Goal: Task Accomplishment & Management: Use online tool/utility

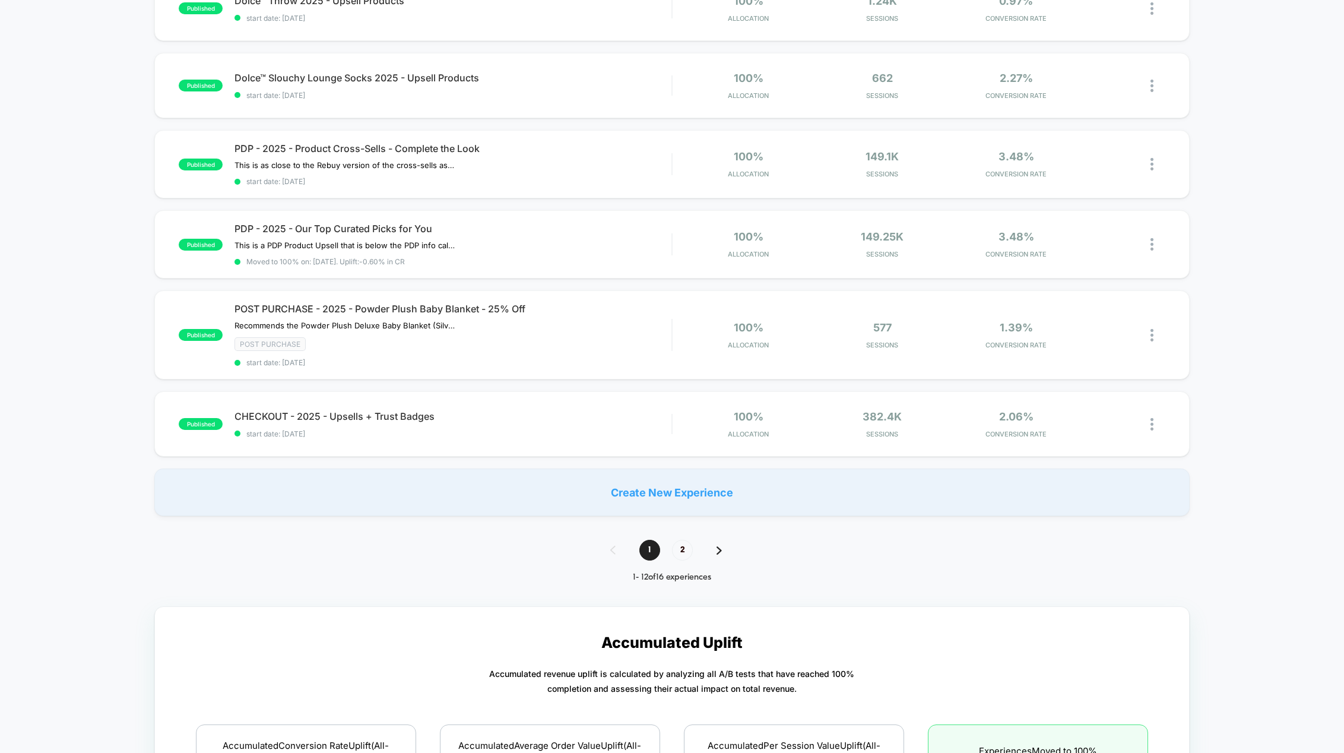
scroll to position [653, 0]
click at [690, 543] on span "2" at bounding box center [682, 549] width 21 height 21
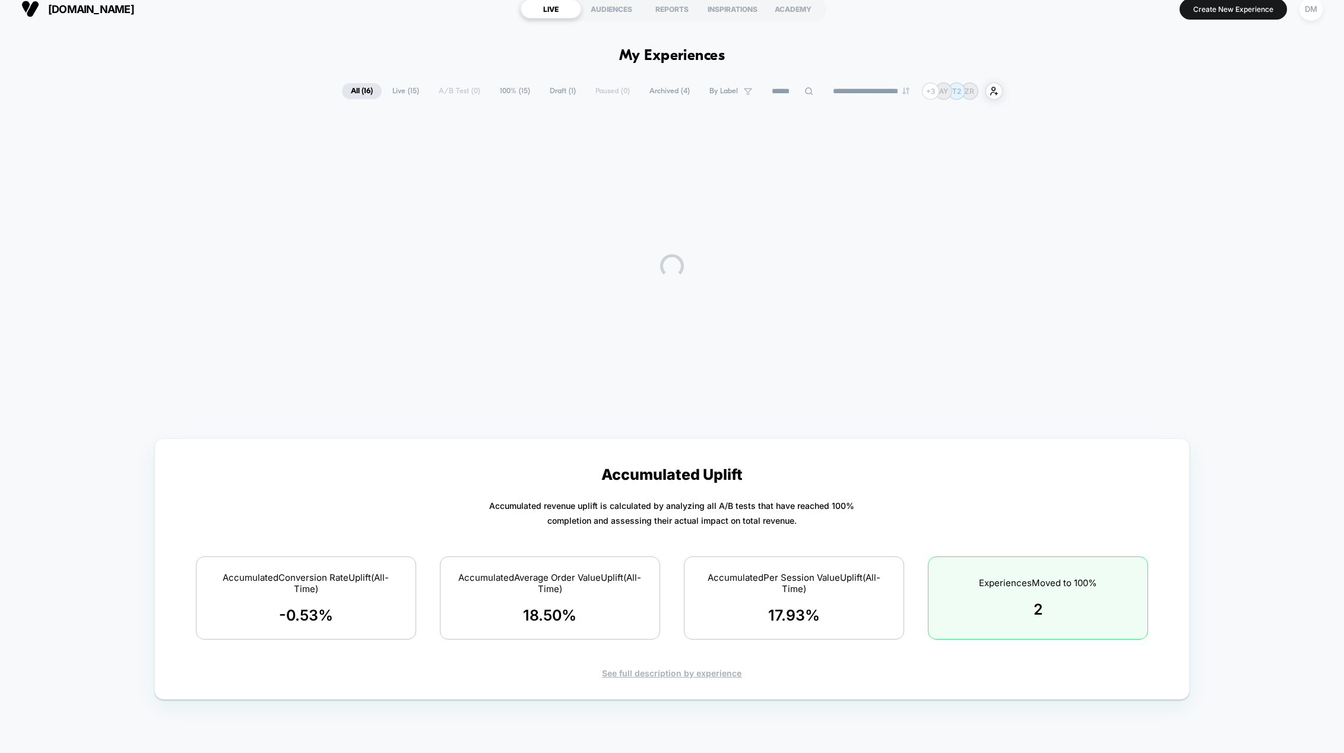
scroll to position [0, 0]
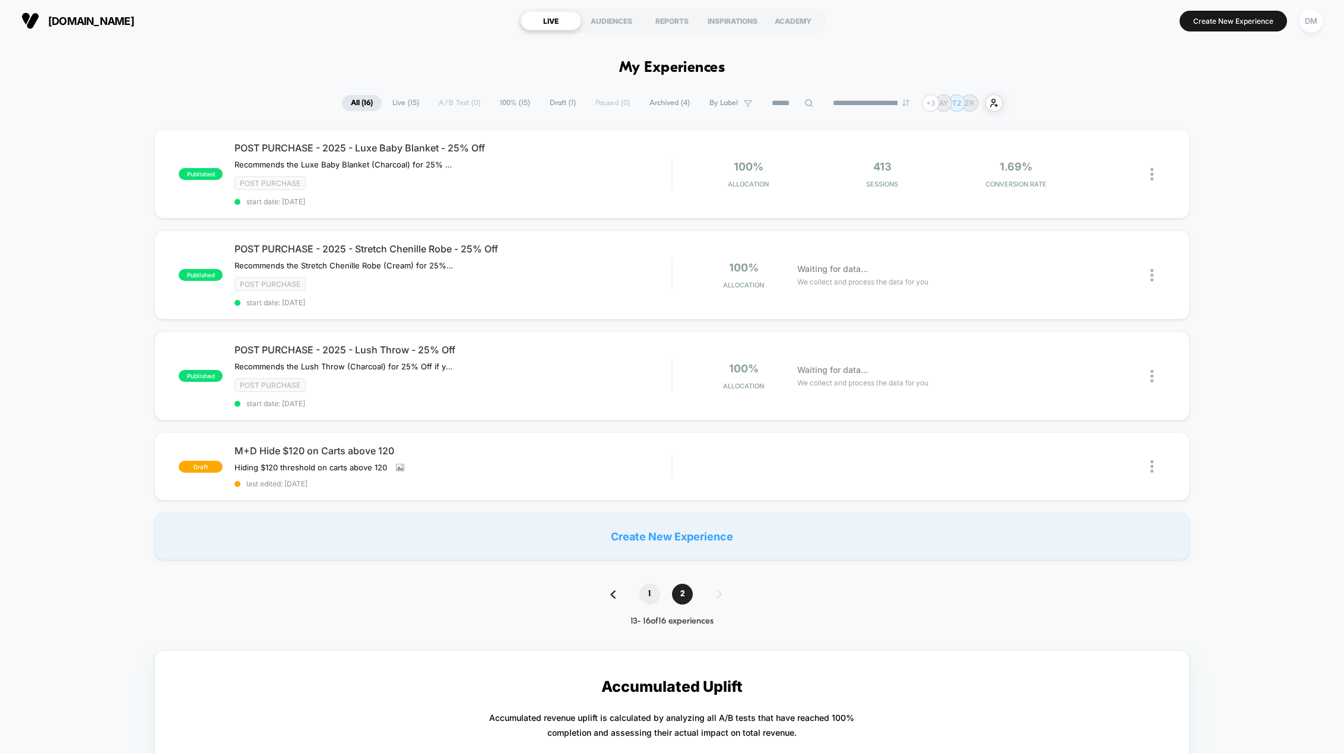
click at [644, 594] on span "1" at bounding box center [649, 593] width 21 height 21
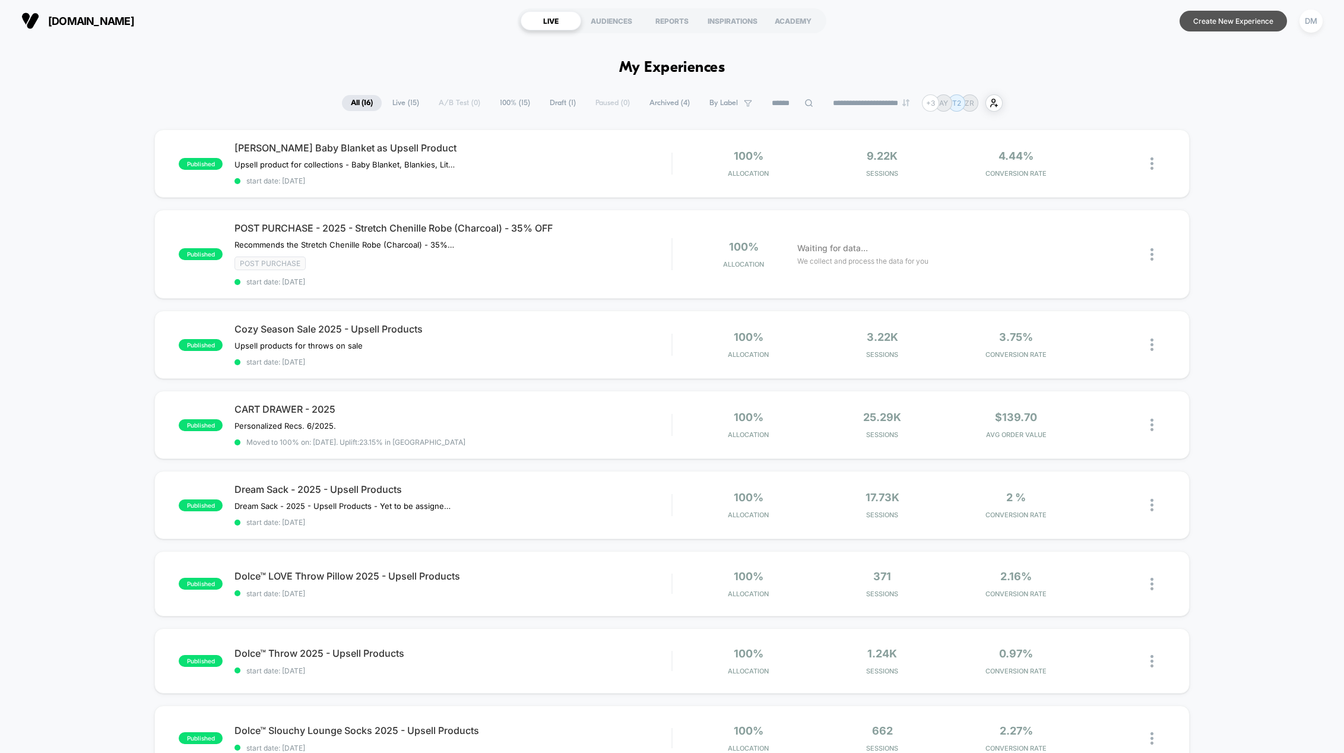
click at [1251, 25] on button "Create New Experience" at bounding box center [1232, 21] width 107 height 21
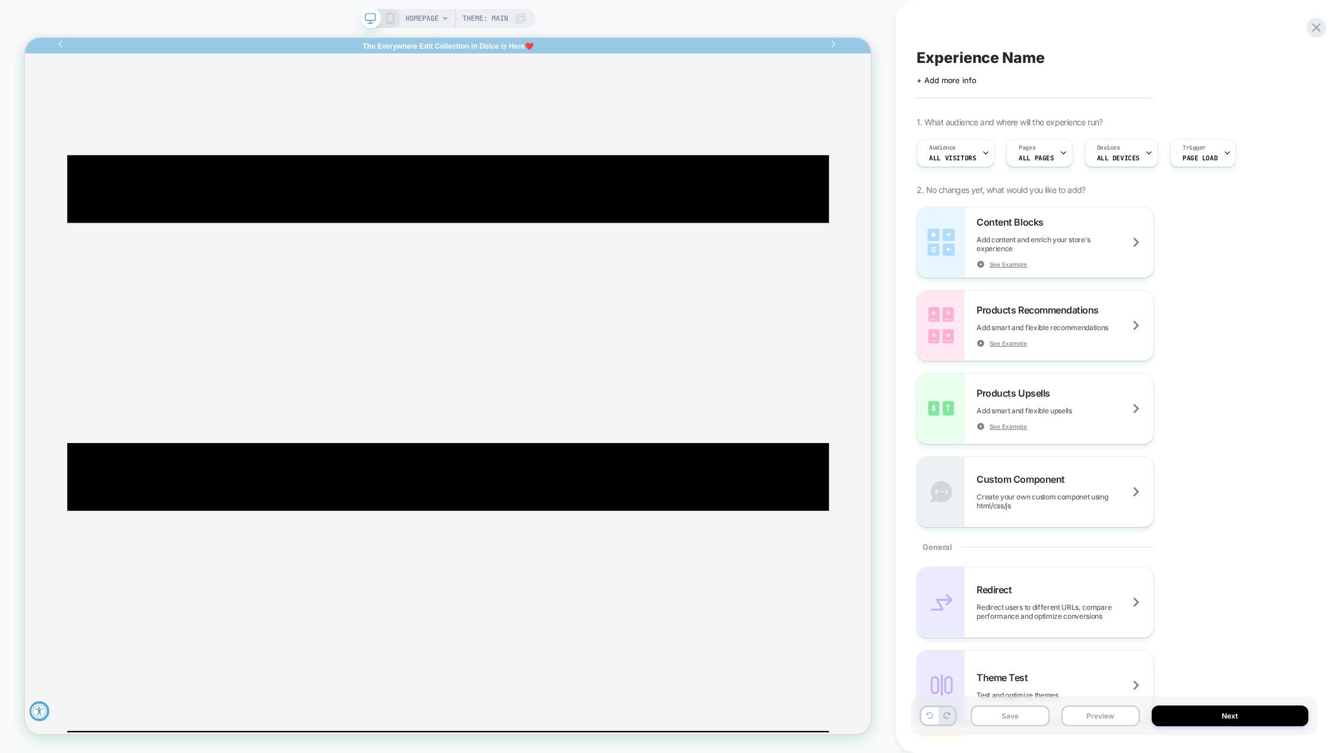
click at [972, 56] on span "Experience Name" at bounding box center [980, 58] width 128 height 18
click at [951, 60] on textarea "**********" at bounding box center [1094, 58] width 356 height 18
click at [926, 57] on textarea "**********" at bounding box center [1094, 58] width 356 height 18
type textarea "**********"
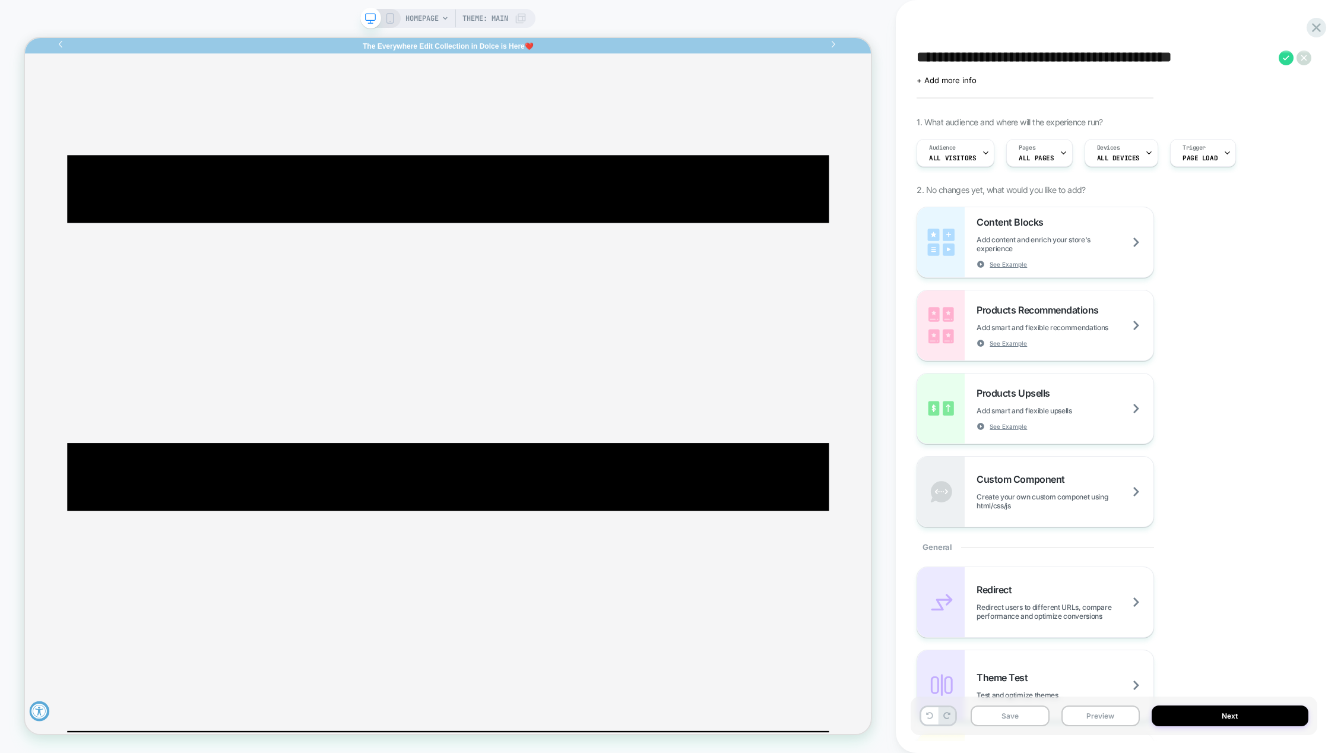
drag, startPoint x: 915, startPoint y: 57, endPoint x: 1068, endPoint y: 58, distance: 152.5
click at [1068, 58] on div "**********" at bounding box center [1113, 376] width 407 height 729
click at [1072, 58] on textarea "**********" at bounding box center [1094, 58] width 356 height 18
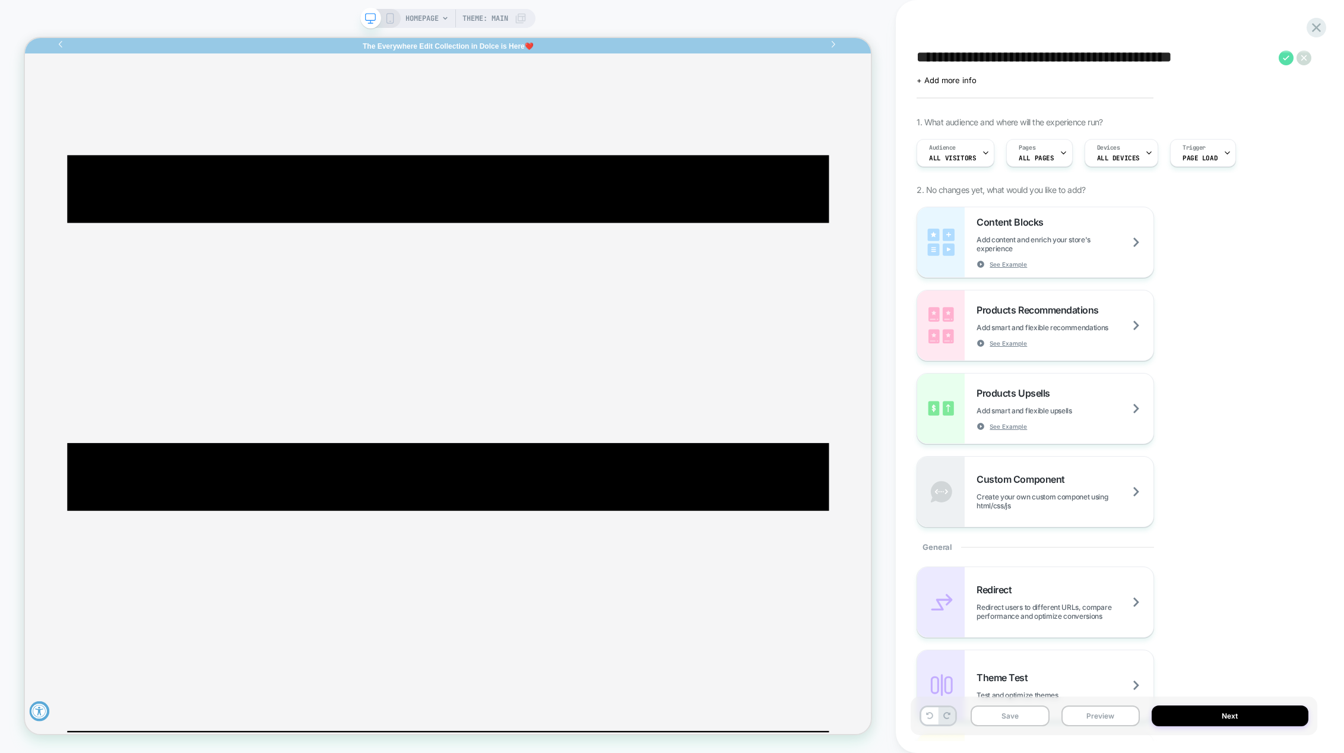
click at [1284, 59] on icon at bounding box center [1285, 57] width 7 height 5
click at [1061, 151] on icon at bounding box center [1063, 153] width 8 height 8
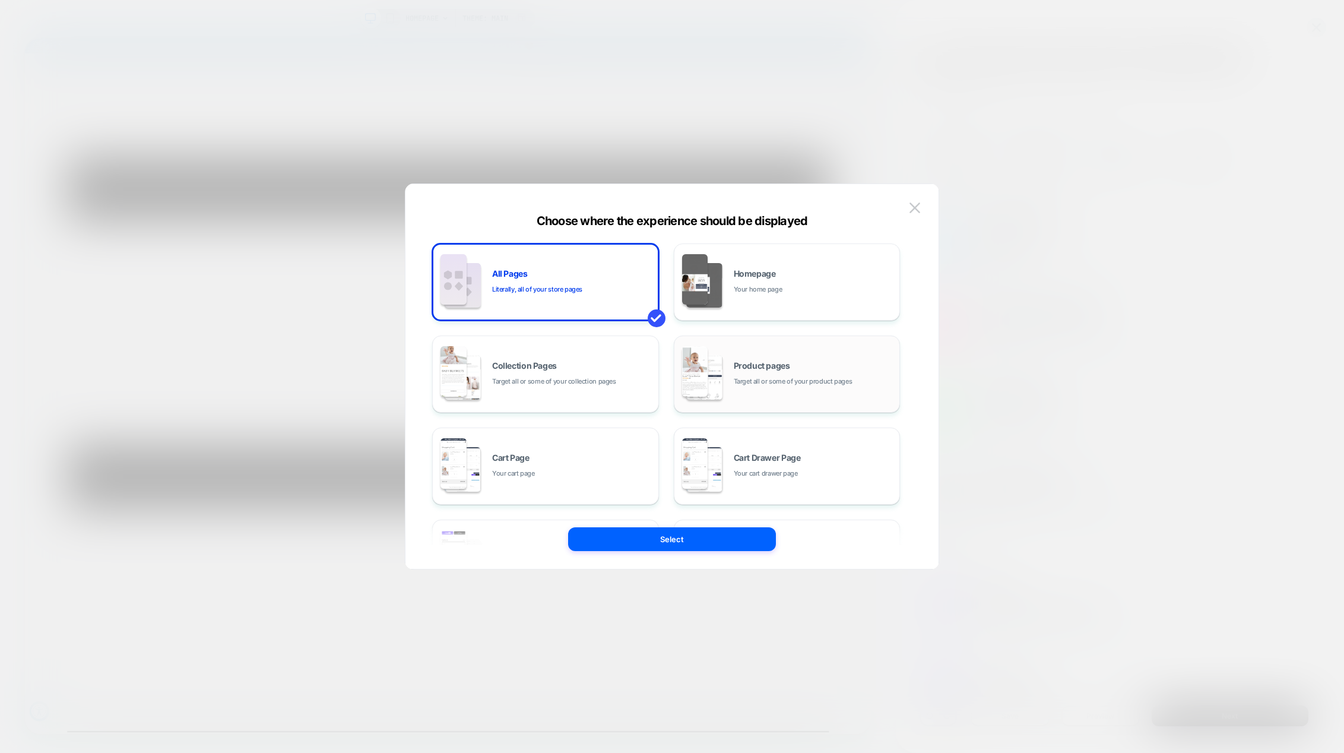
click at [725, 381] on div "Product pages Target all or some of your product pages" at bounding box center [787, 373] width 214 height 65
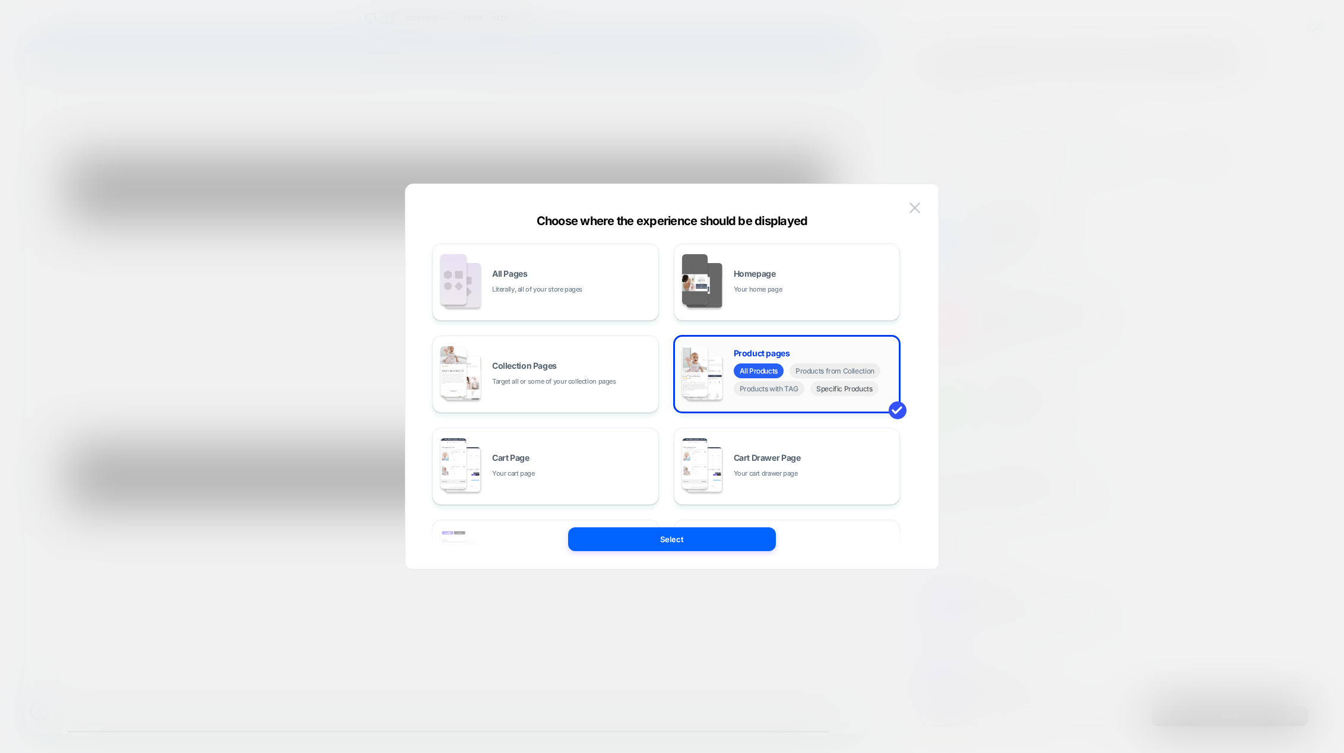
click at [816, 382] on span "Specific Products" at bounding box center [844, 388] width 68 height 15
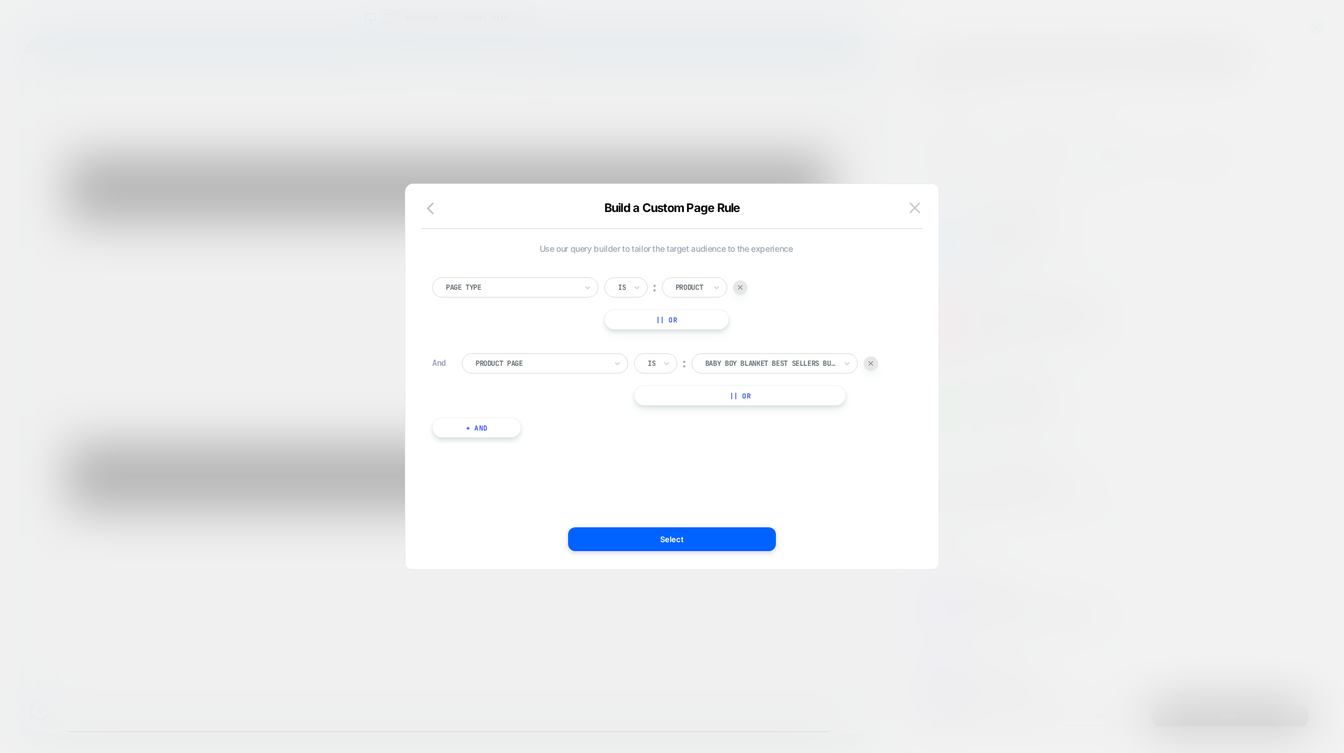
click at [743, 287] on div at bounding box center [740, 287] width 14 height 14
click at [720, 287] on div at bounding box center [740, 287] width 131 height 11
type input "****"
click at [743, 336] on div "luxe vineyard throw" at bounding box center [745, 329] width 154 height 38
click at [776, 443] on div "Use our query builder to tailor the target audience to the experience Product P…" at bounding box center [665, 376] width 497 height 337
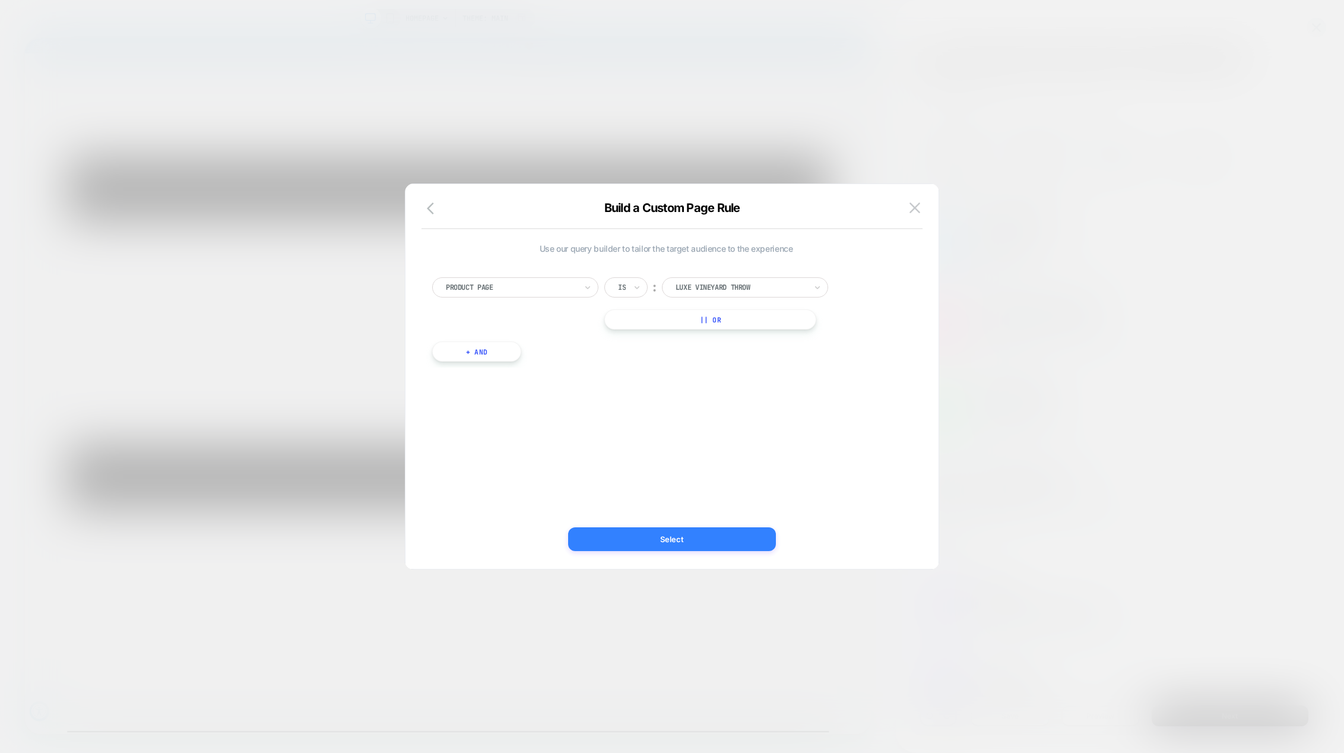
click at [686, 542] on button "Select" at bounding box center [672, 539] width 208 height 24
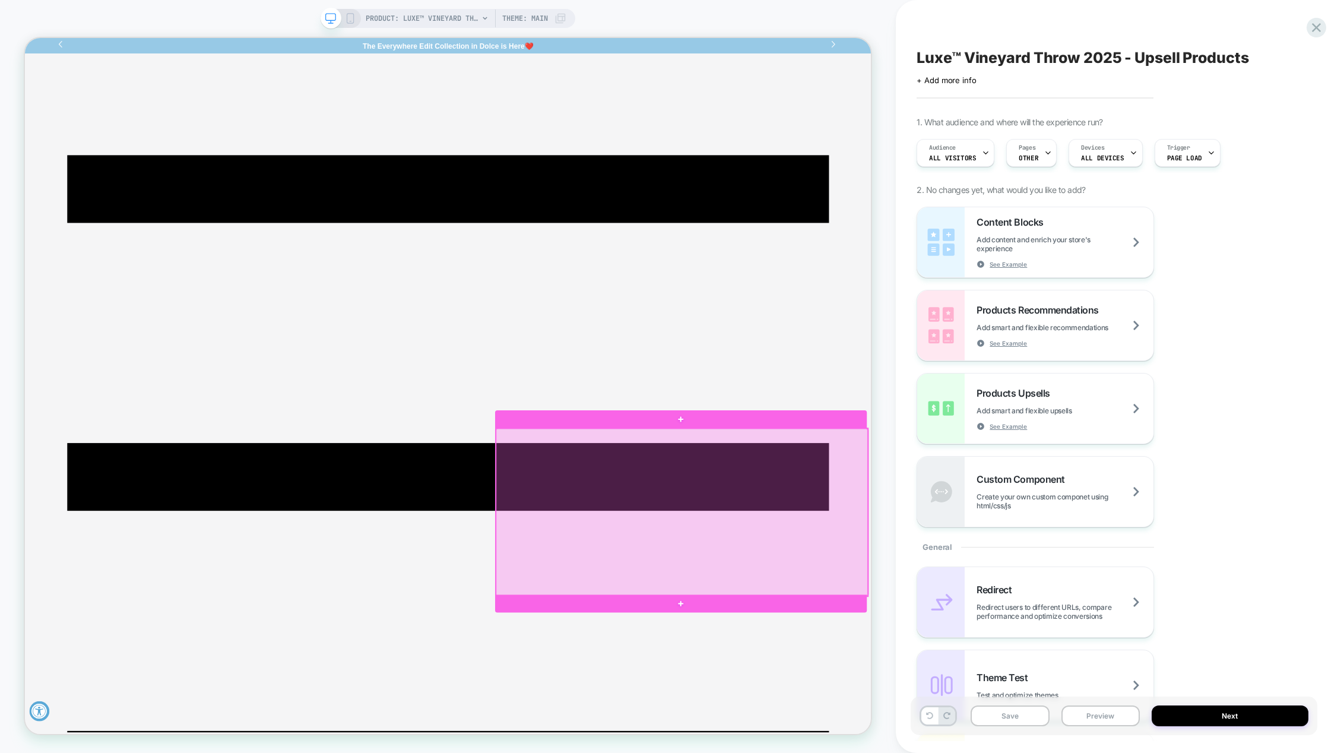
drag, startPoint x: 894, startPoint y: 655, endPoint x: 881, endPoint y: 656, distance: 13.1
click at [881, 656] on div at bounding box center [901, 670] width 496 height 224
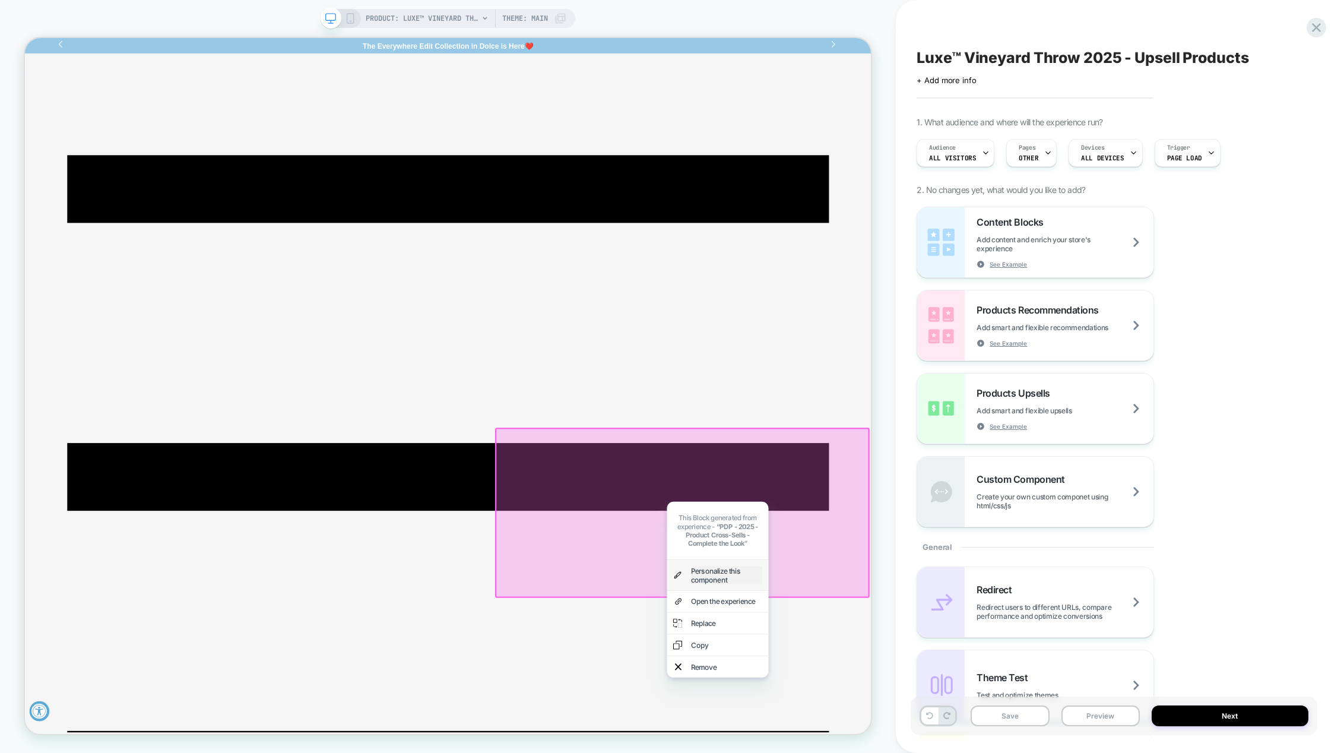
click at [941, 752] on div "Personalize this component" at bounding box center [960, 754] width 95 height 24
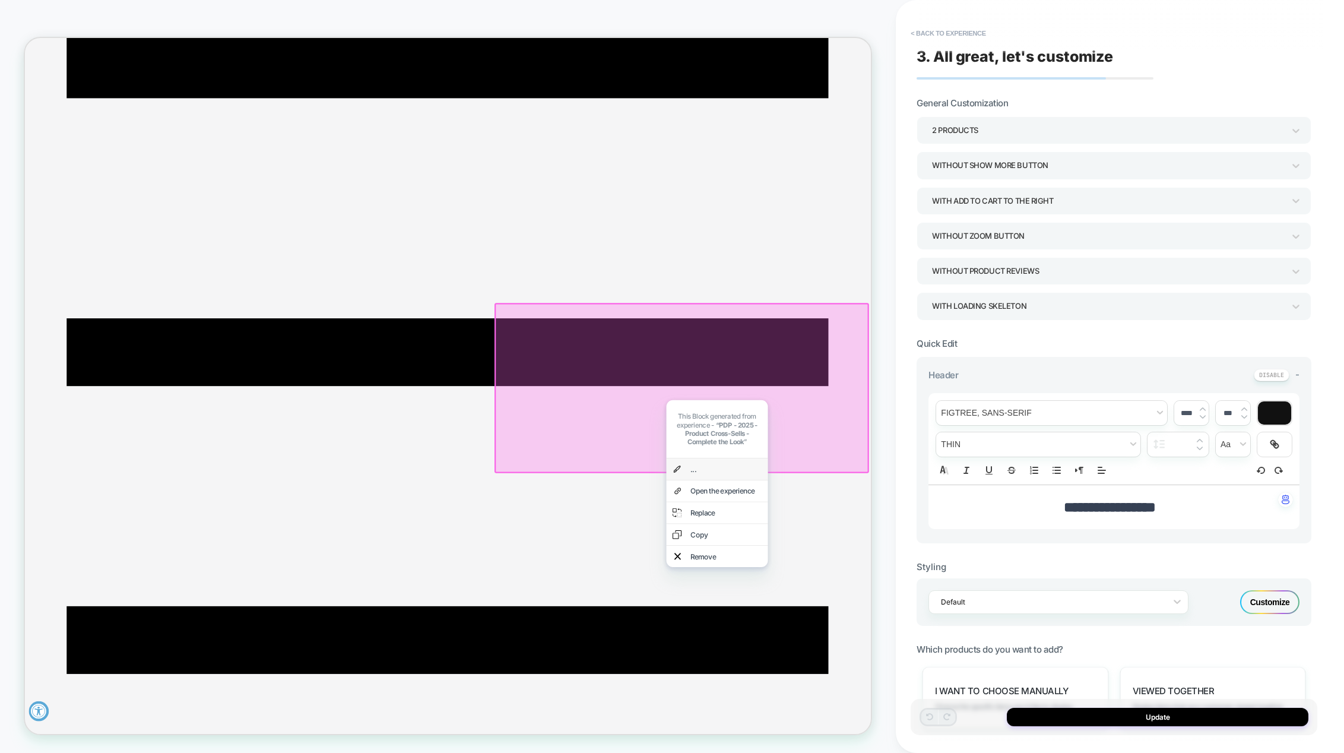
scroll to position [169, 0]
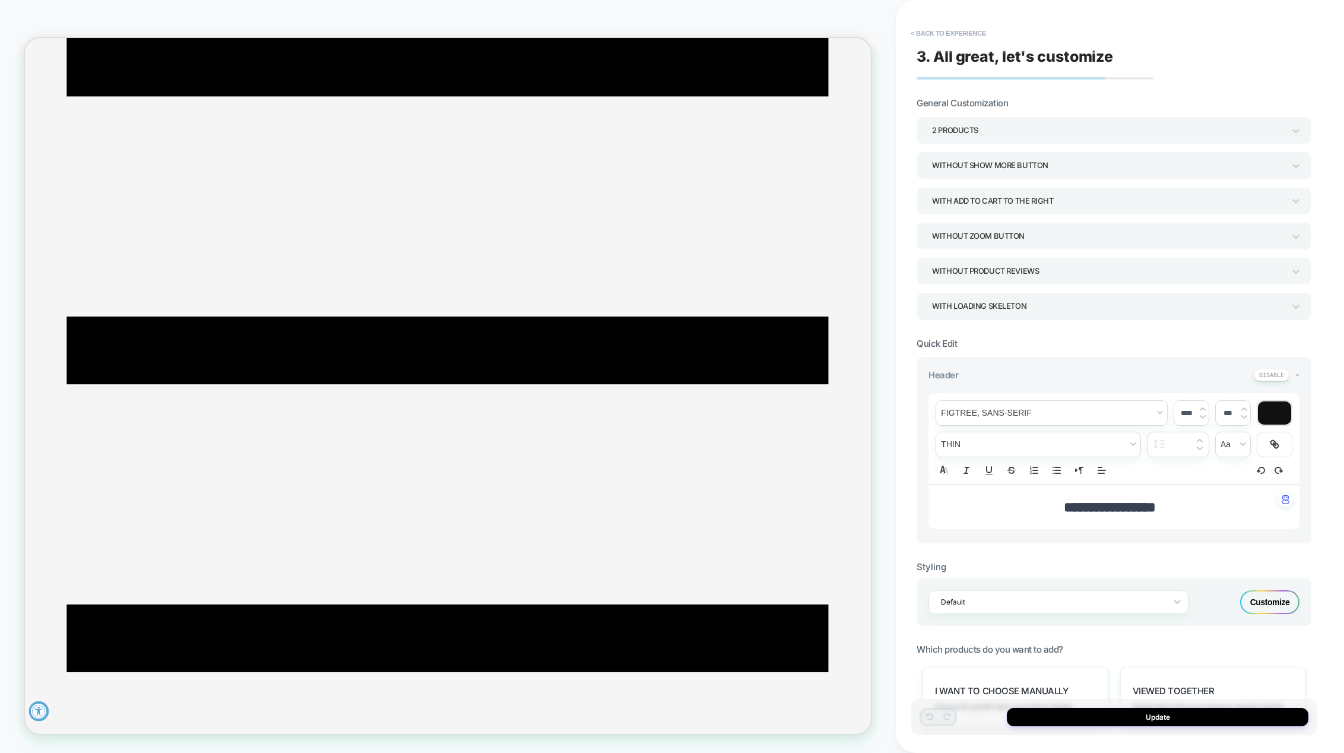
click at [958, 129] on div "2 Products" at bounding box center [1108, 130] width 352 height 16
click at [946, 257] on div "5 Products" at bounding box center [1113, 260] width 385 height 24
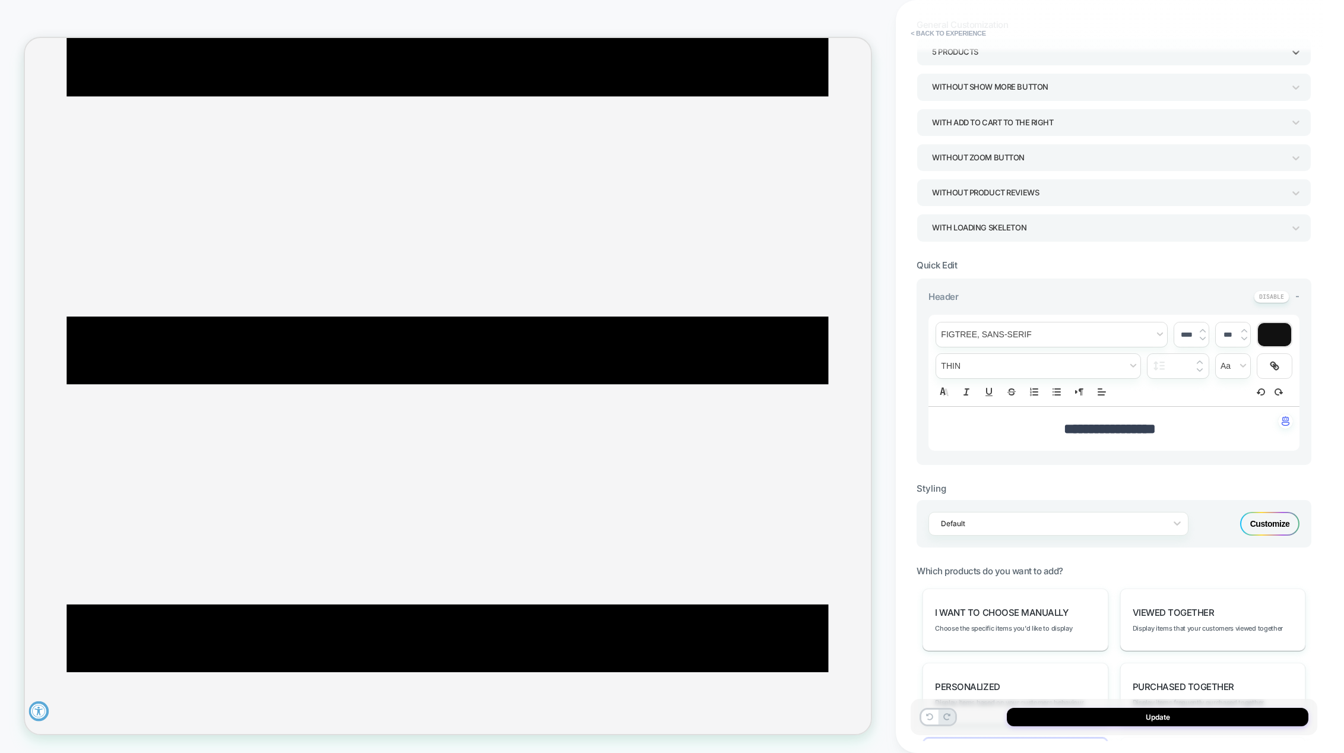
scroll to position [178, 0]
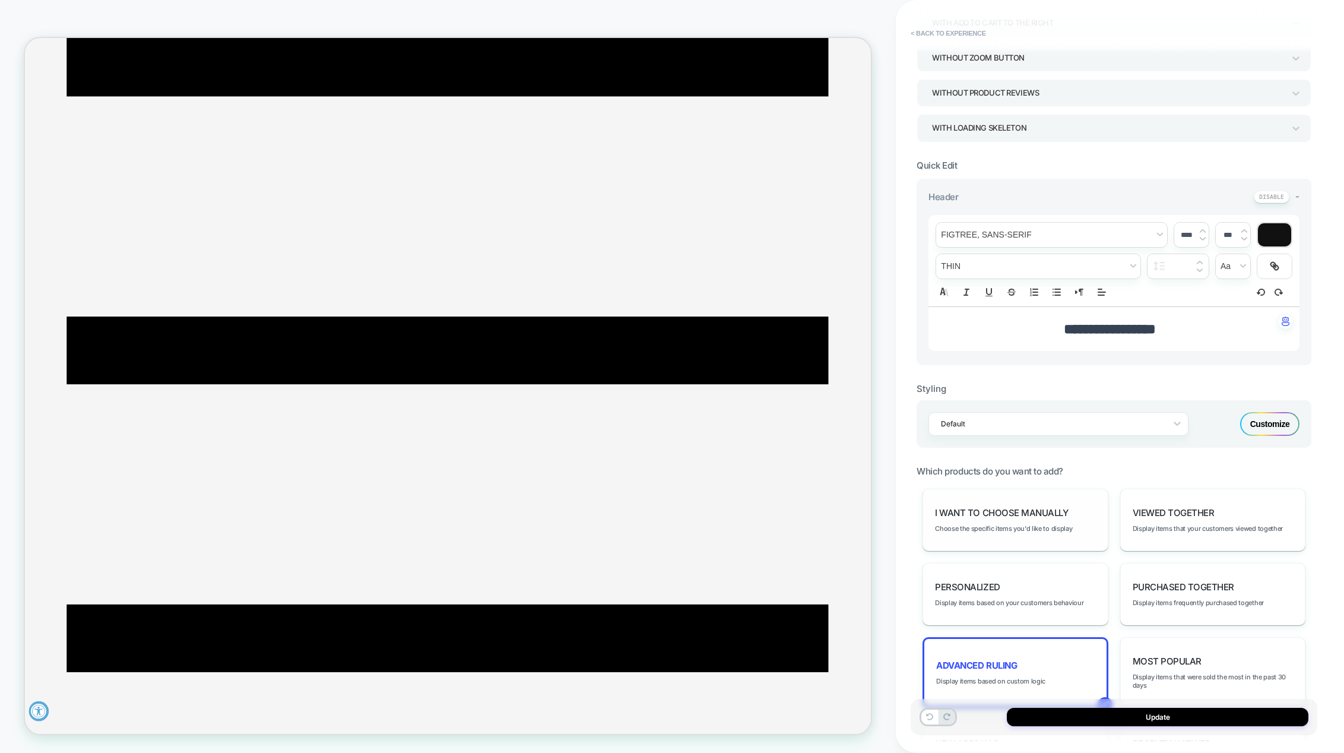
click at [1016, 523] on div "I want to choose manually Choose the specific items you'd like to display" at bounding box center [1014, 519] width 185 height 62
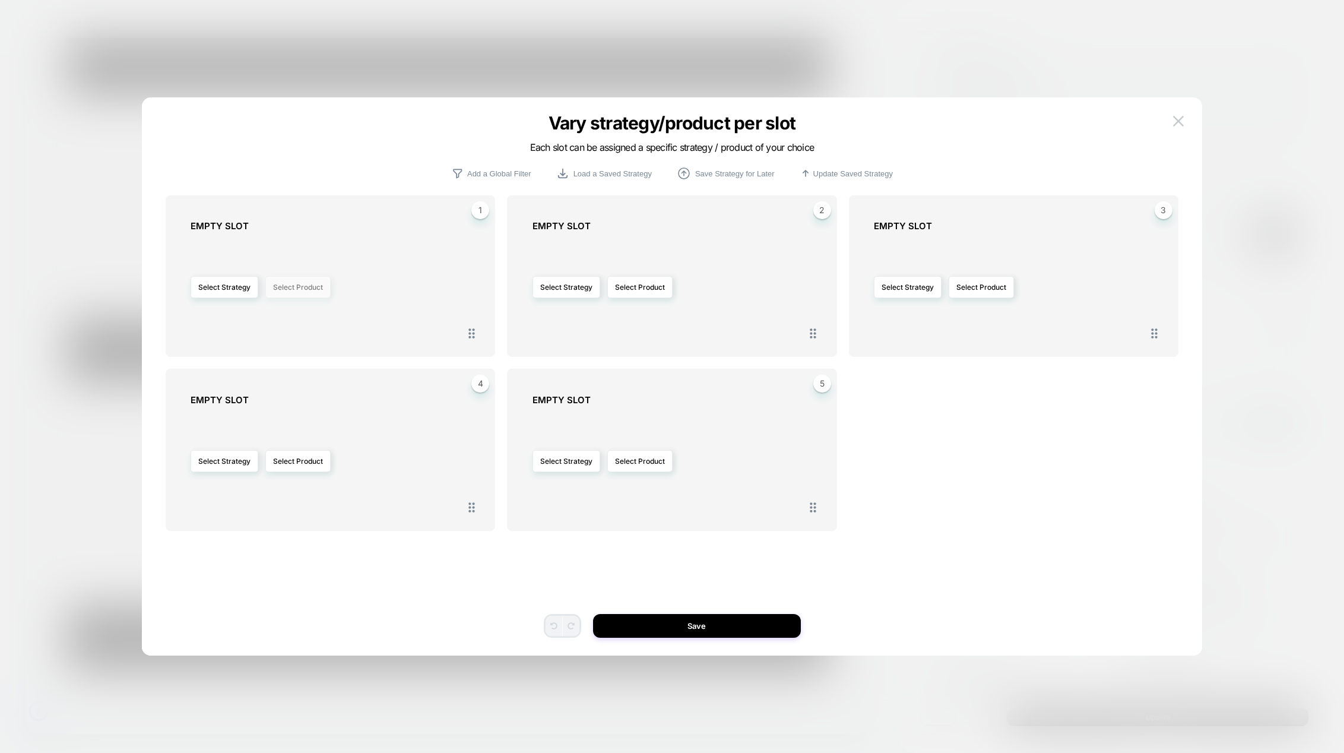
click at [286, 294] on button "Select Product" at bounding box center [297, 287] width 65 height 22
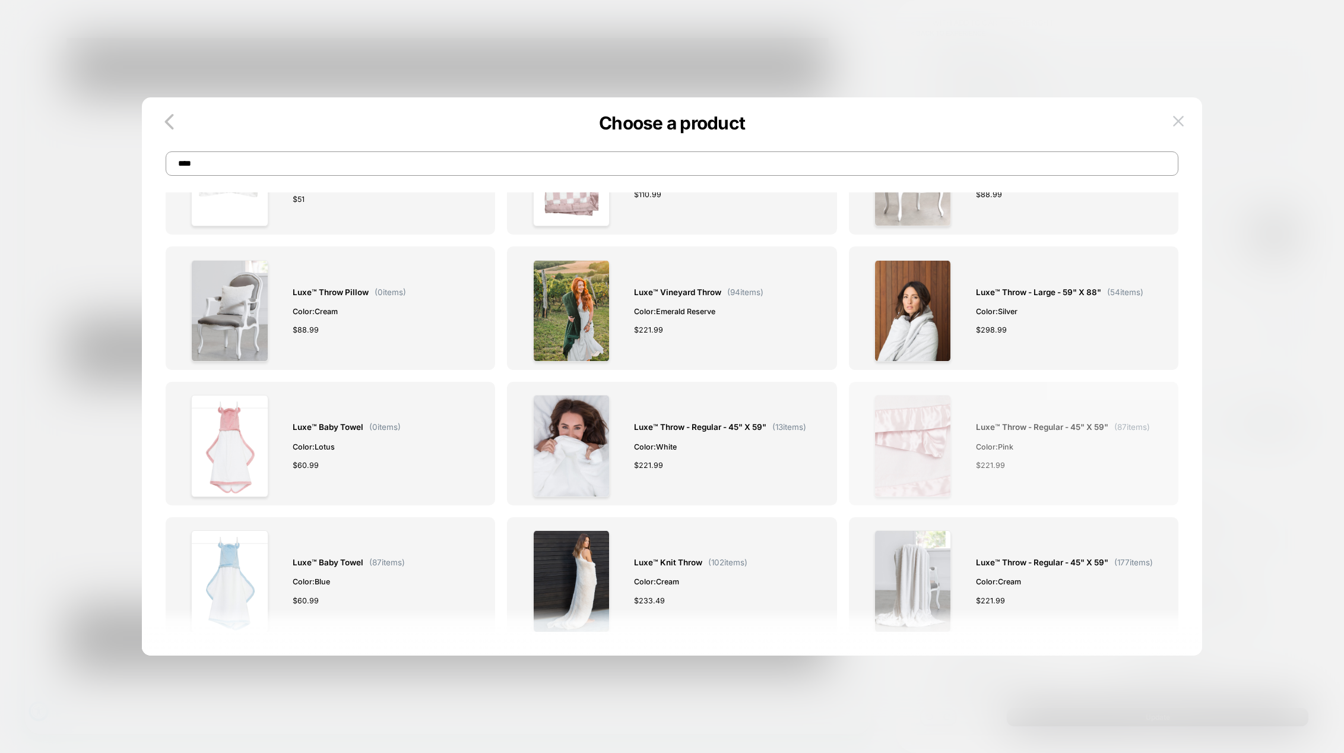
scroll to position [831, 0]
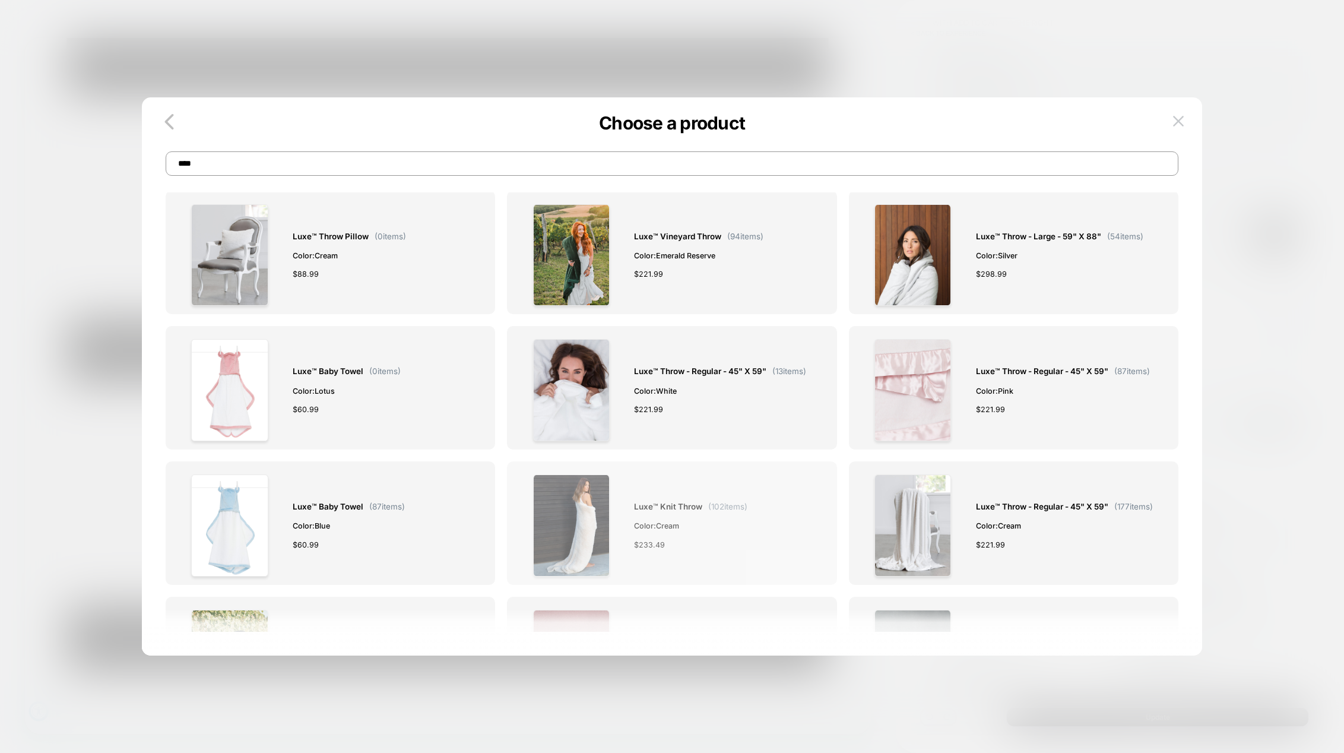
type input "****"
click at [592, 490] on img at bounding box center [571, 525] width 77 height 102
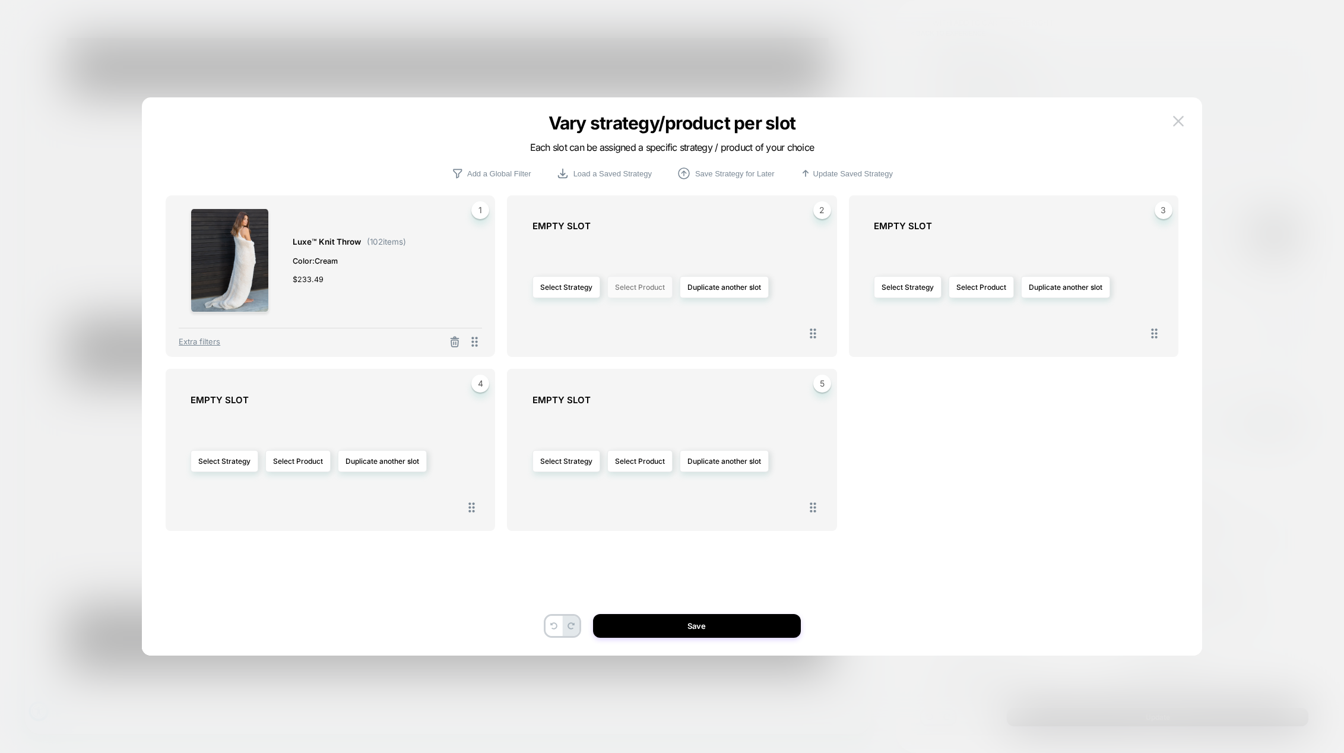
click at [647, 291] on button "Select Product" at bounding box center [639, 287] width 65 height 22
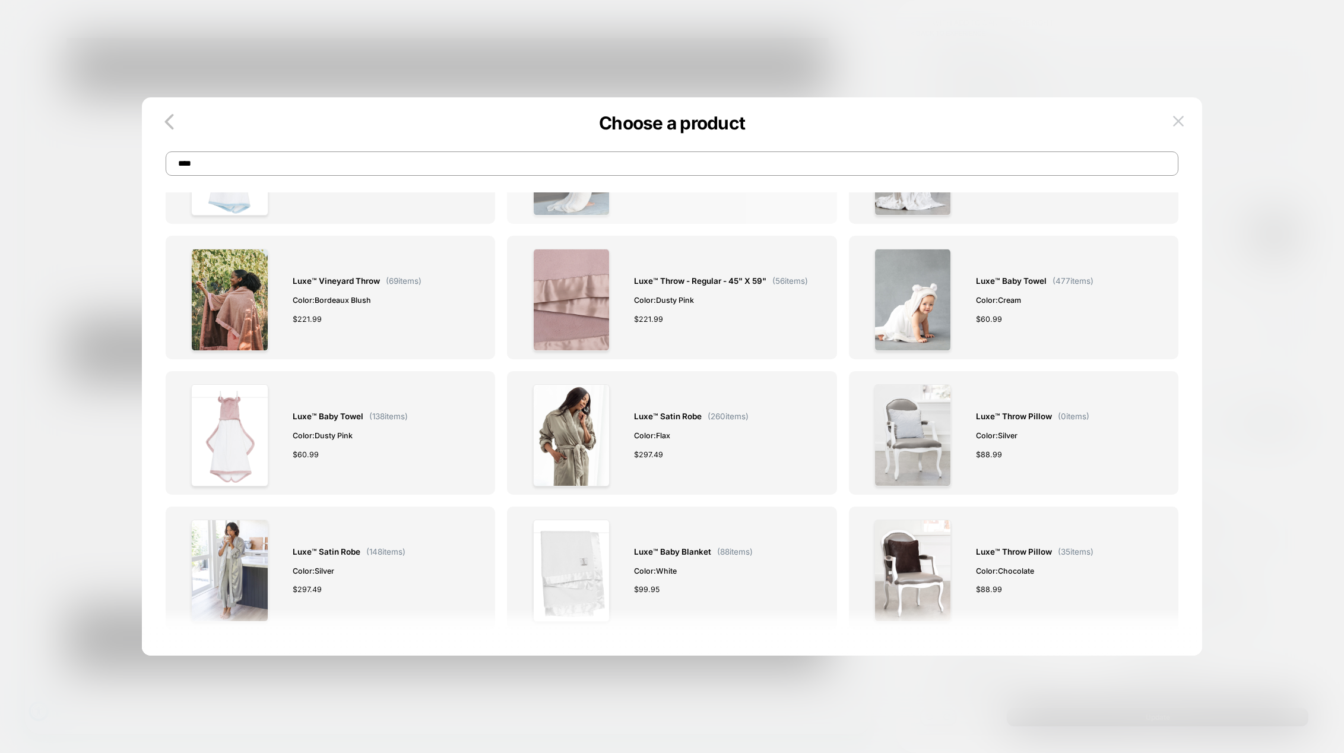
scroll to position [1246, 0]
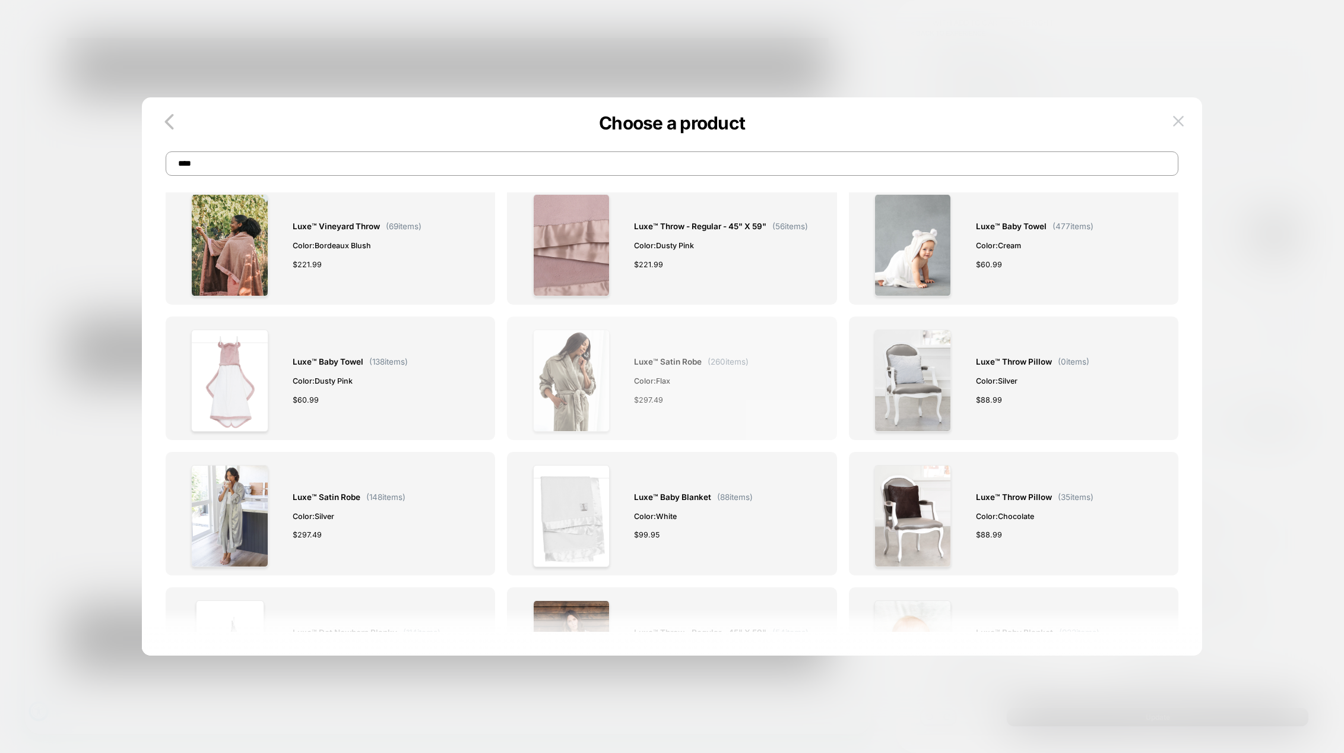
click at [586, 381] on img at bounding box center [571, 380] width 77 height 102
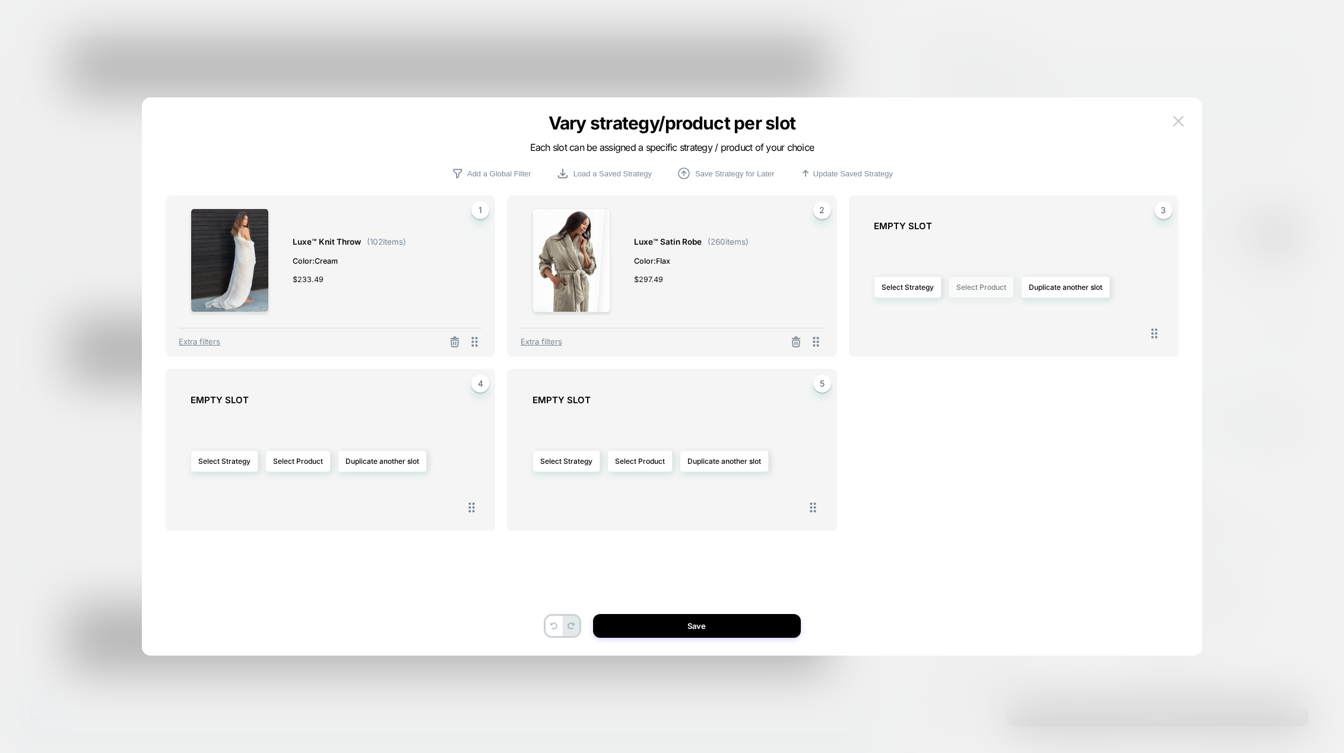
click at [980, 296] on button "Select Product" at bounding box center [980, 287] width 65 height 22
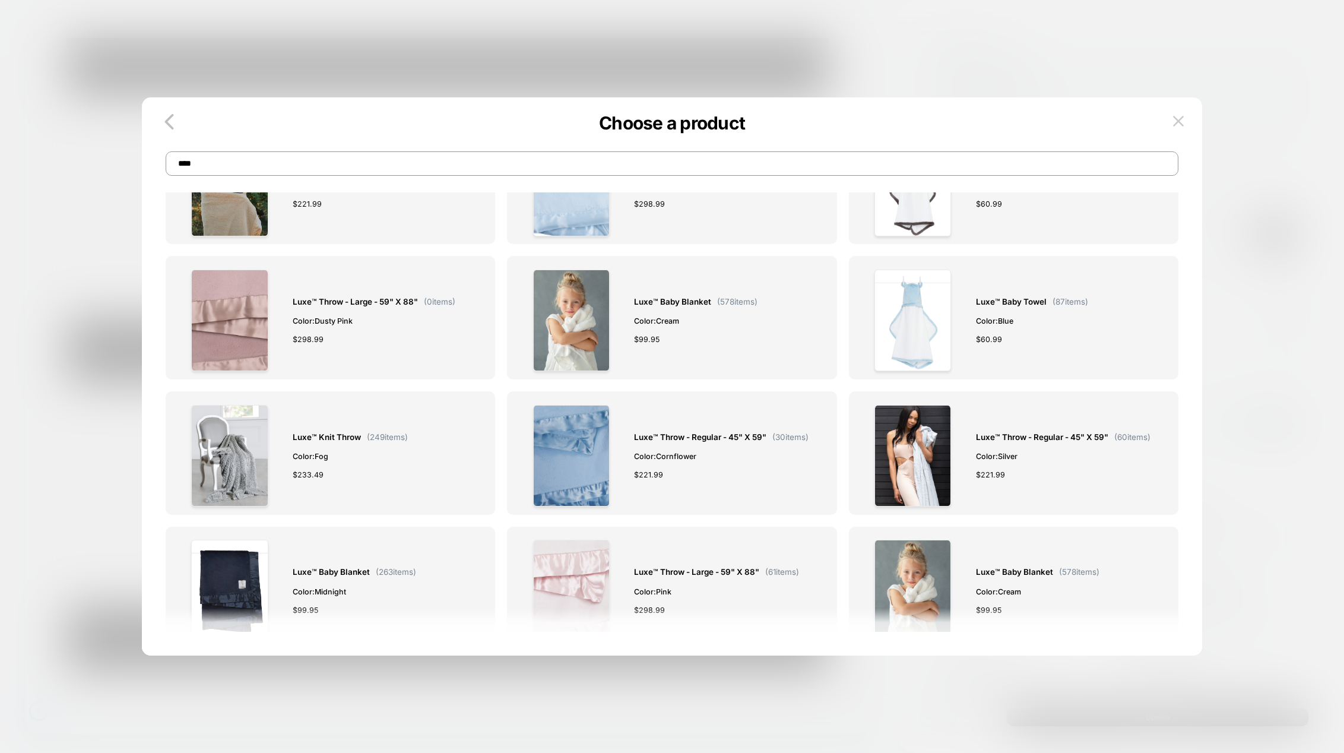
scroll to position [1899, 0]
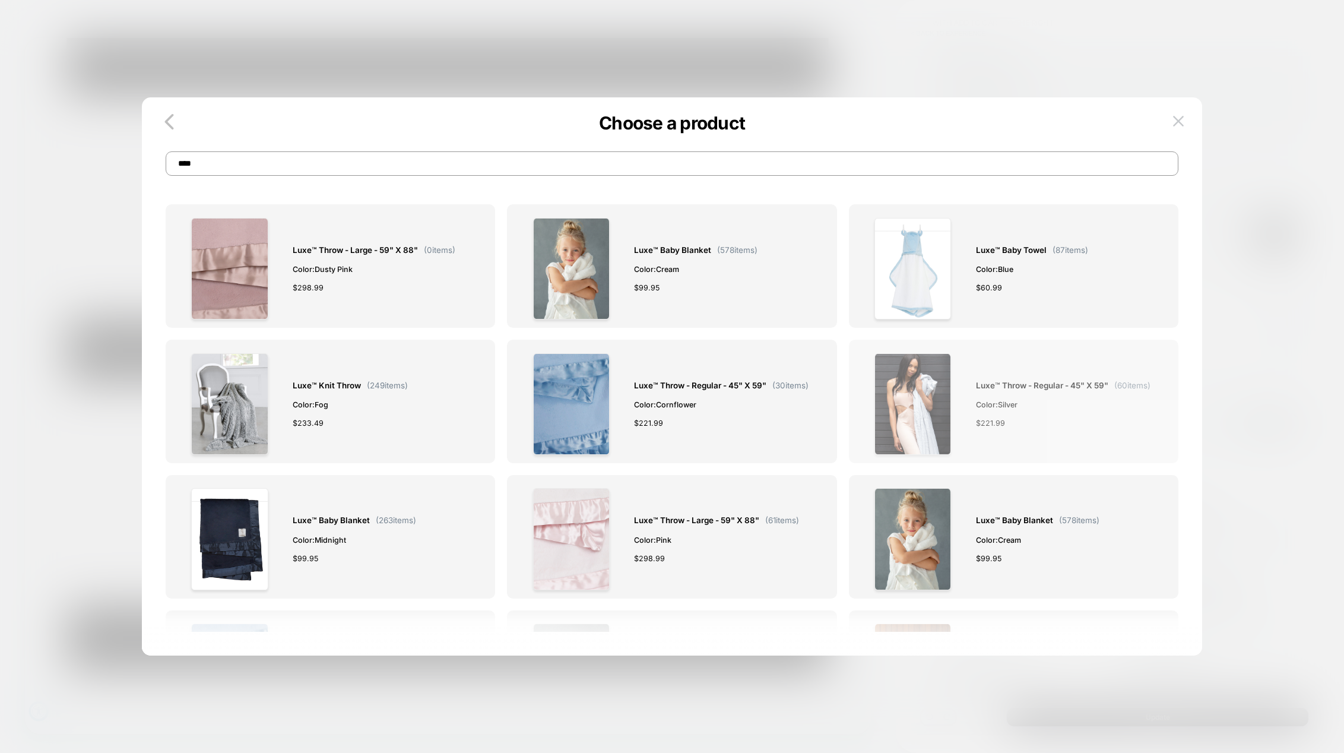
click at [930, 388] on img at bounding box center [912, 404] width 77 height 102
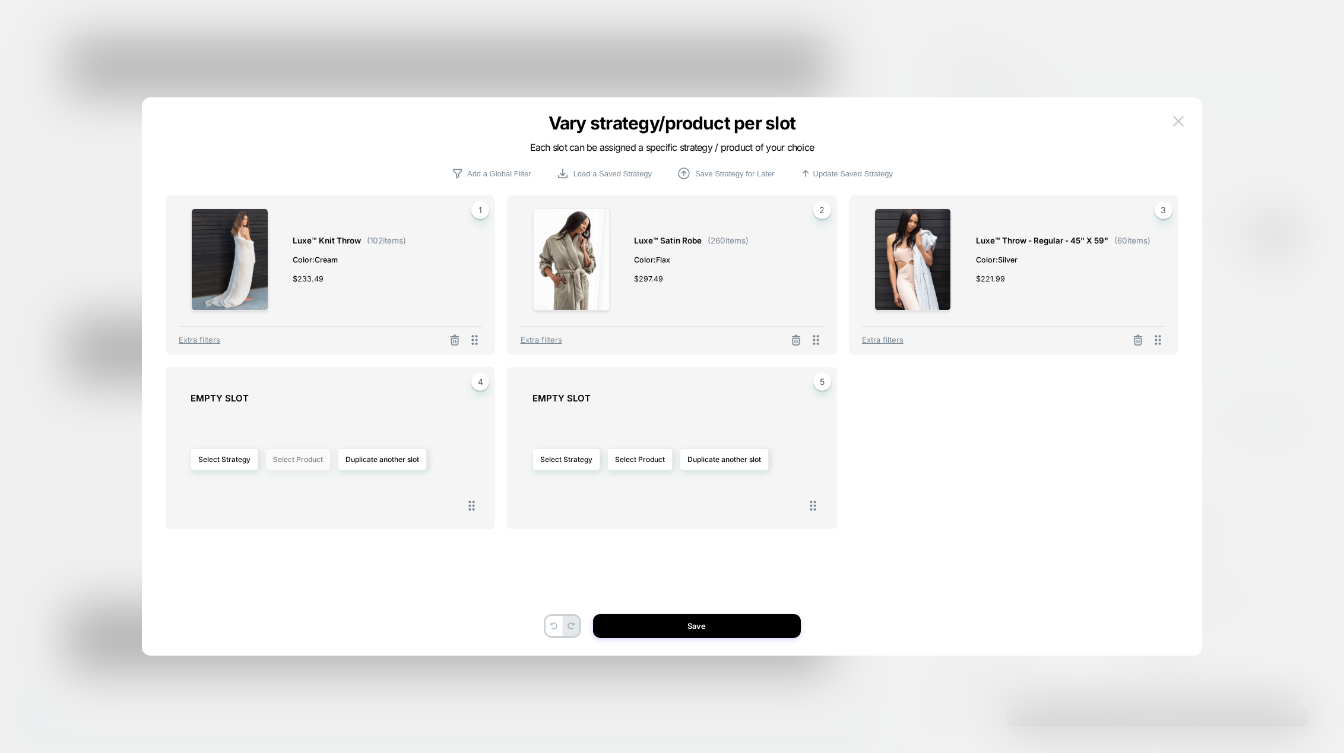
click at [299, 459] on button "Select Product" at bounding box center [297, 459] width 65 height 22
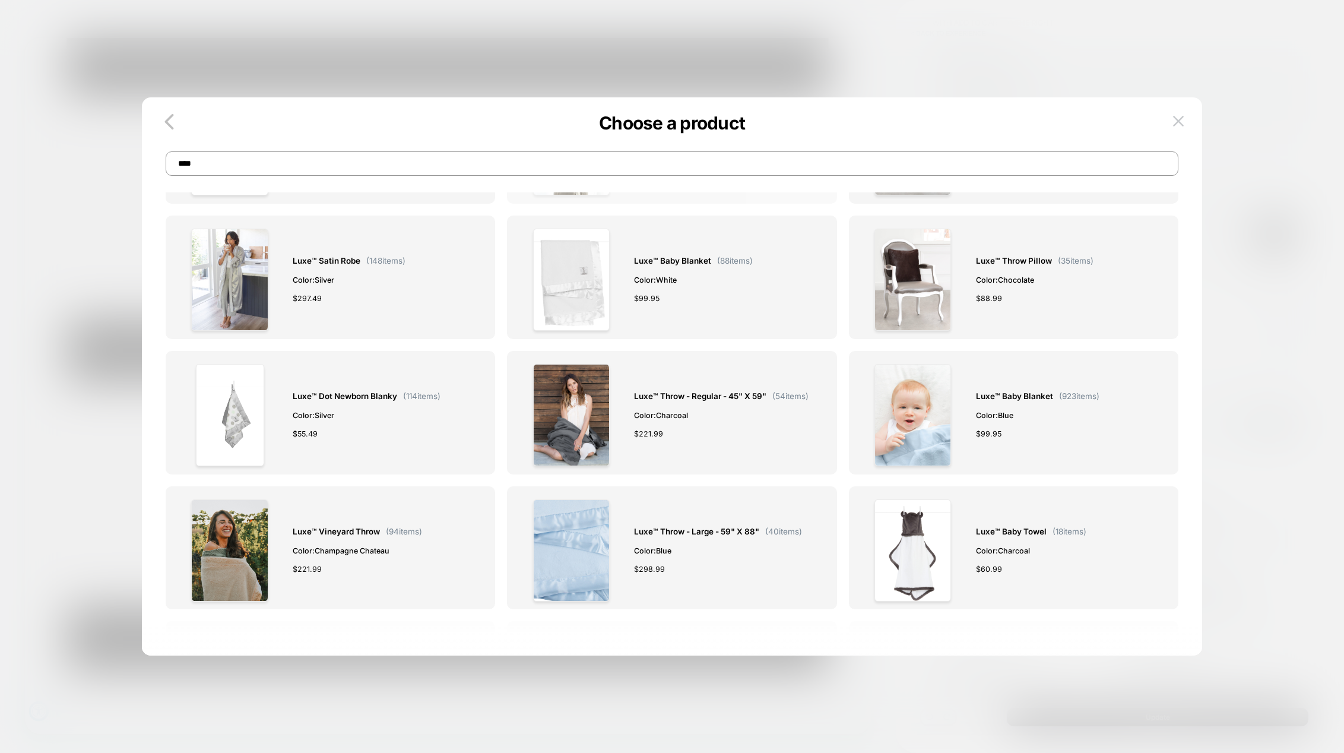
scroll to position [1484, 0]
drag, startPoint x: 201, startPoint y: 162, endPoint x: 178, endPoint y: 164, distance: 23.2
click at [178, 164] on input "****" at bounding box center [672, 163] width 1012 height 24
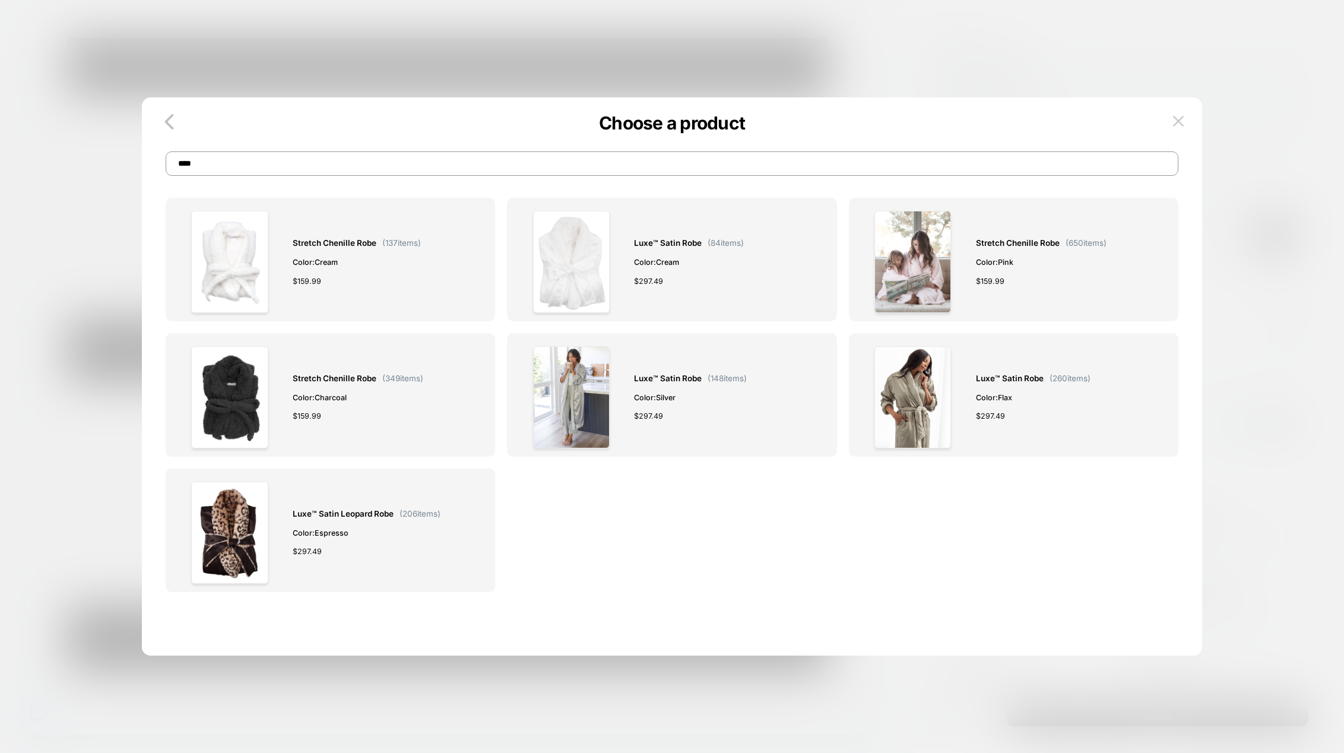
scroll to position [150, 0]
type input "****"
click at [252, 519] on img at bounding box center [229, 531] width 77 height 102
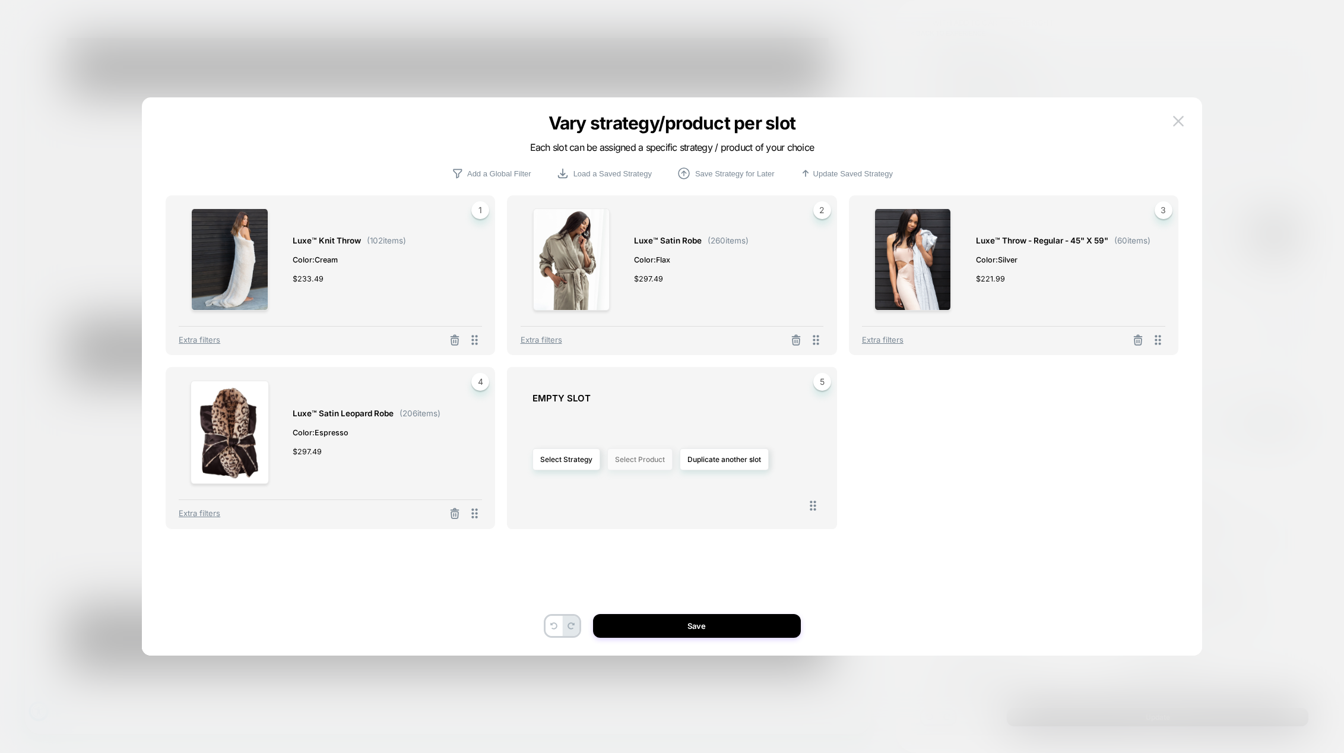
click at [633, 465] on button "Select Product" at bounding box center [639, 459] width 65 height 22
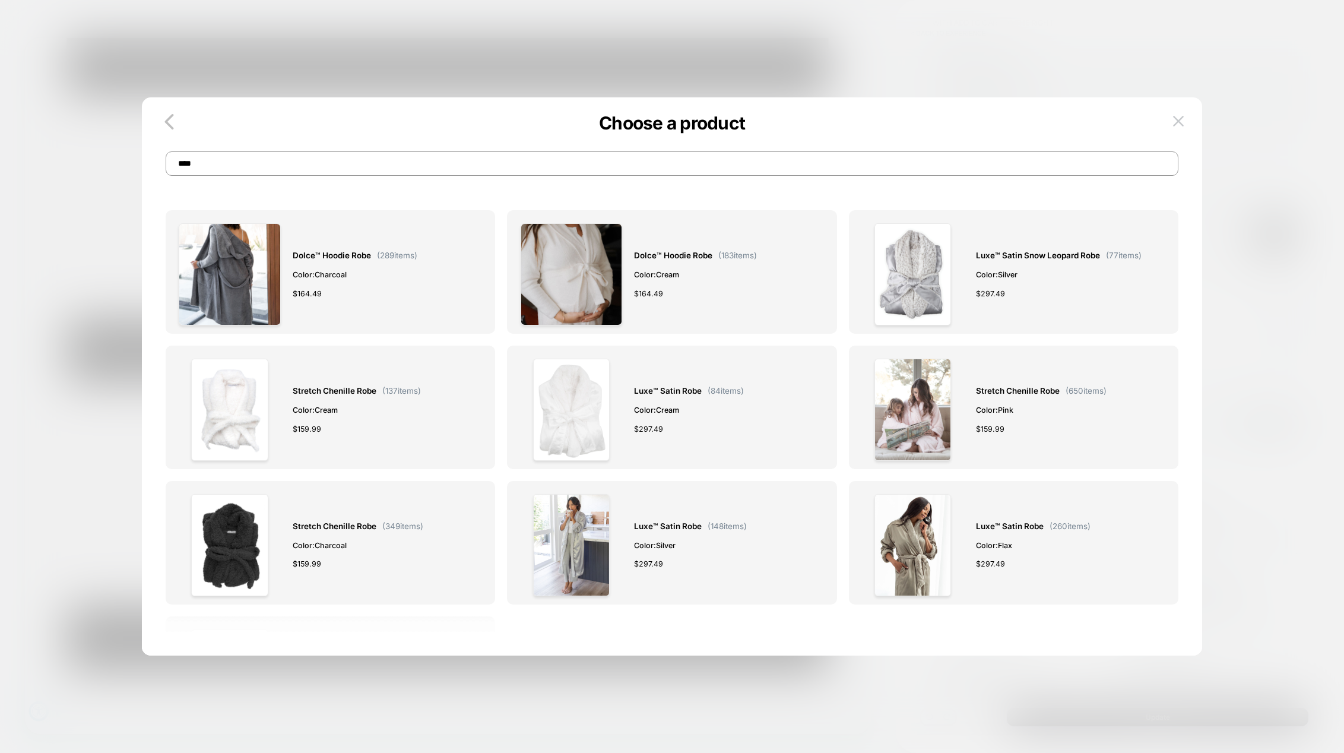
drag, startPoint x: 211, startPoint y: 164, endPoint x: 155, endPoint y: 161, distance: 55.9
click at [155, 161] on div "Choose a product ****" at bounding box center [672, 151] width 1060 height 49
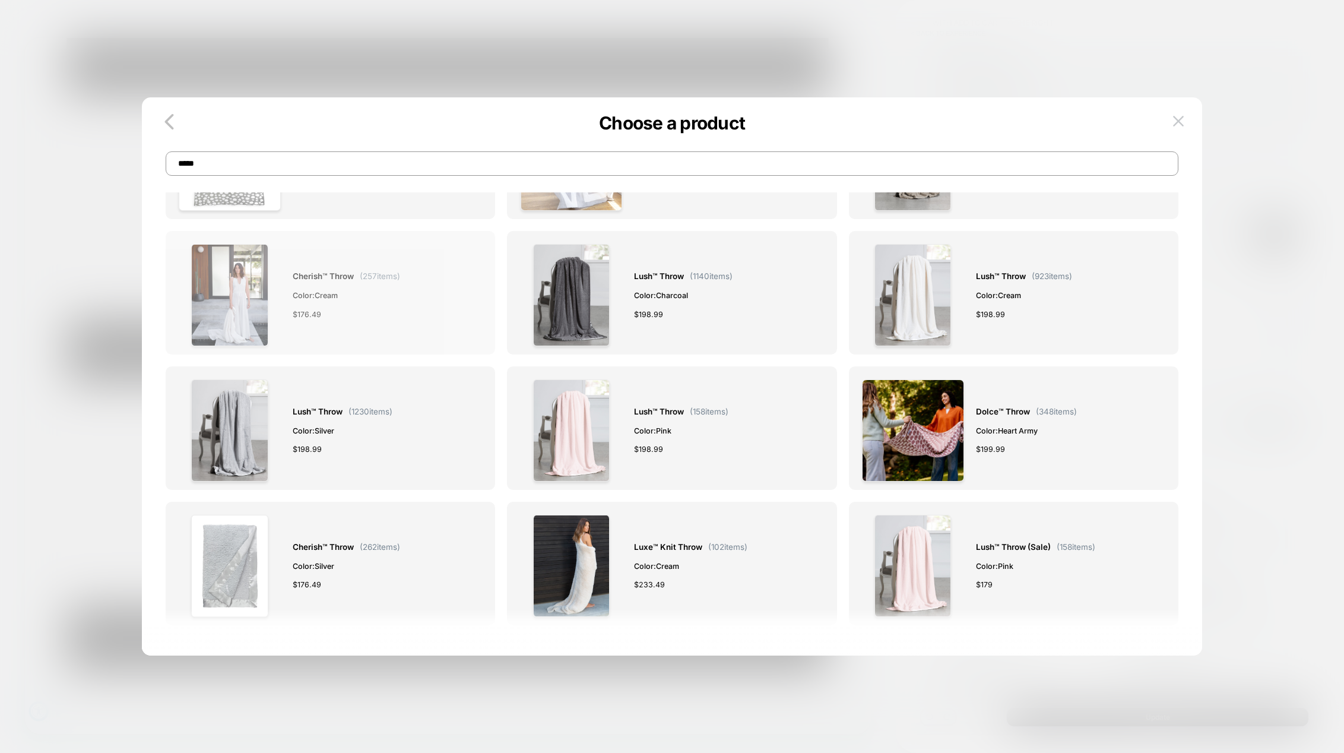
scroll to position [119, 0]
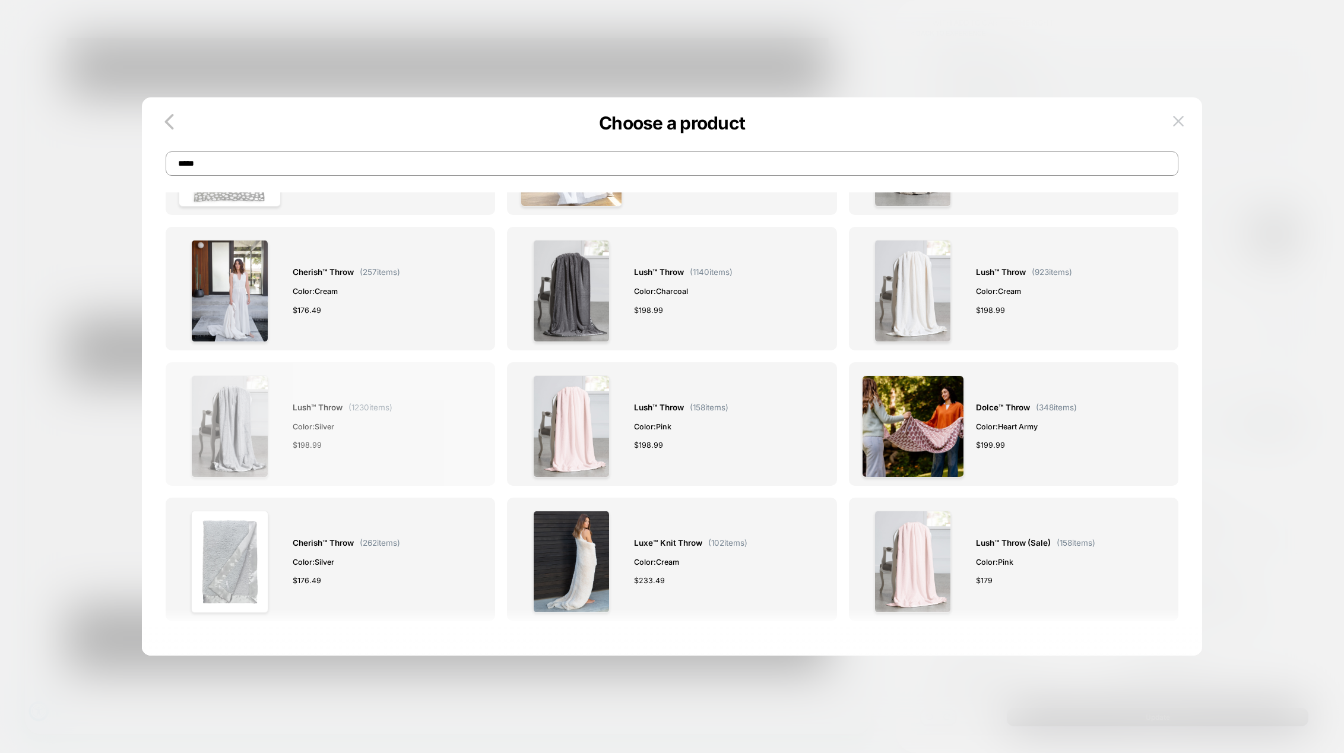
type input "*****"
click at [252, 411] on img at bounding box center [229, 426] width 77 height 102
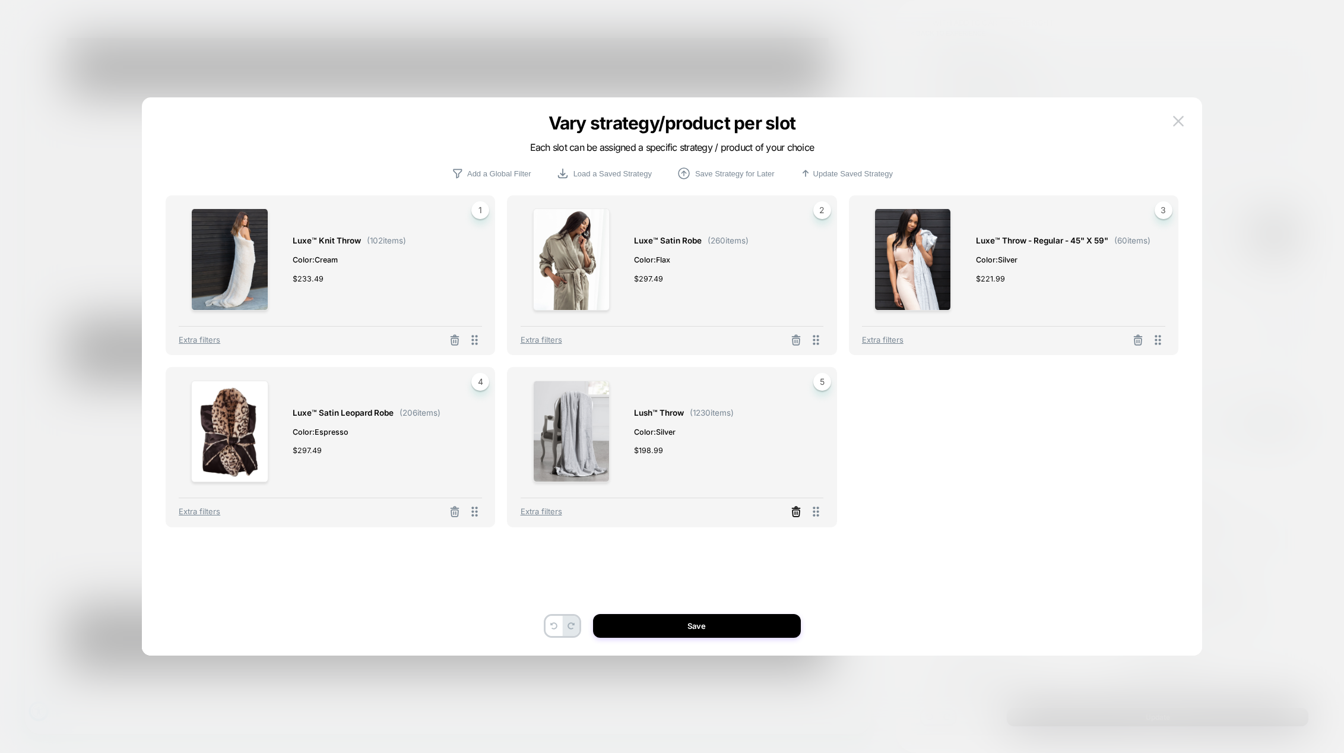
click at [796, 509] on icon at bounding box center [796, 512] width 12 height 12
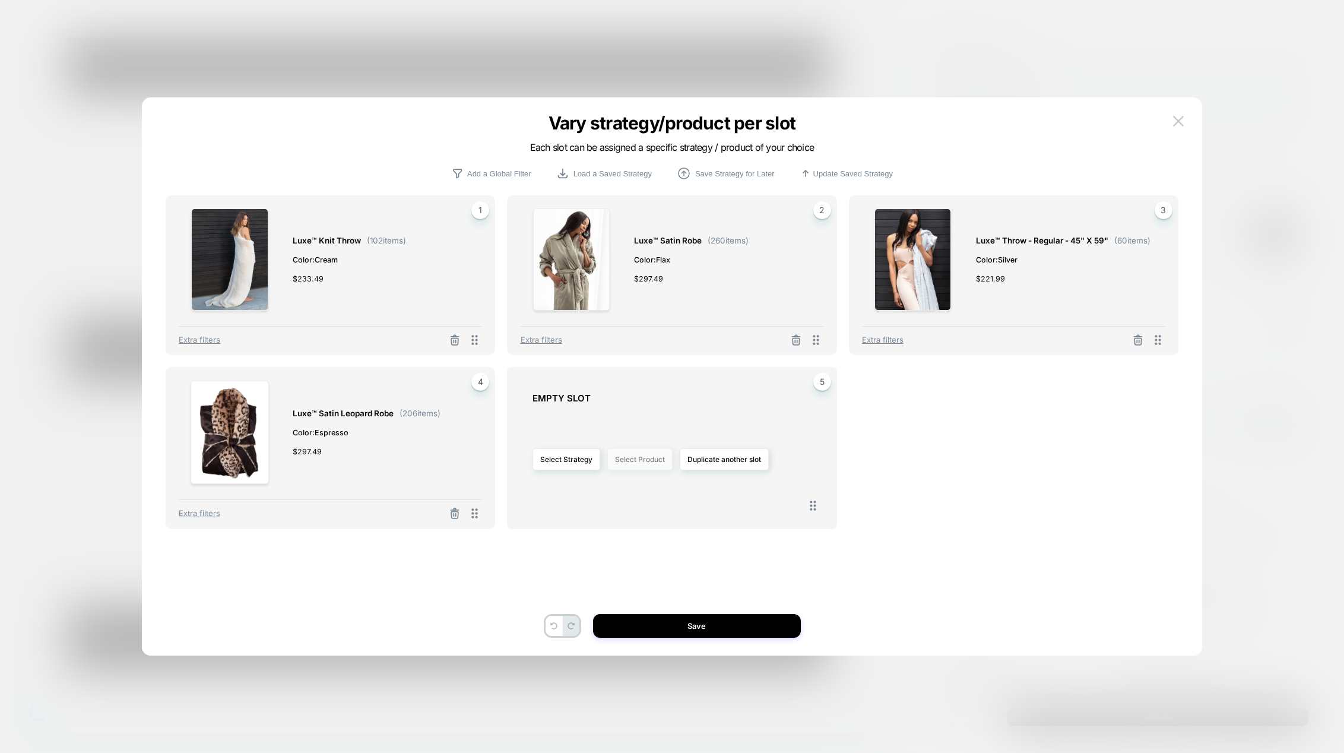
click at [621, 459] on button "Select Product" at bounding box center [639, 459] width 65 height 22
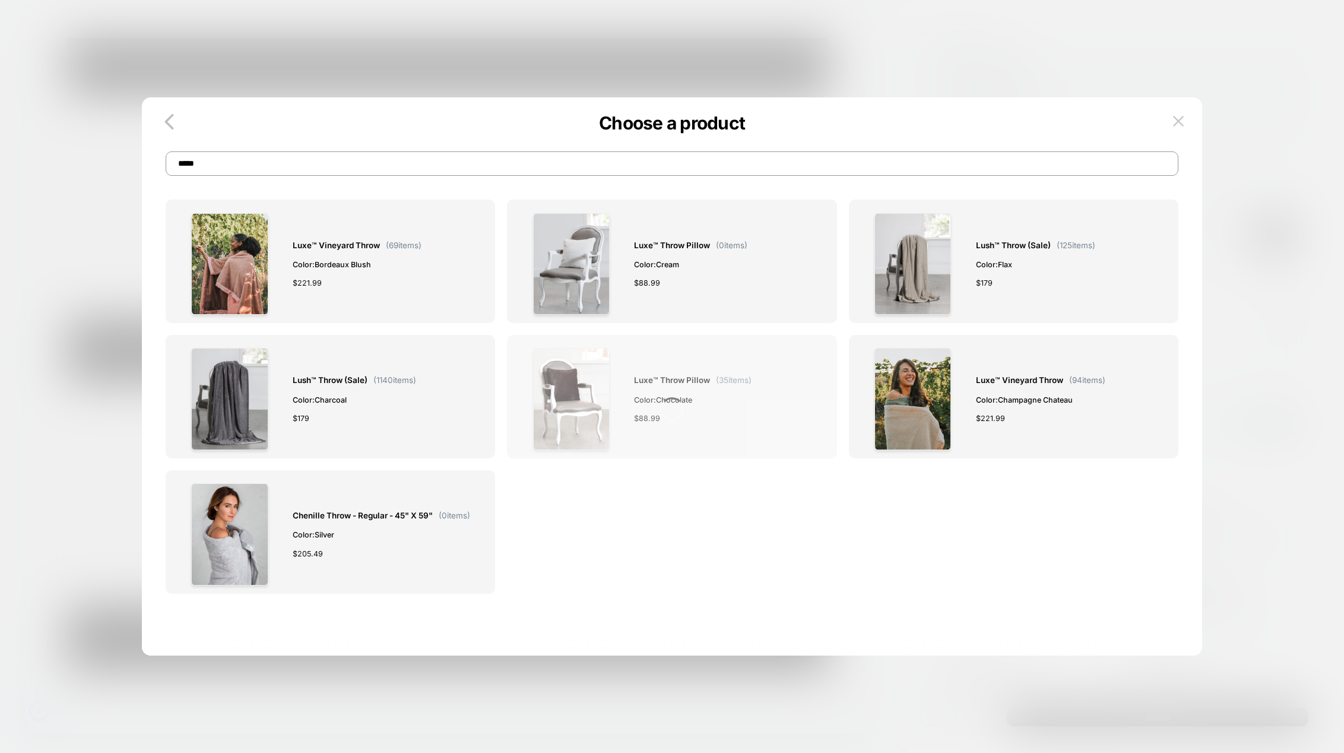
scroll to position [825, 0]
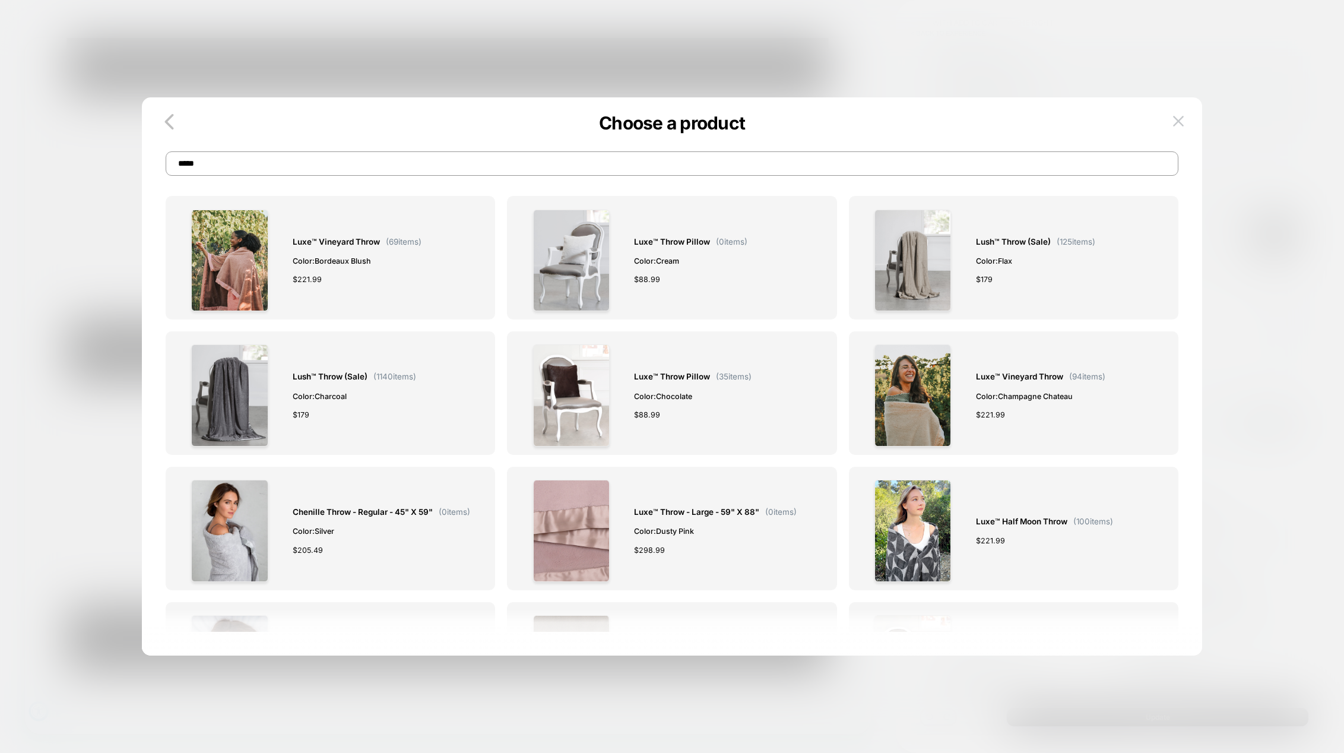
drag, startPoint x: 224, startPoint y: 162, endPoint x: 205, endPoint y: 160, distance: 19.1
click at [205, 160] on input "*****" at bounding box center [672, 163] width 1012 height 24
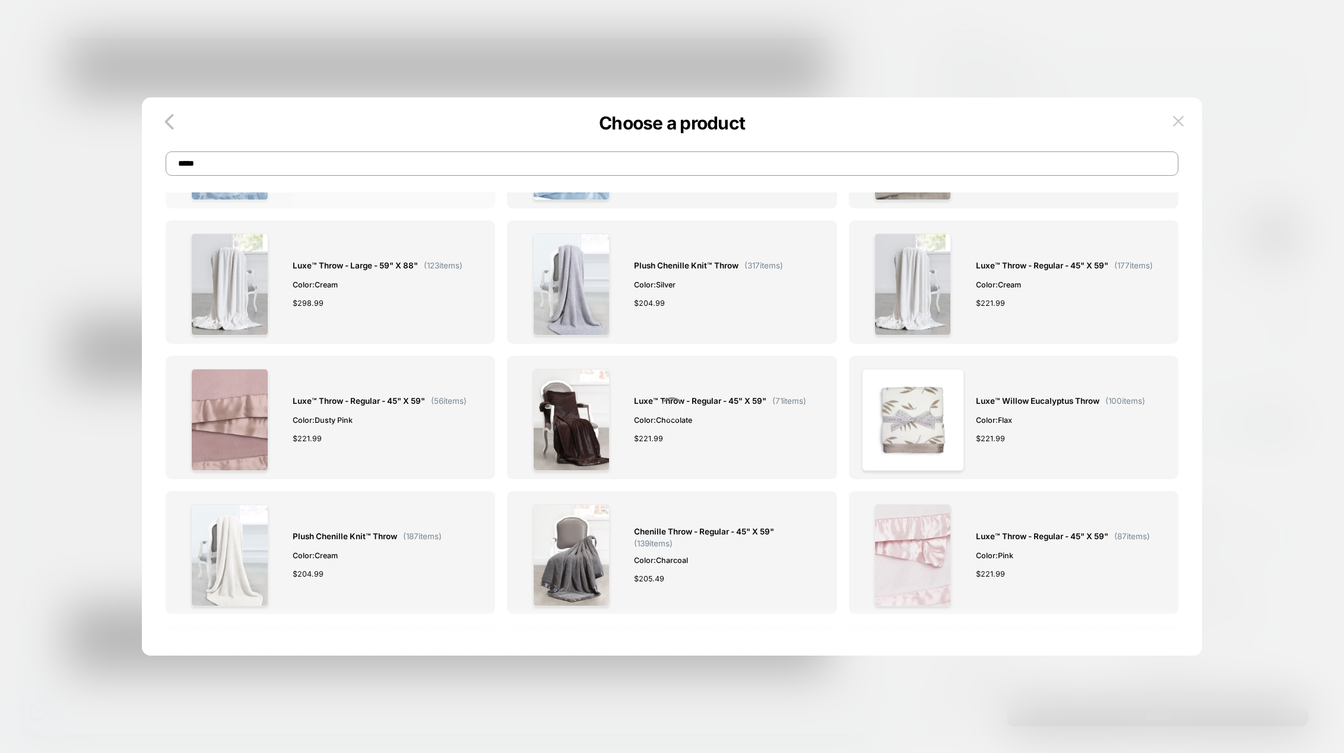
scroll to position [1478, 0]
click at [916, 419] on img at bounding box center [913, 419] width 102 height 102
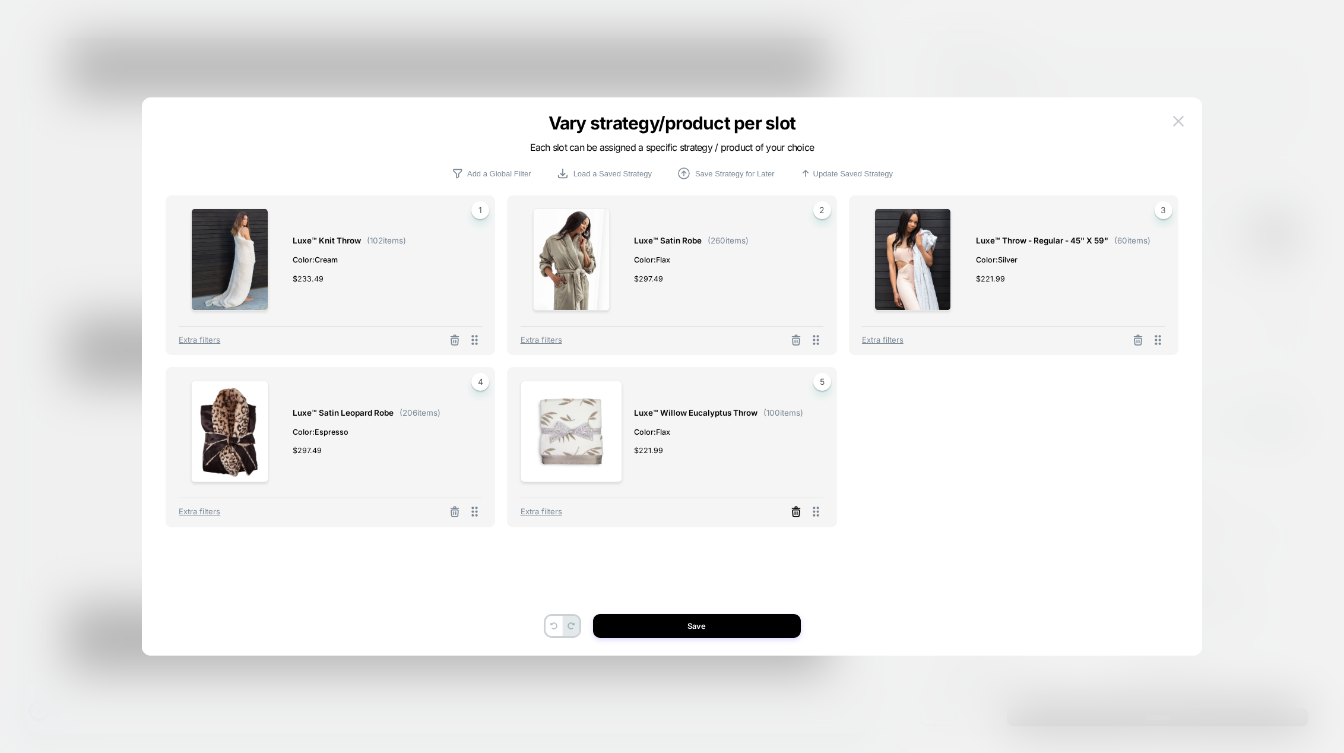
click at [799, 513] on icon at bounding box center [796, 512] width 7 height 7
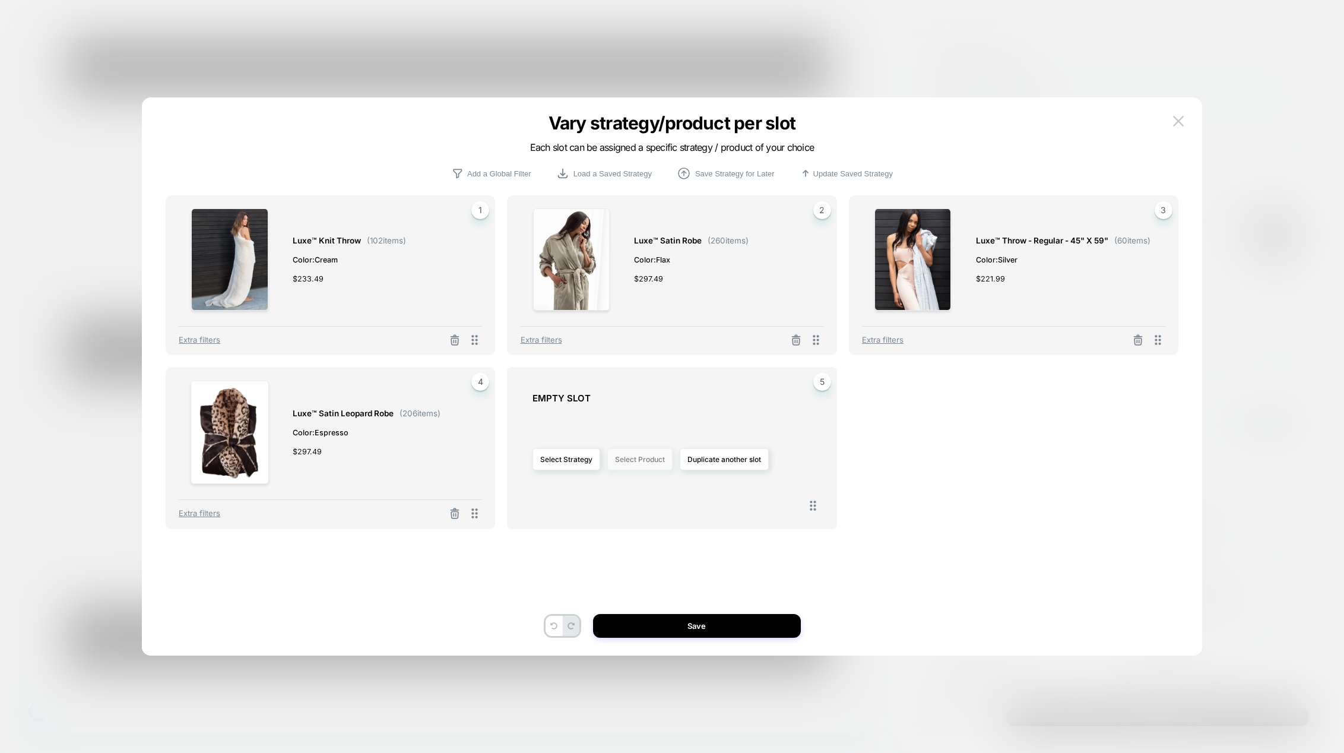
click at [637, 463] on button "Select Product" at bounding box center [639, 459] width 65 height 22
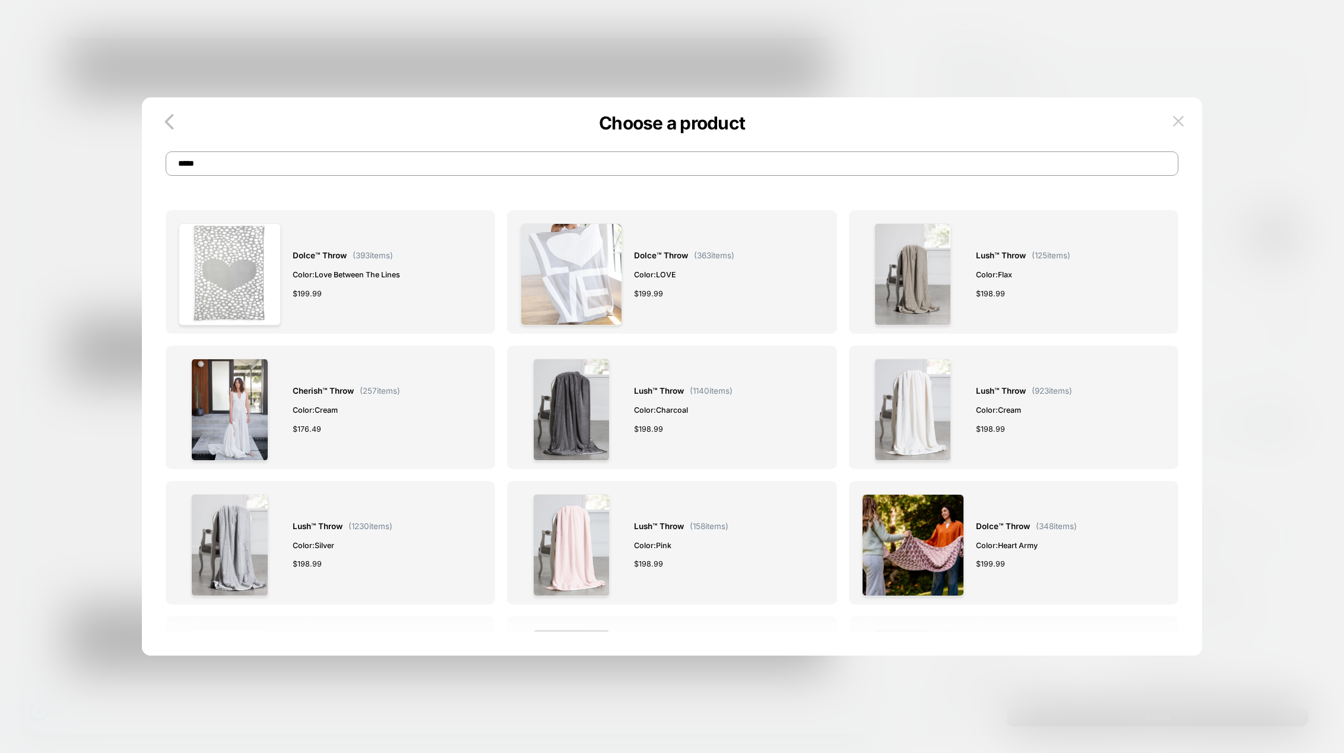
drag, startPoint x: 226, startPoint y: 160, endPoint x: 164, endPoint y: 158, distance: 61.7
click at [164, 158] on div "Choose a product *****" at bounding box center [672, 151] width 1060 height 49
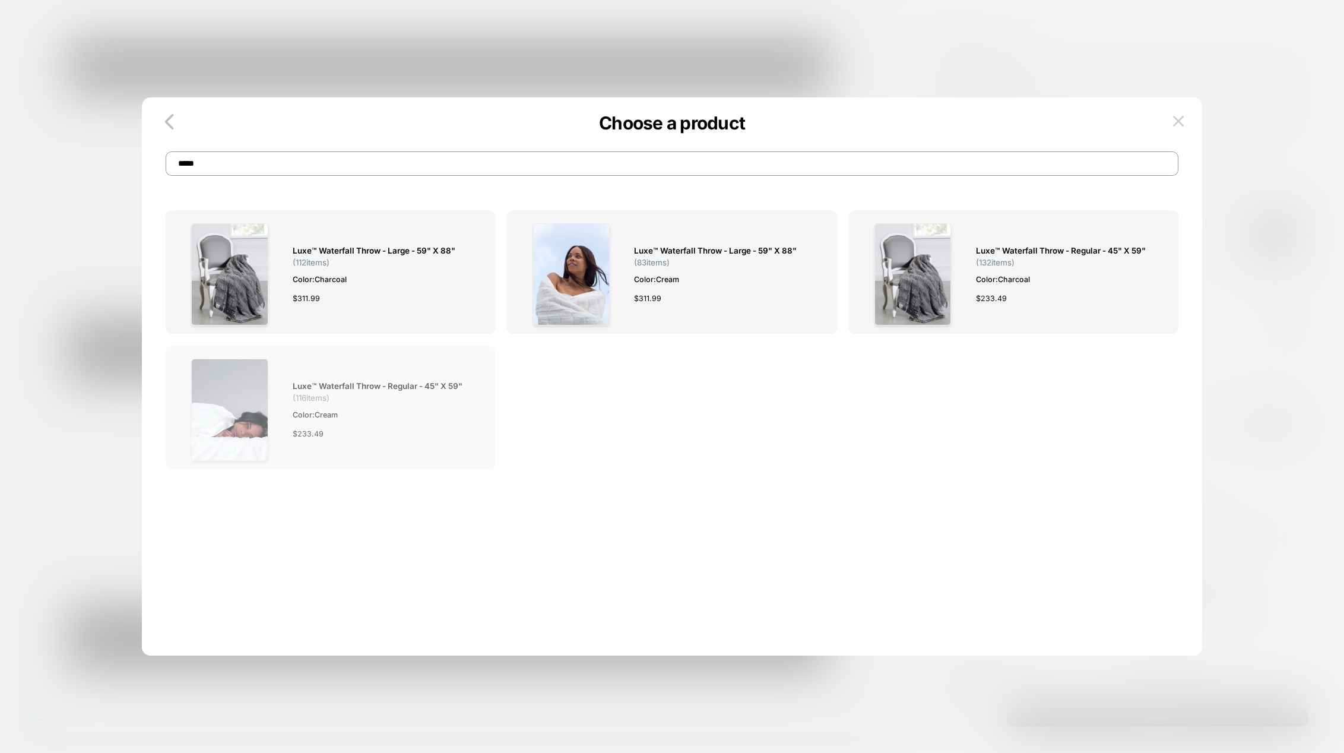
type input "*****"
click at [250, 409] on img at bounding box center [229, 409] width 77 height 102
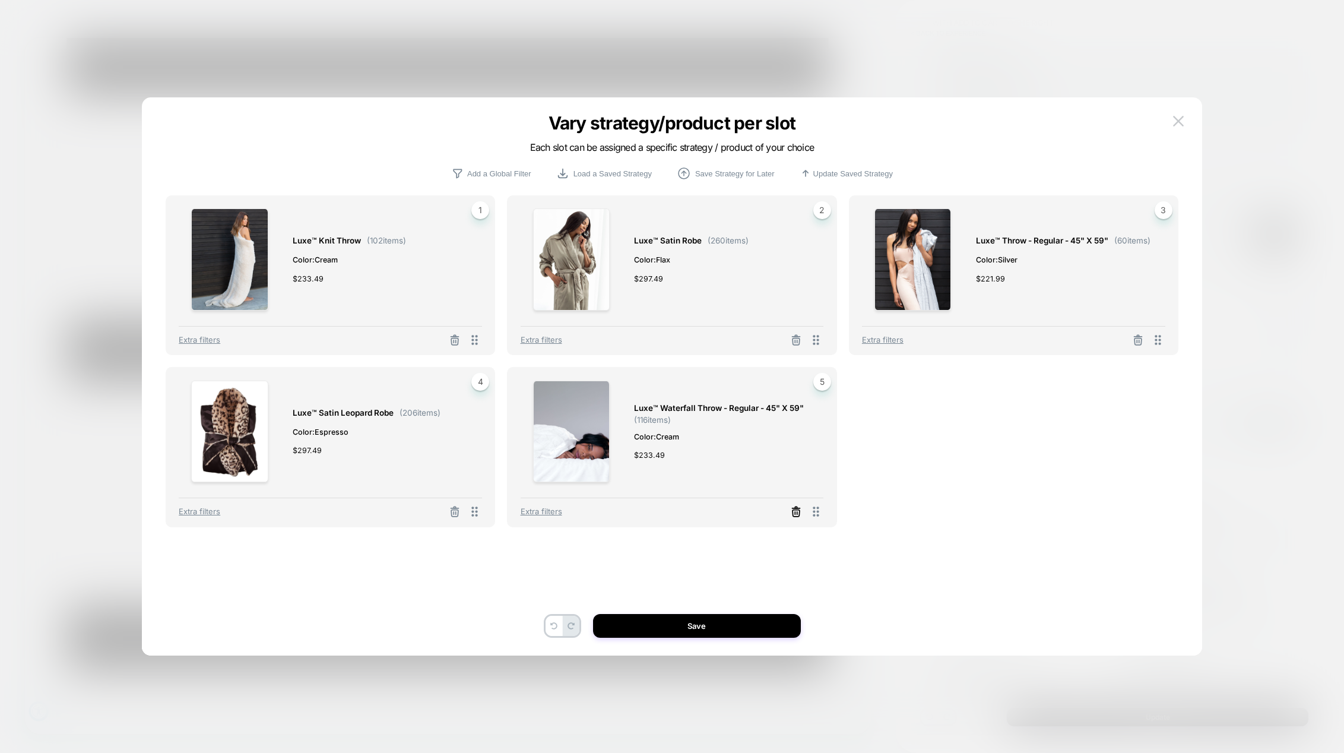
click at [794, 515] on icon at bounding box center [796, 512] width 12 height 12
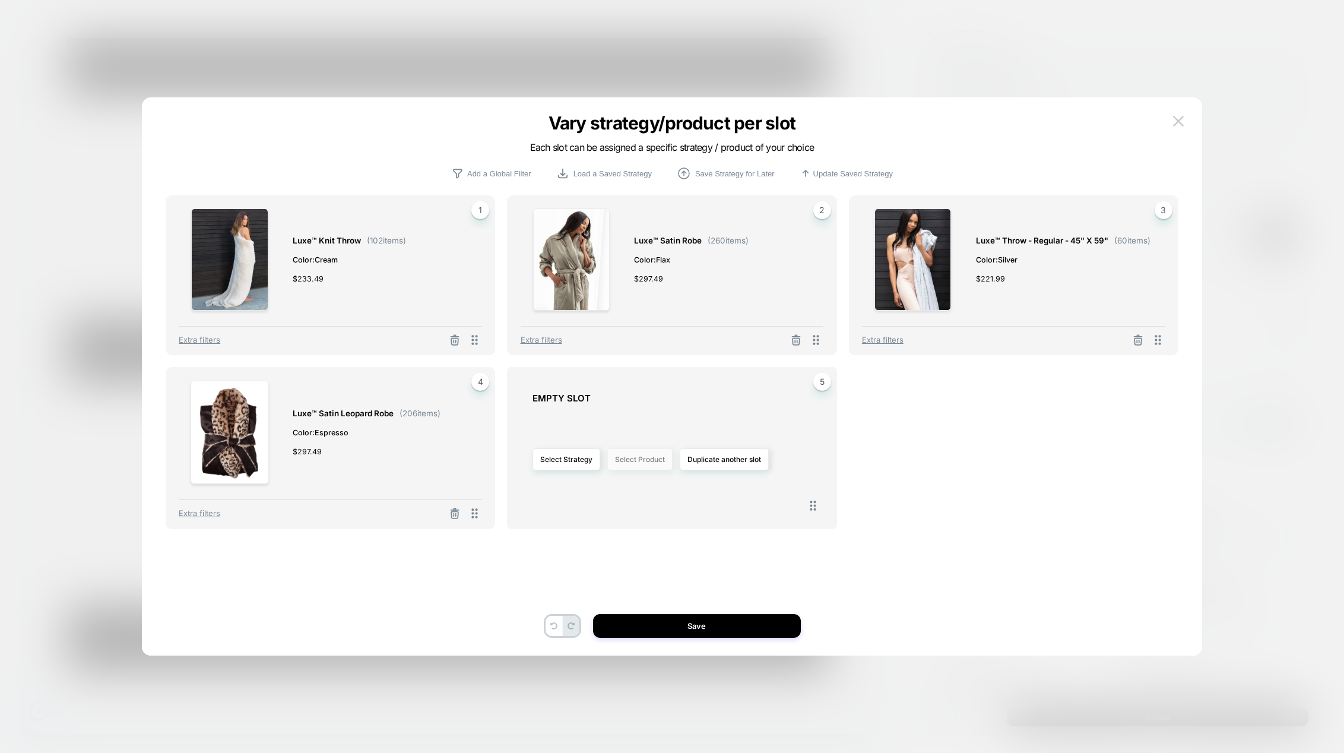
click at [646, 459] on button "Select Product" at bounding box center [639, 459] width 65 height 22
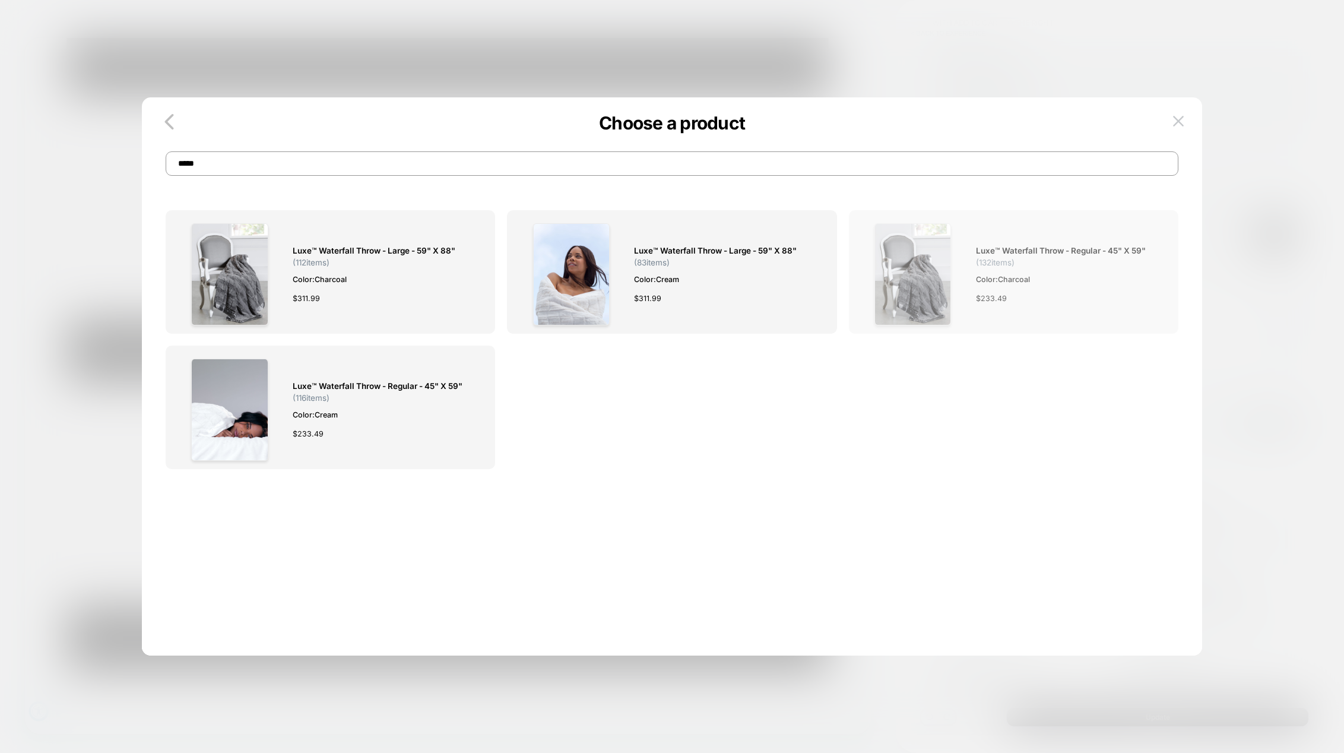
click at [1000, 251] on span "Luxe™ Waterfall Throw - Regular - 45" x 59"" at bounding box center [1061, 251] width 170 height 14
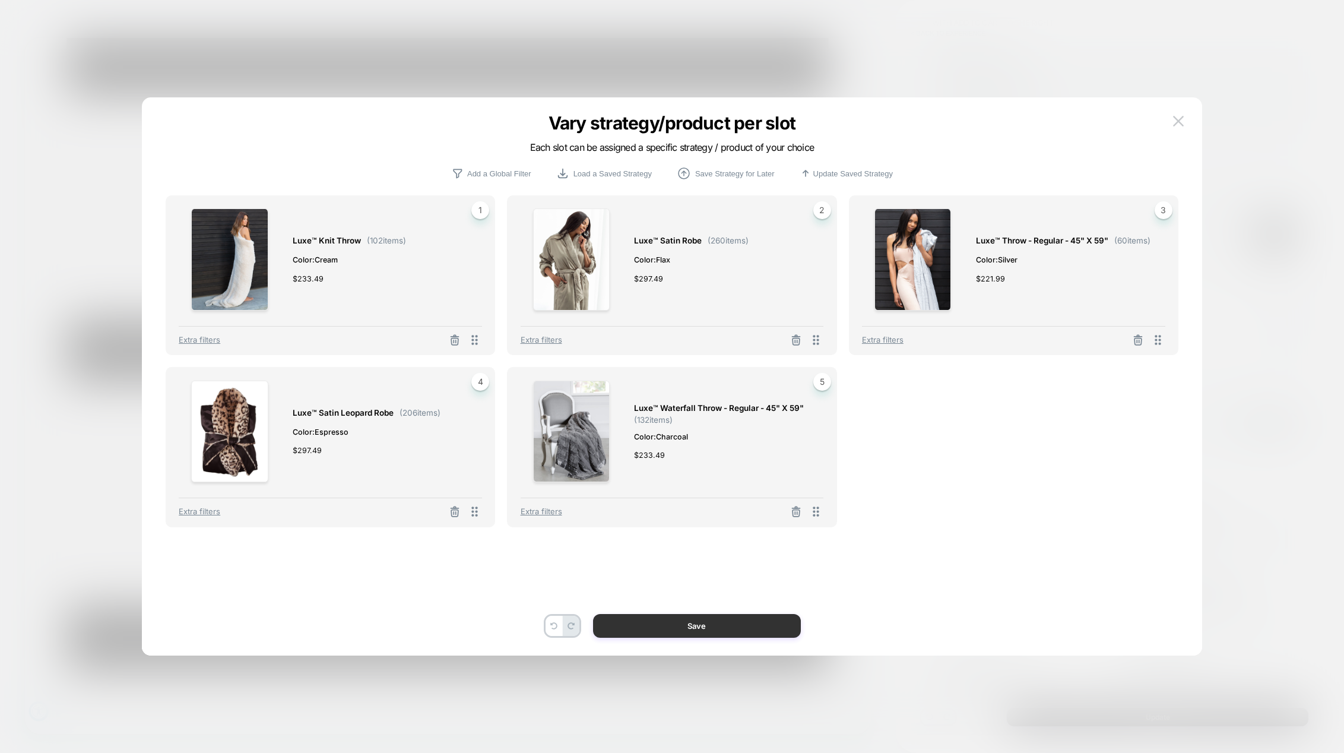
click at [708, 628] on button "Save" at bounding box center [697, 626] width 208 height 24
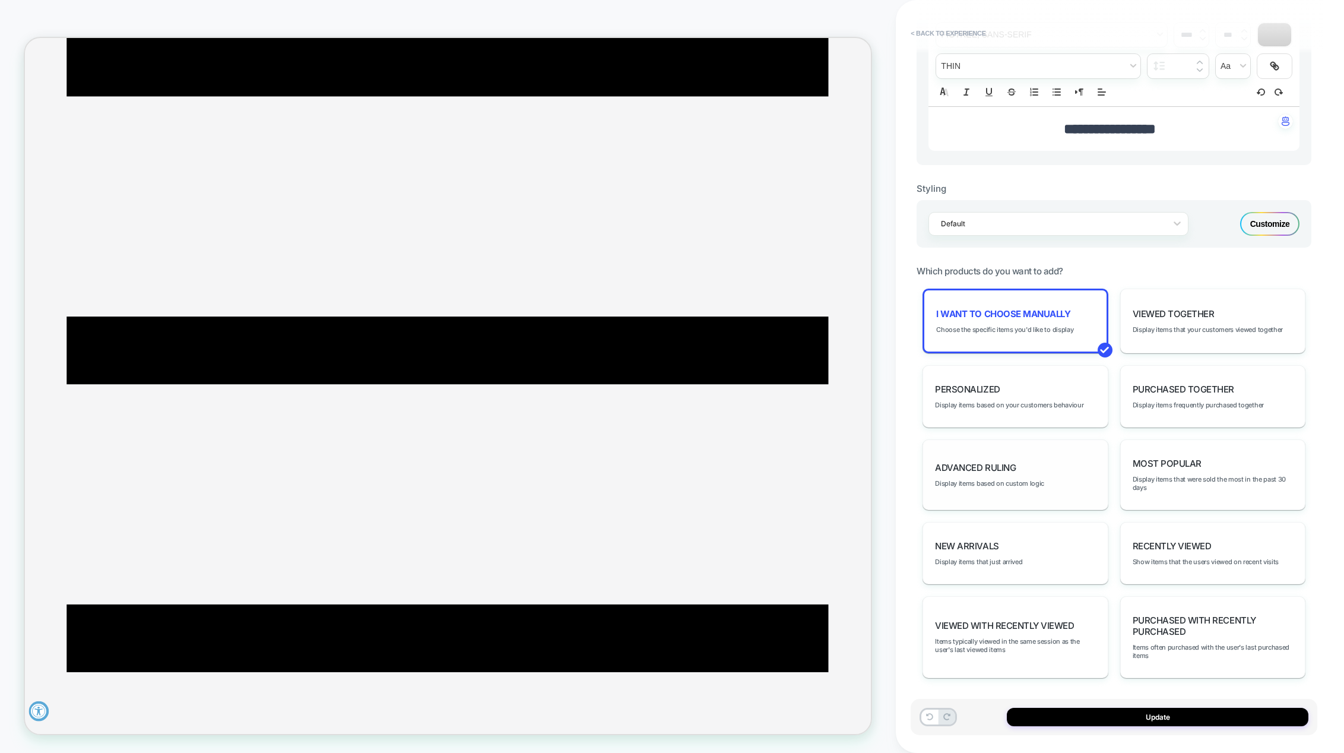
scroll to position [380, 0]
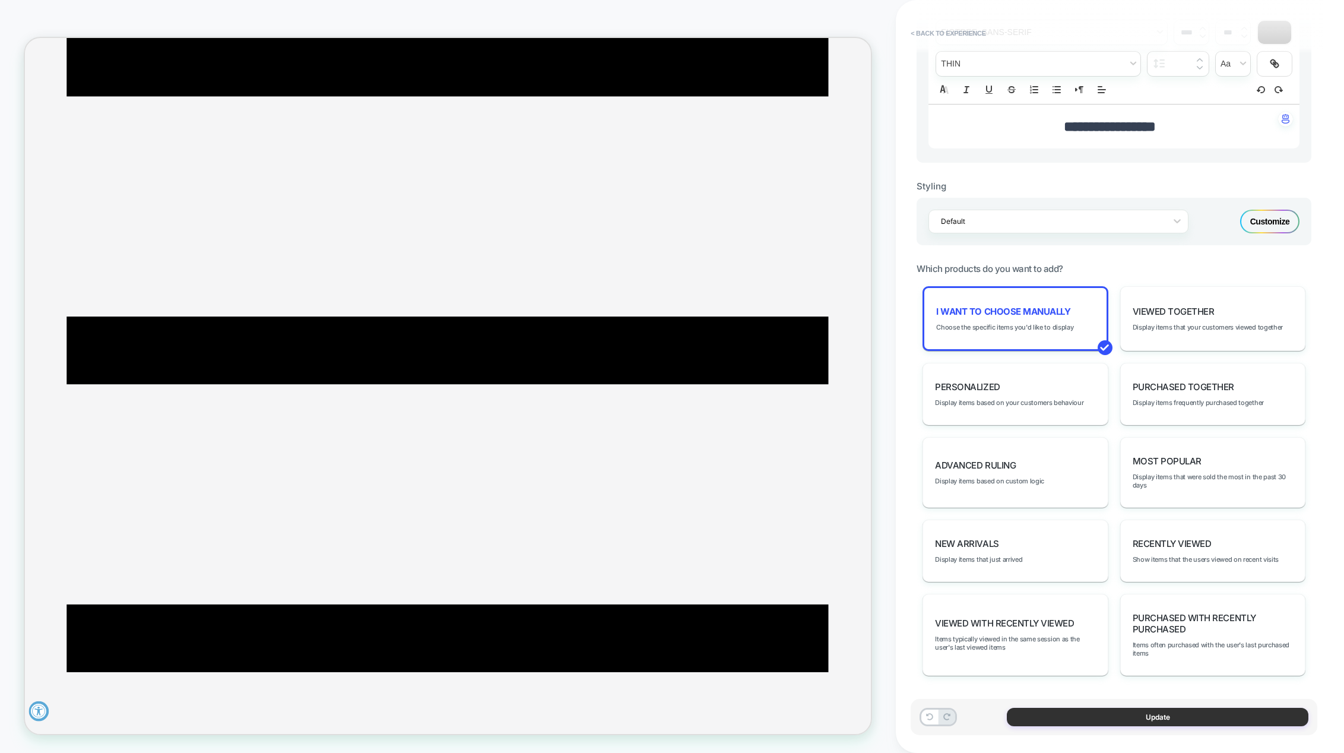
click at [1143, 714] on button "Update" at bounding box center [1157, 716] width 301 height 18
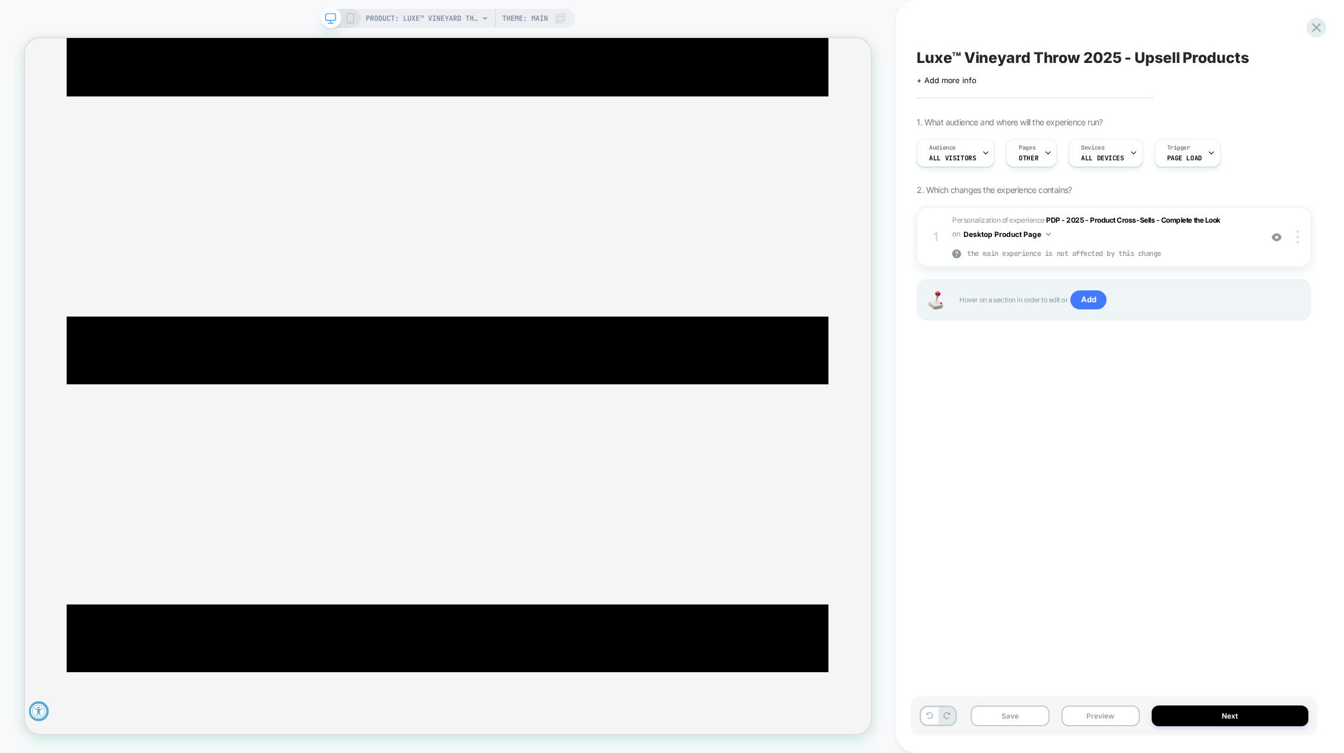
click at [350, 16] on icon at bounding box center [350, 18] width 11 height 11
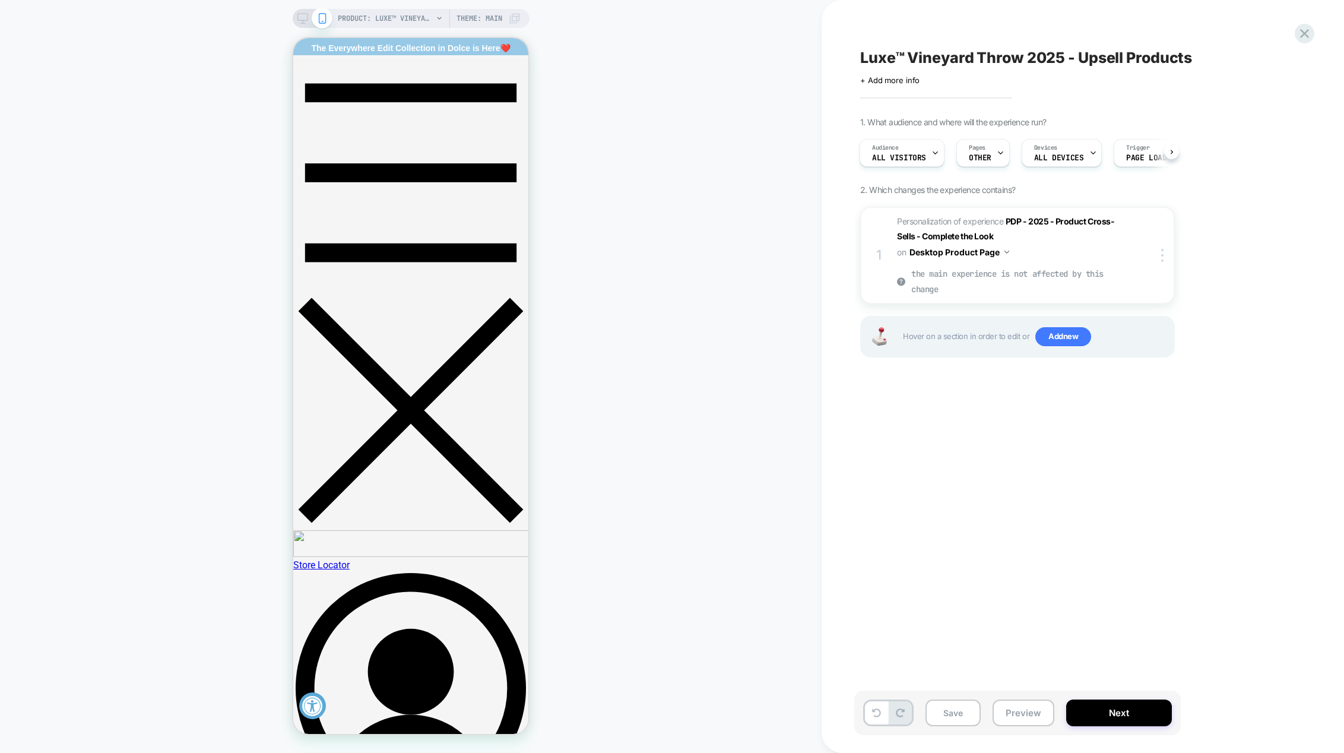
click at [301, 19] on icon at bounding box center [302, 18] width 11 height 11
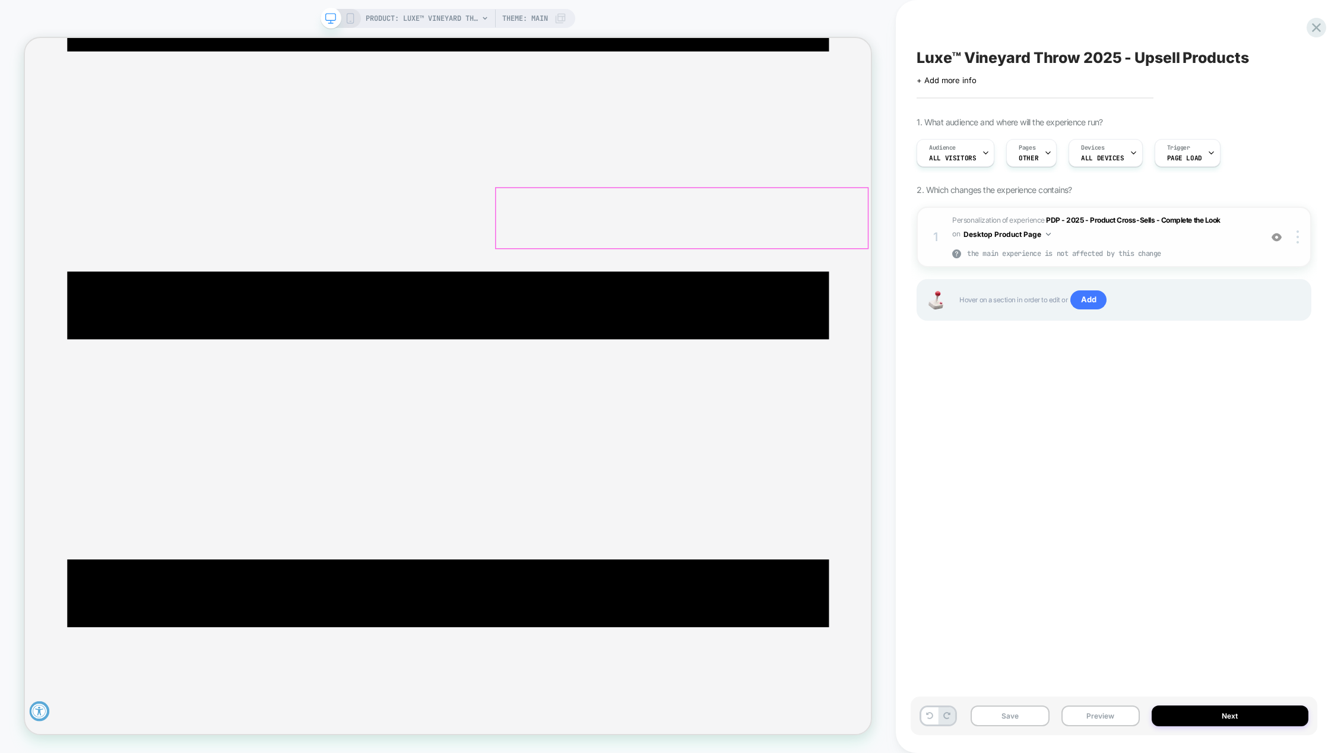
scroll to position [237, 0]
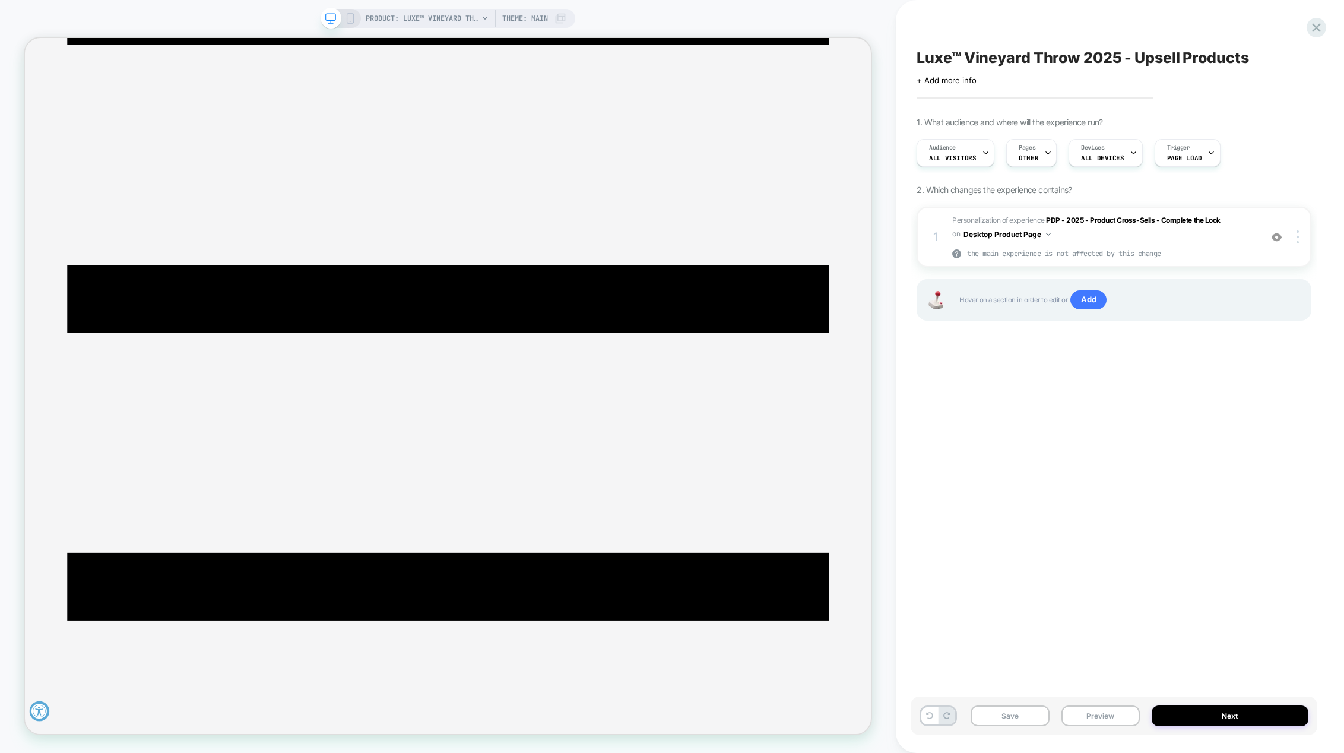
click at [353, 16] on rect at bounding box center [350, 18] width 7 height 9
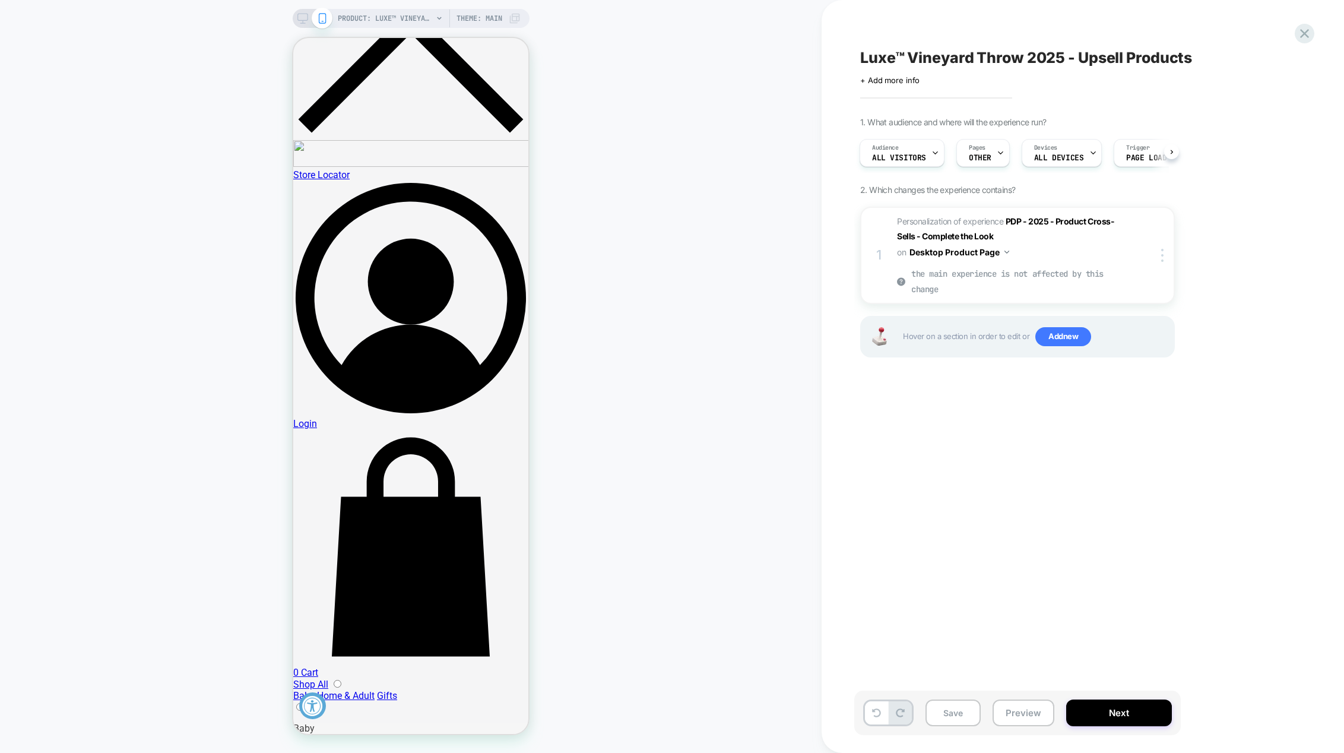
scroll to position [412, 0]
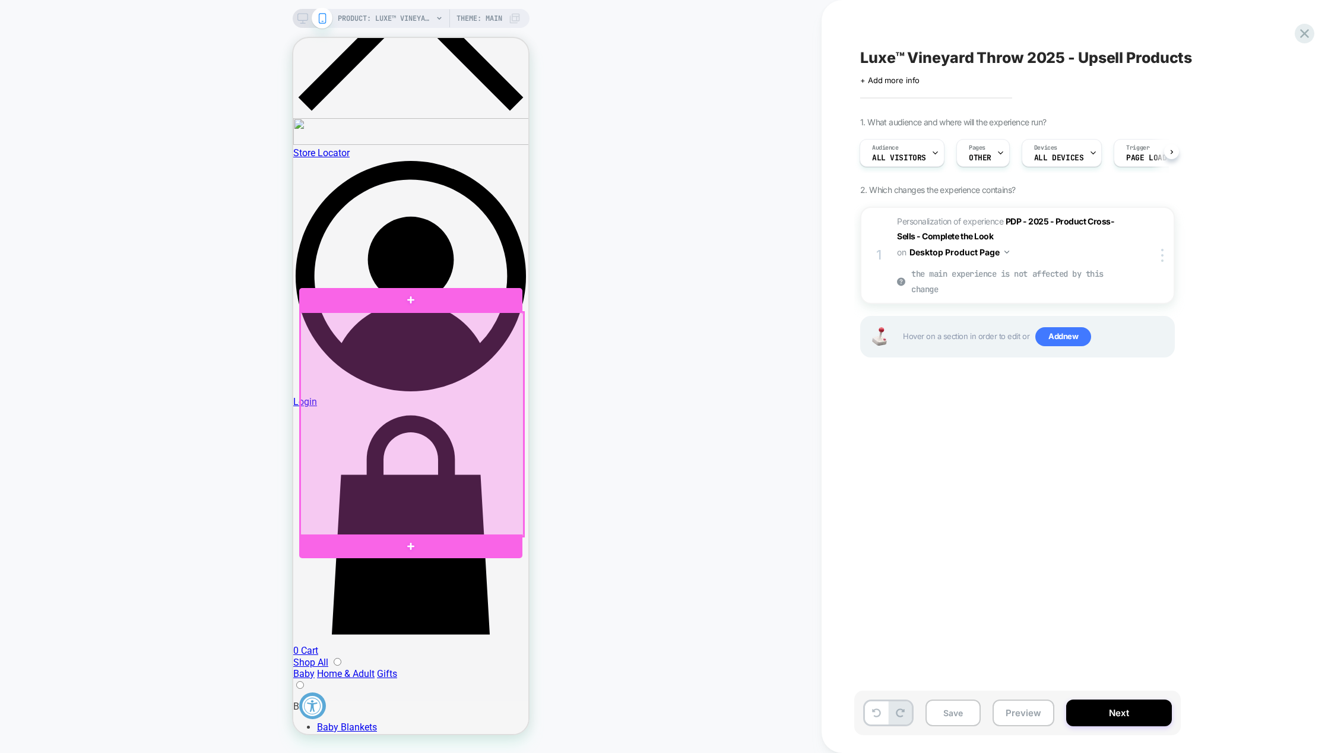
drag, startPoint x: 420, startPoint y: 404, endPoint x: 402, endPoint y: 399, distance: 17.7
click at [402, 399] on div at bounding box center [411, 424] width 223 height 224
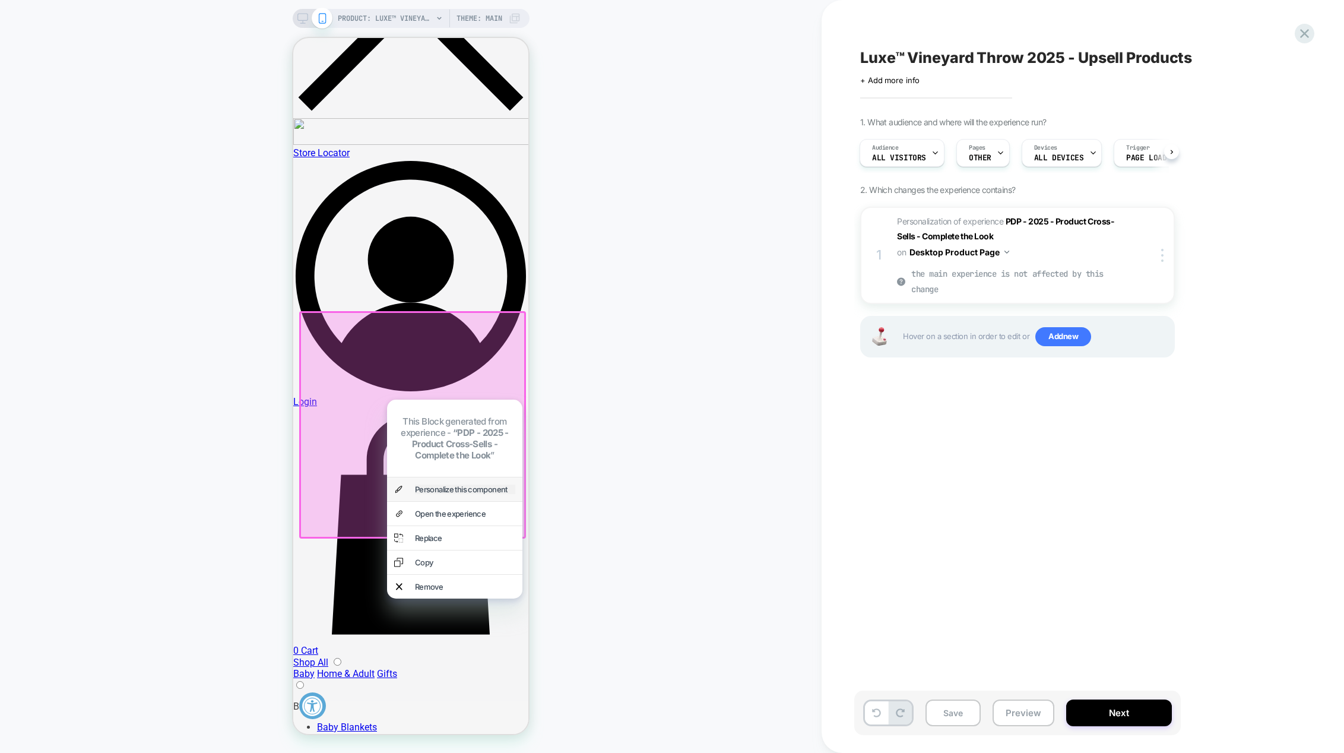
click at [437, 484] on div "Personalize this component" at bounding box center [465, 488] width 100 height 9
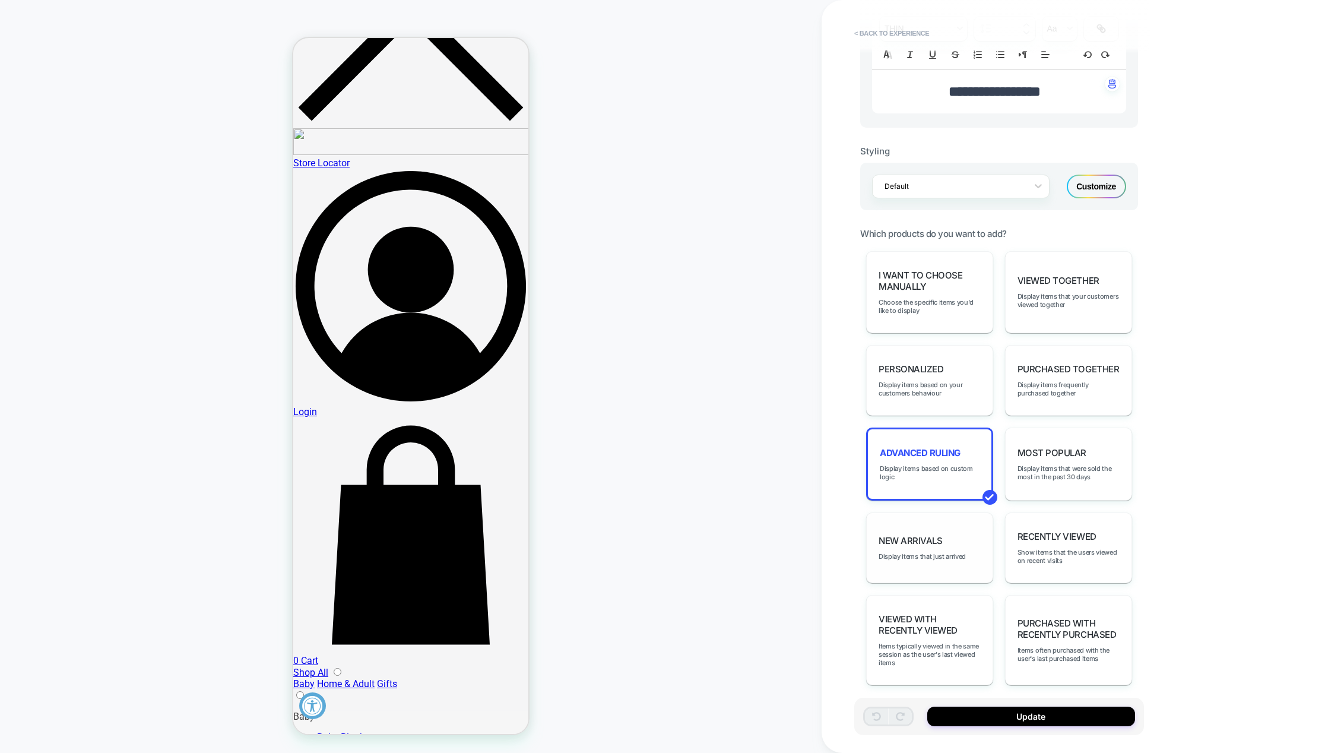
scroll to position [425, 0]
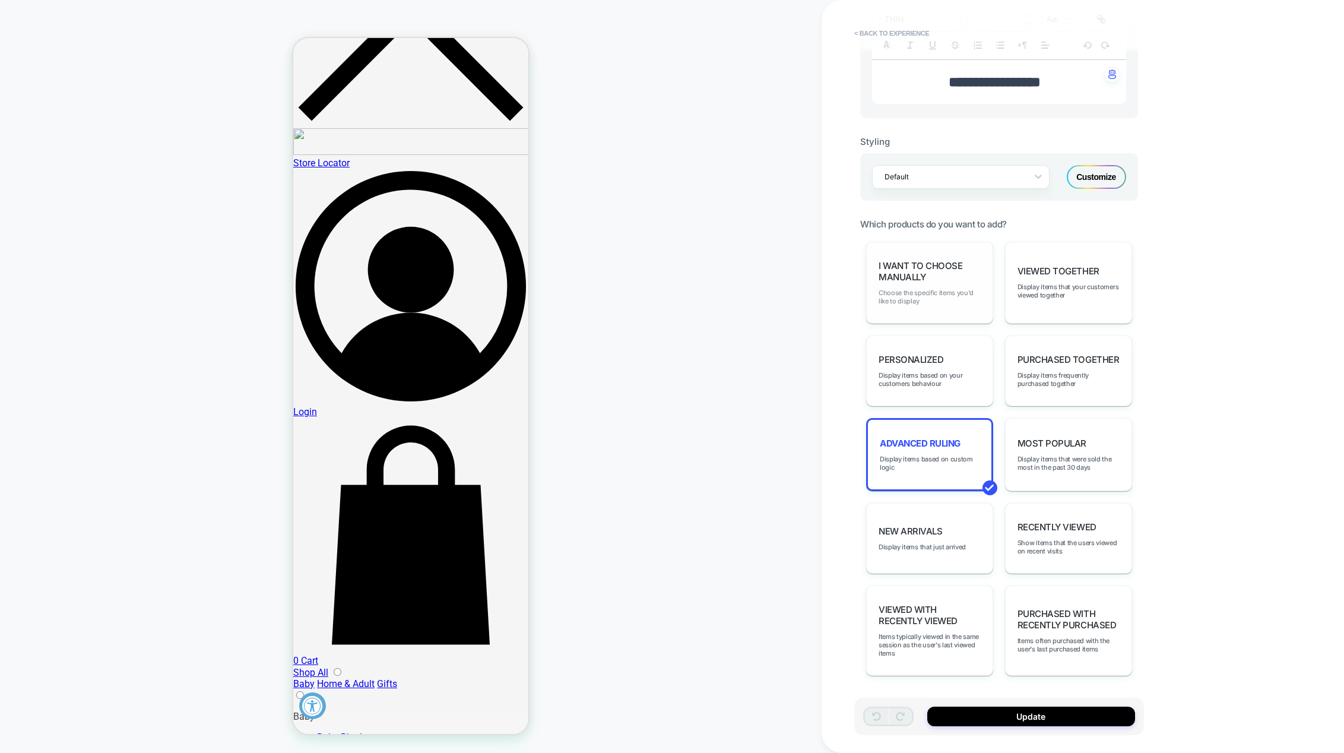
click at [887, 292] on span "Choose the specific items you'd like to display" at bounding box center [929, 296] width 102 height 17
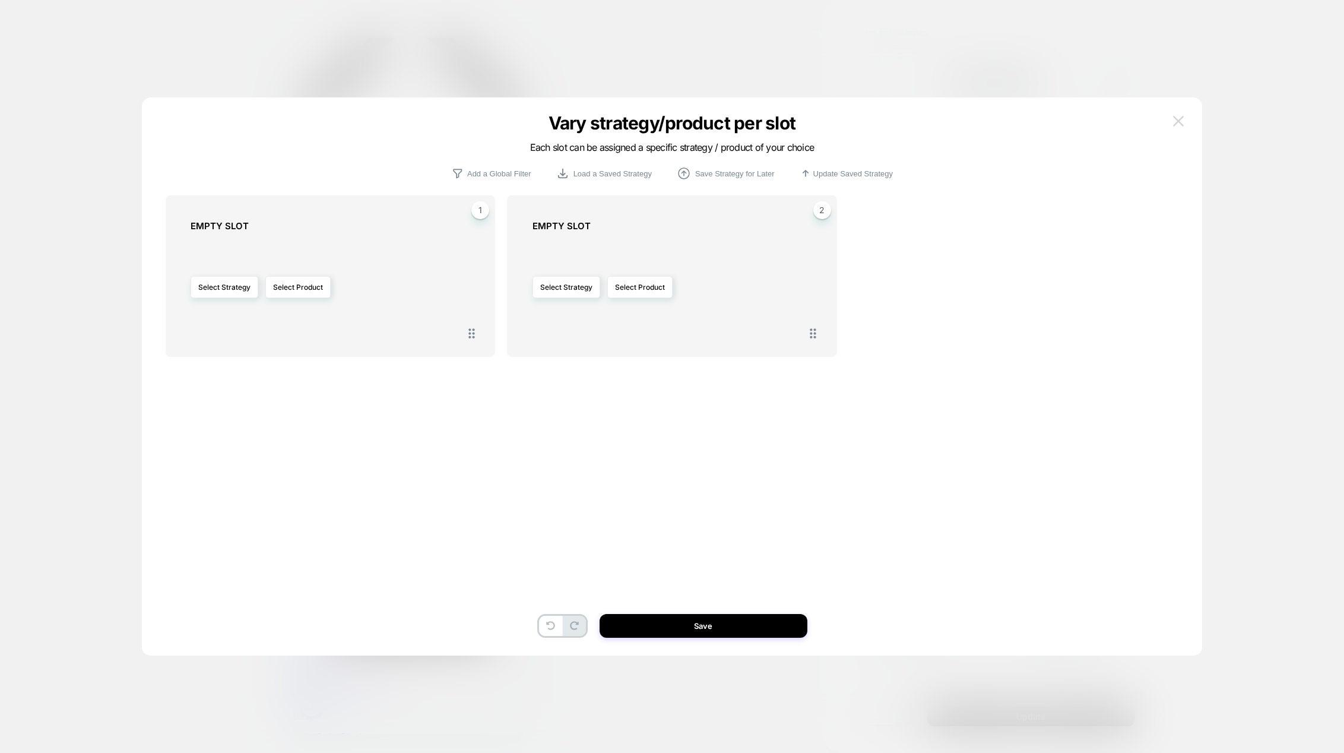
click at [1177, 123] on img at bounding box center [1178, 121] width 11 height 10
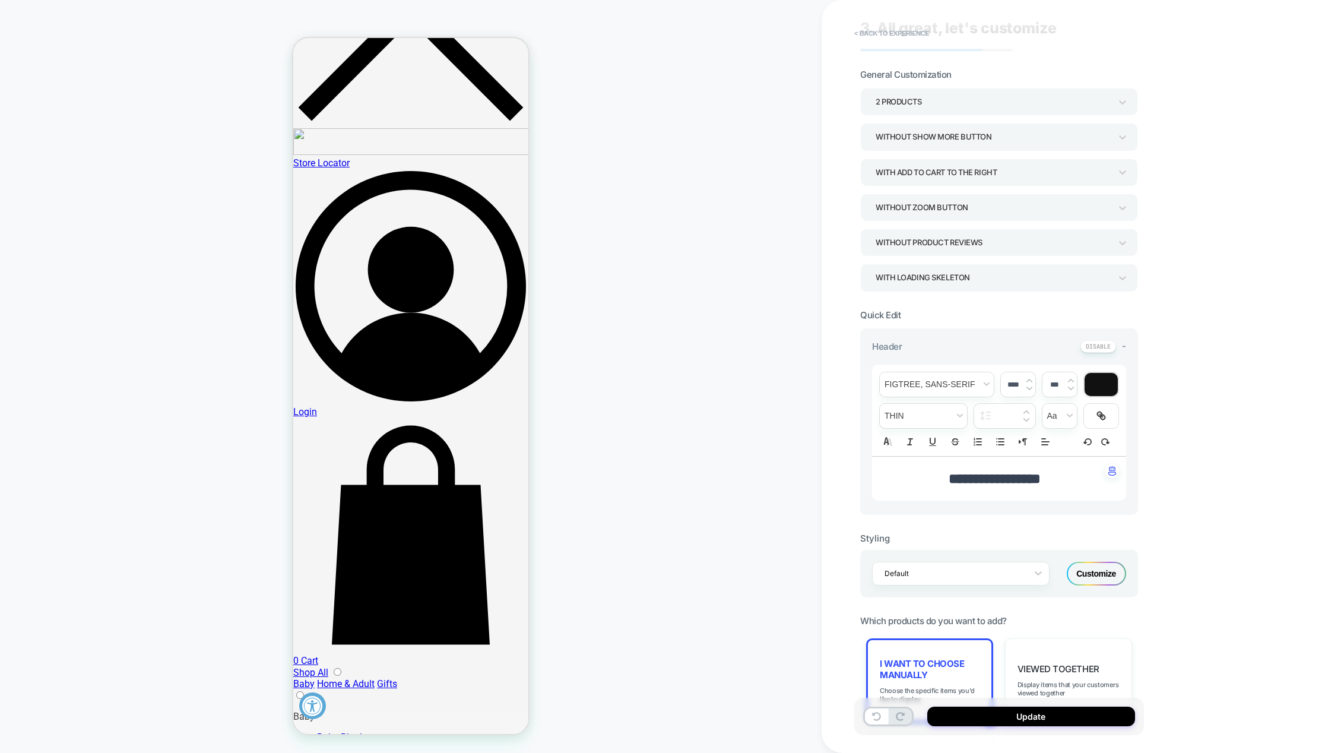
scroll to position [0, 0]
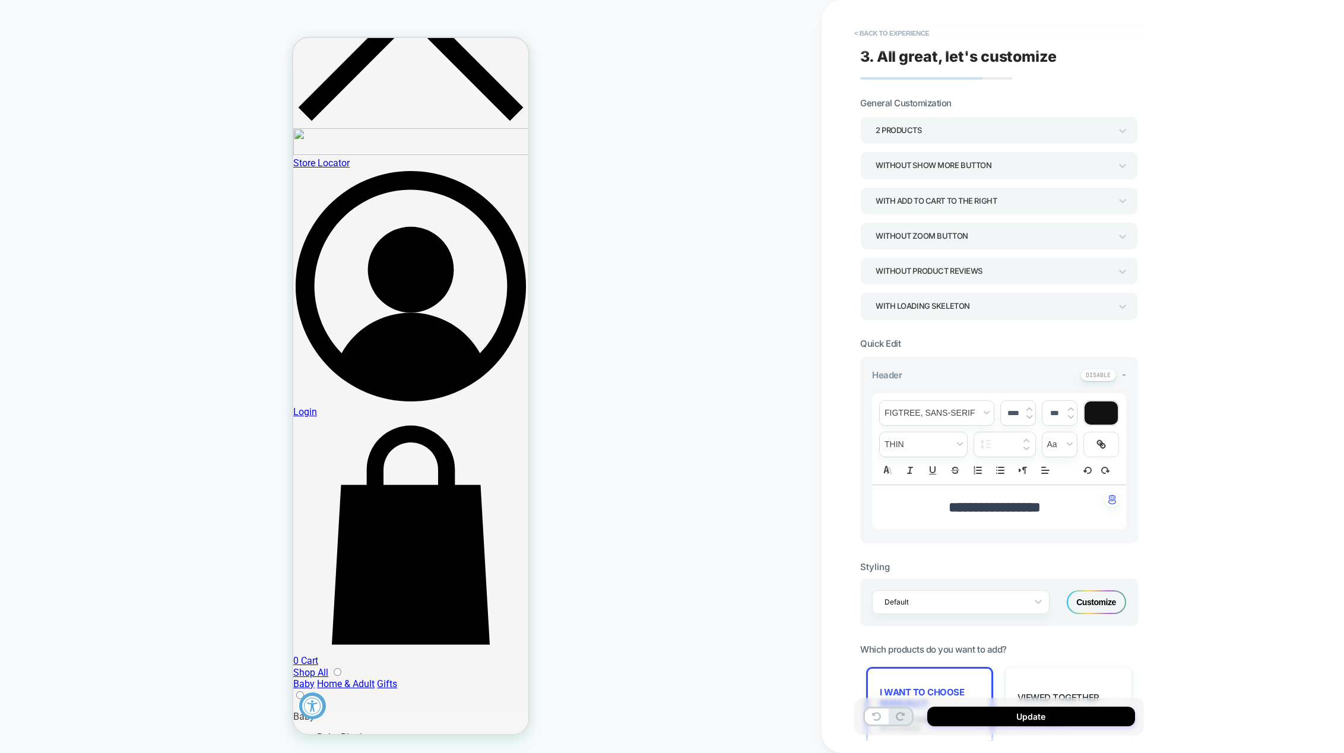
click at [940, 126] on div "2 Products" at bounding box center [992, 130] width 235 height 16
click at [912, 259] on div "5 Products" at bounding box center [999, 260] width 268 height 24
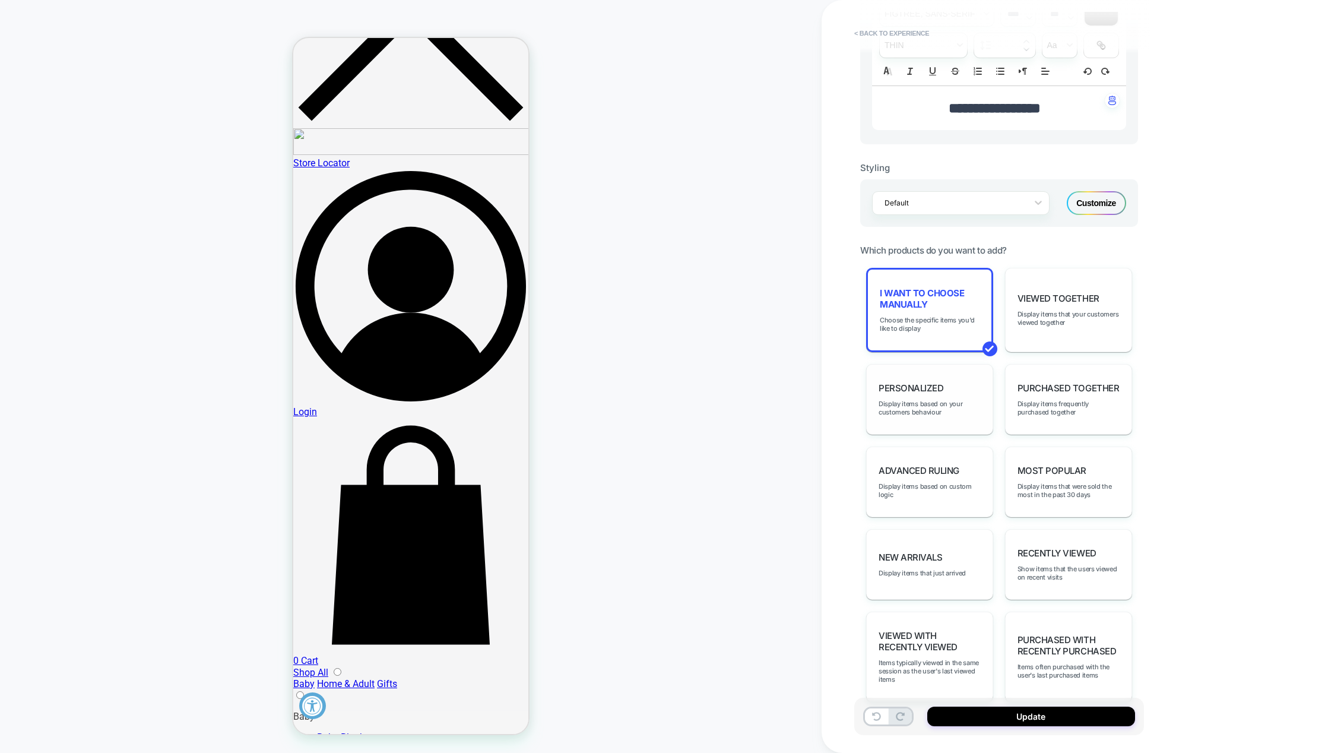
scroll to position [415, 0]
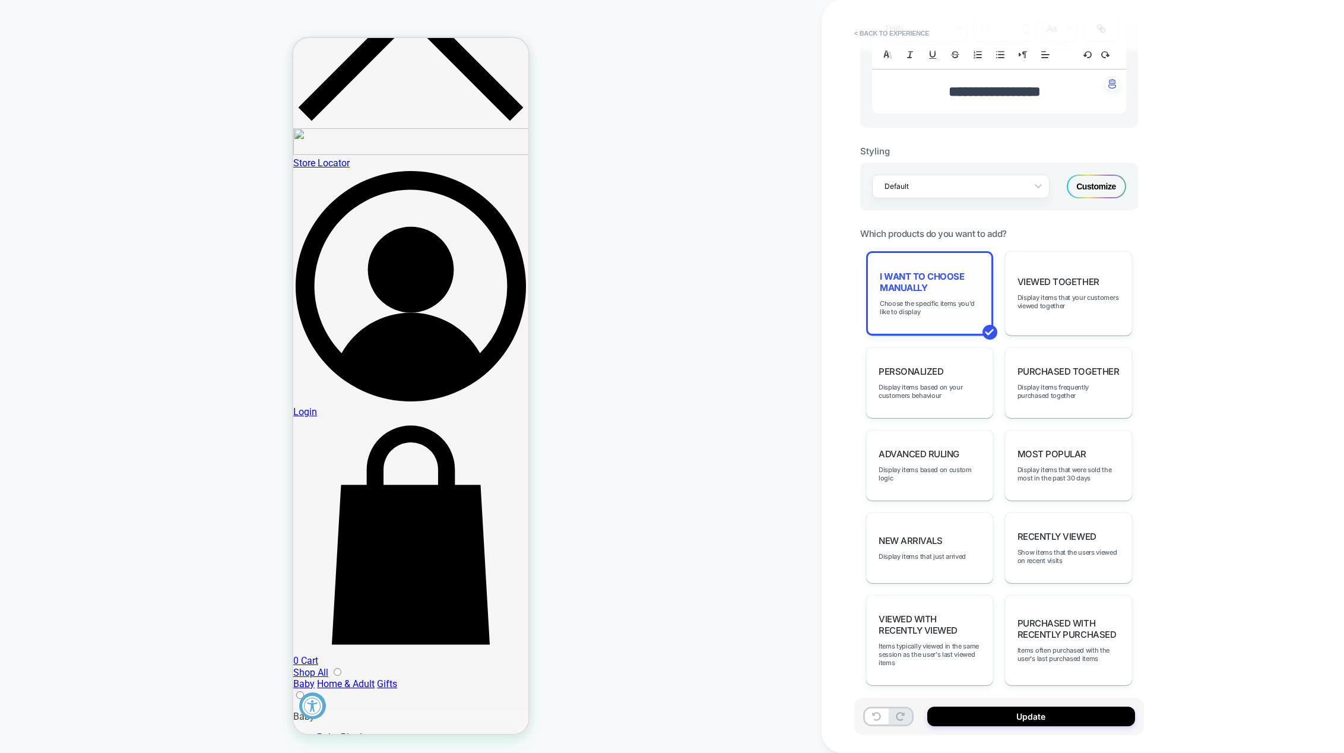
click at [896, 284] on span "I want to choose manually" at bounding box center [930, 282] width 100 height 23
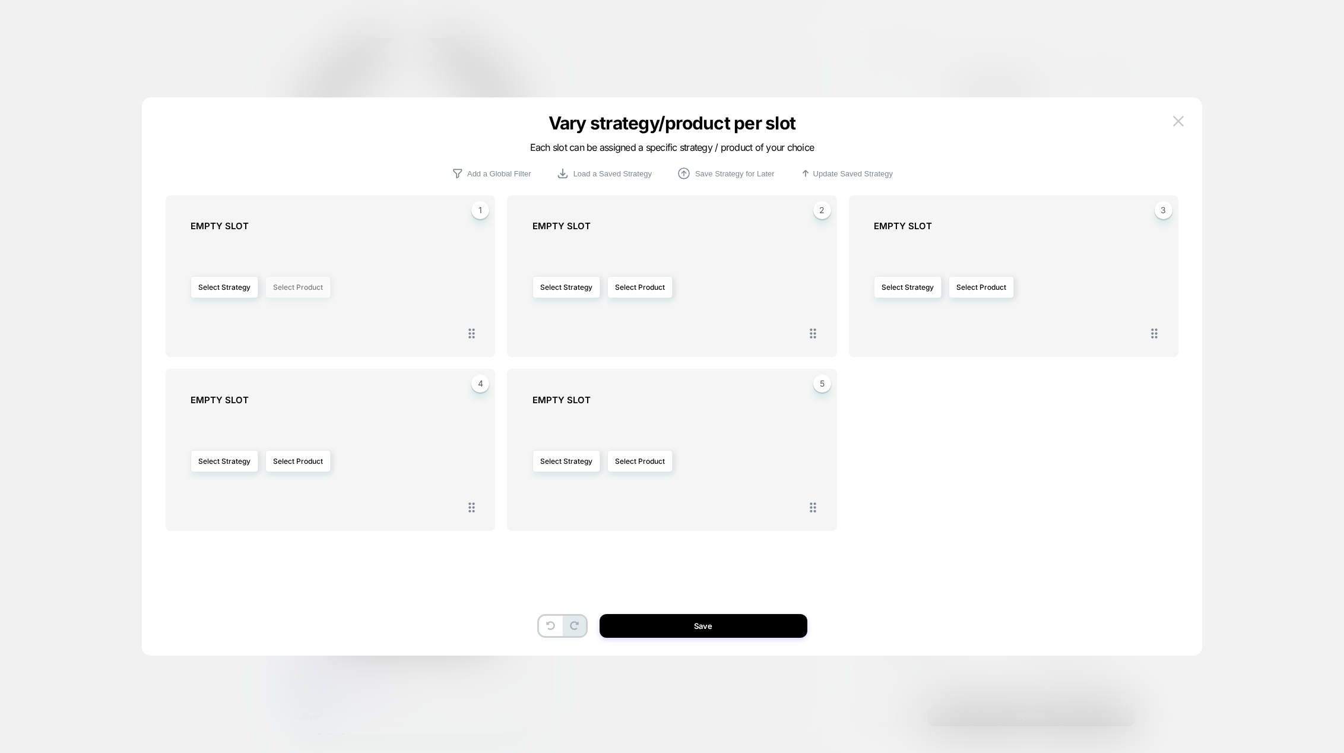
click at [301, 287] on button "Select Product" at bounding box center [297, 287] width 65 height 22
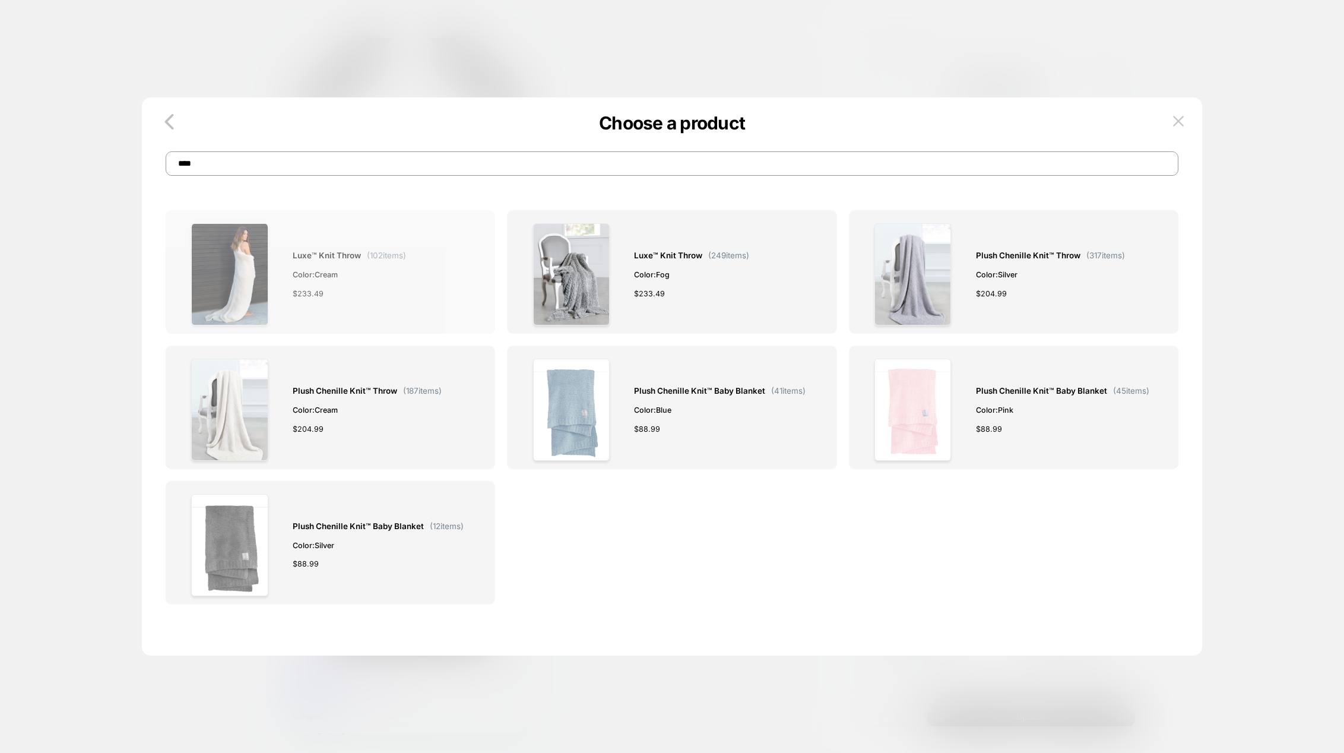
type input "****"
click at [247, 290] on img at bounding box center [229, 274] width 77 height 102
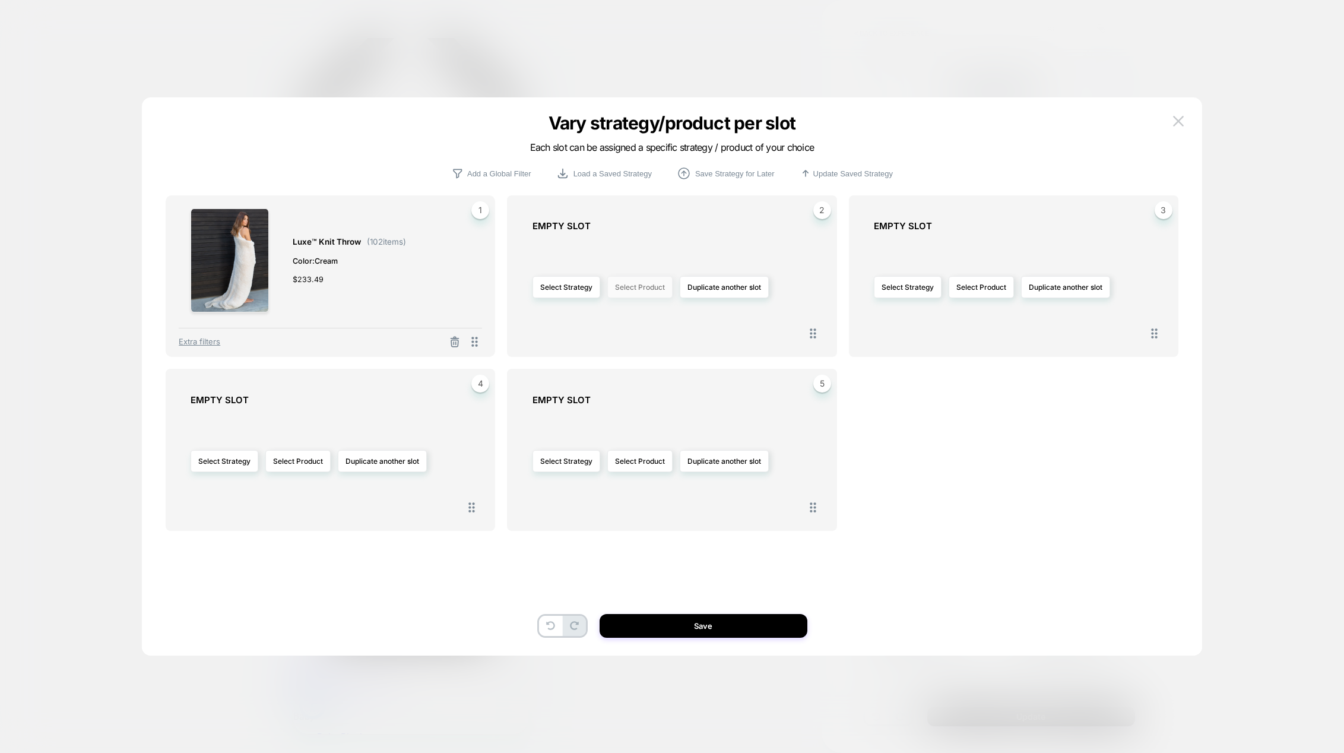
click at [645, 289] on button "Select Product" at bounding box center [639, 287] width 65 height 22
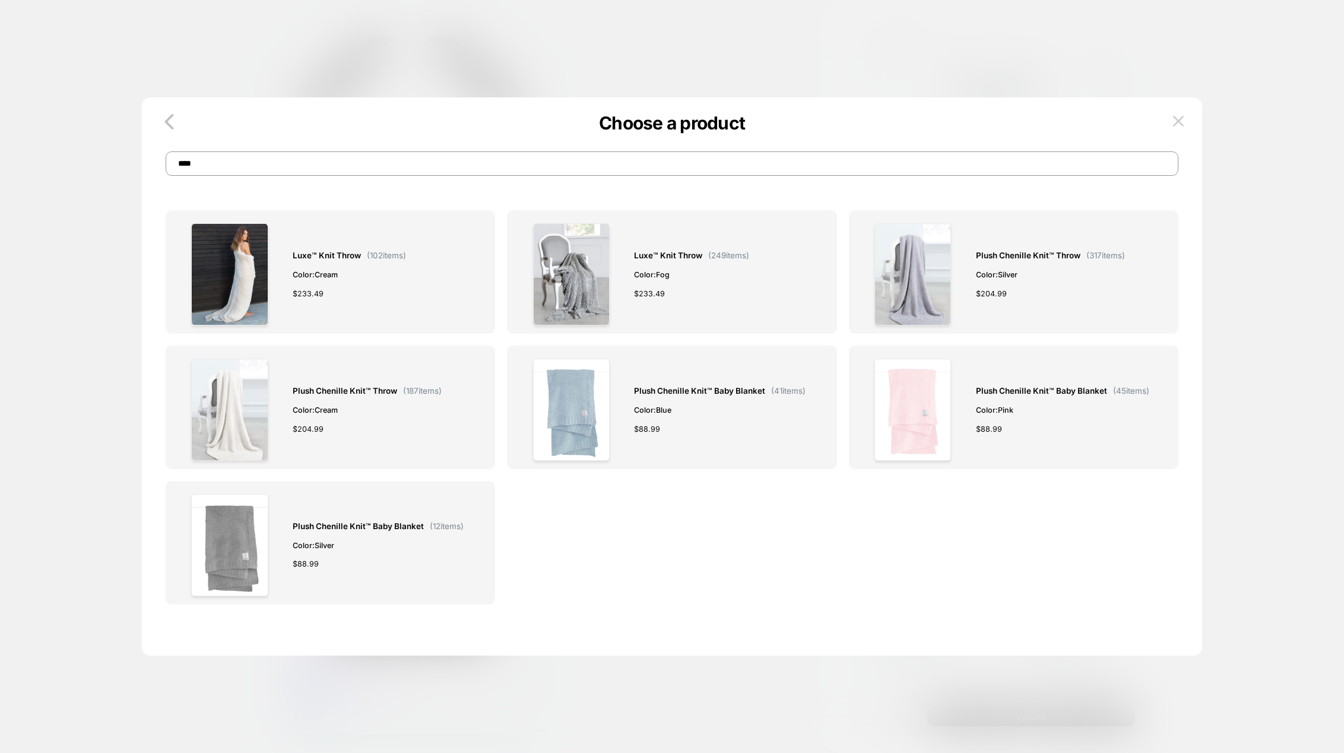
drag, startPoint x: 204, startPoint y: 161, endPoint x: 176, endPoint y: 164, distance: 28.0
click at [176, 164] on input "****" at bounding box center [672, 163] width 1012 height 24
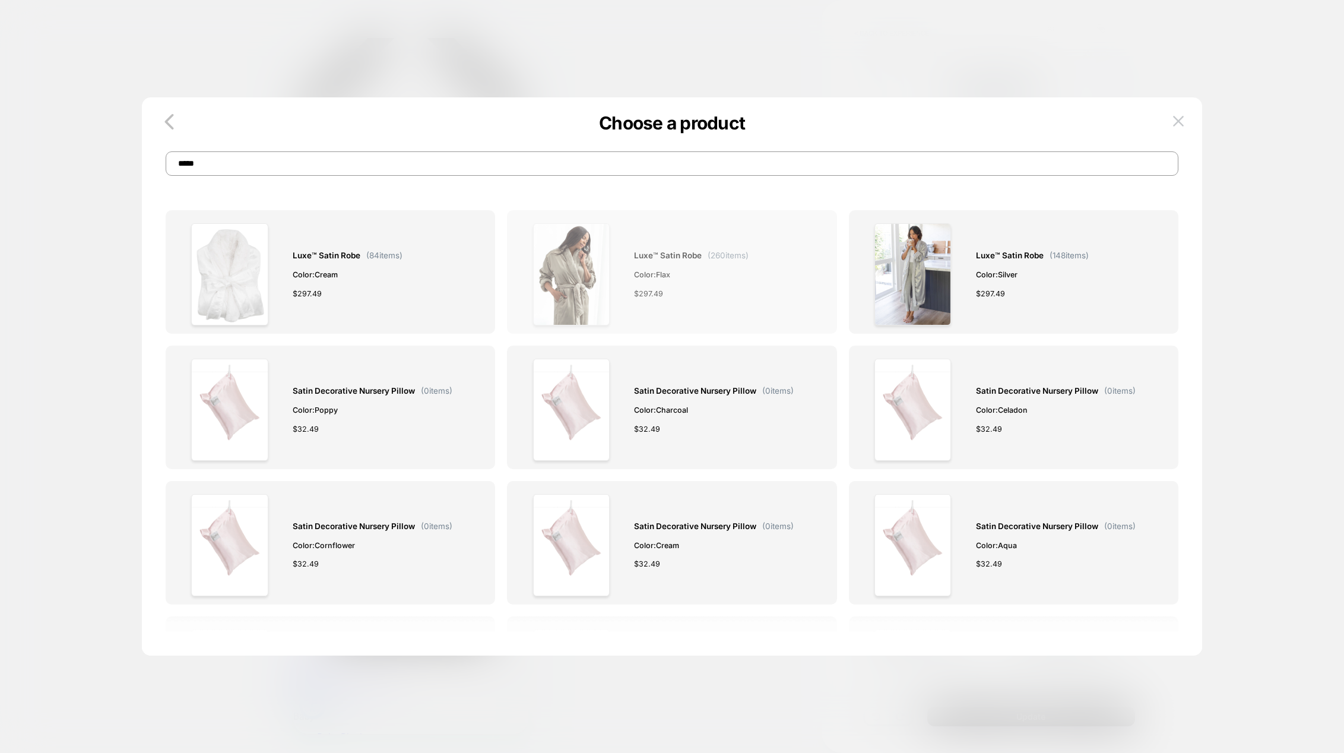
type input "*****"
click at [595, 281] on img at bounding box center [571, 274] width 77 height 102
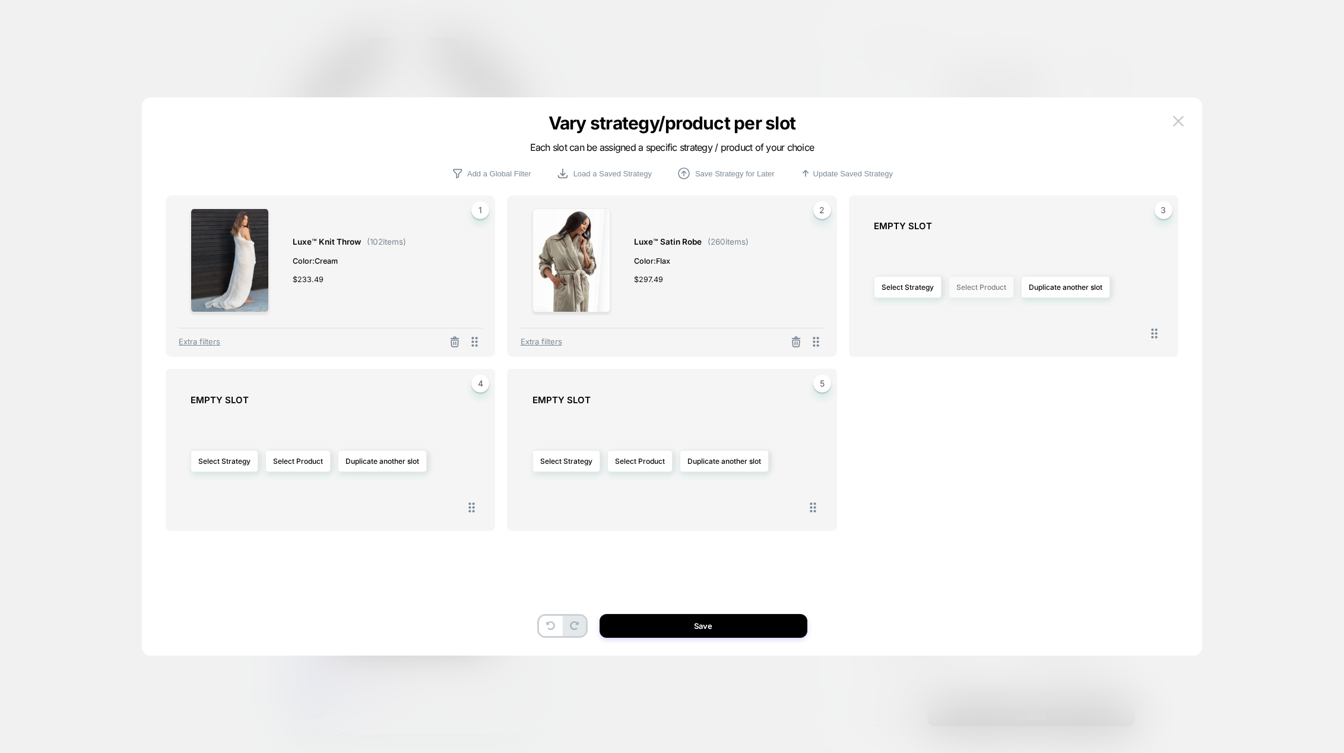
click at [990, 287] on button "Select Product" at bounding box center [980, 287] width 65 height 22
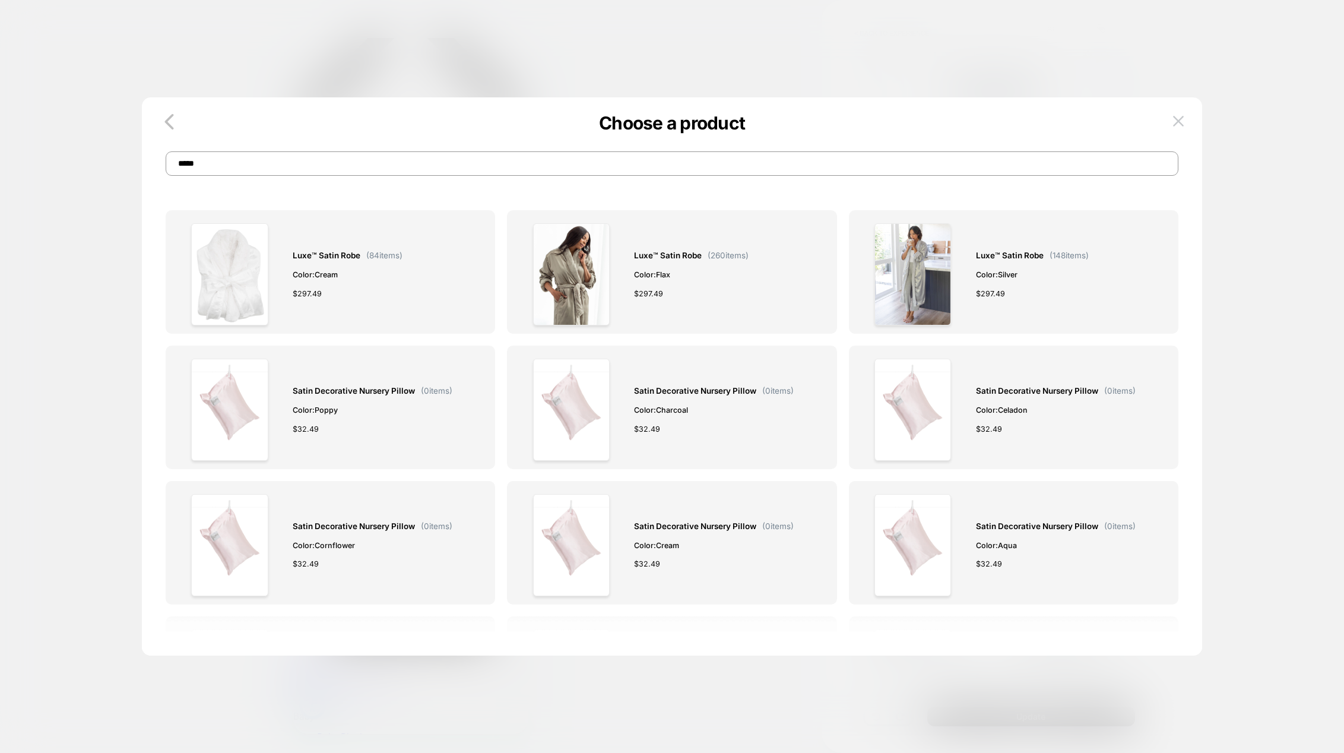
drag, startPoint x: 209, startPoint y: 166, endPoint x: 174, endPoint y: 164, distance: 35.1
click at [174, 164] on input "*****" at bounding box center [672, 163] width 1012 height 24
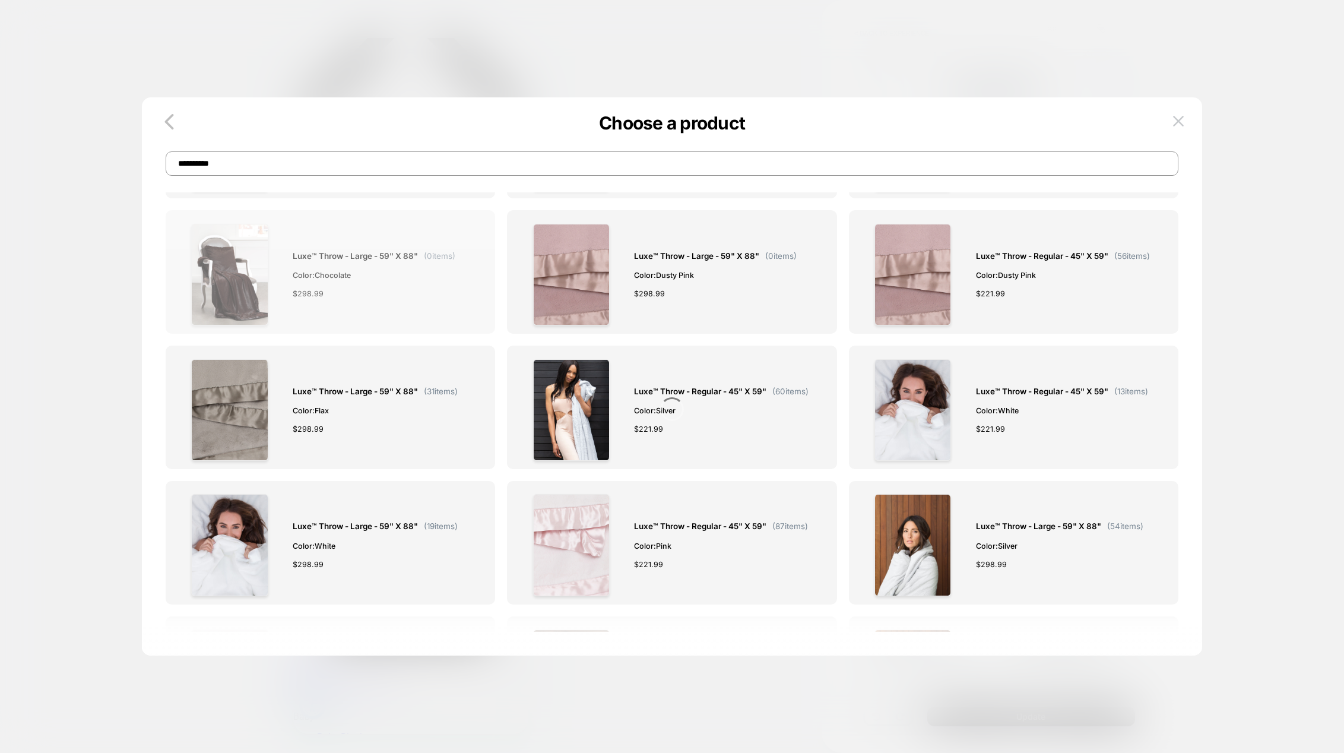
scroll to position [712, 0]
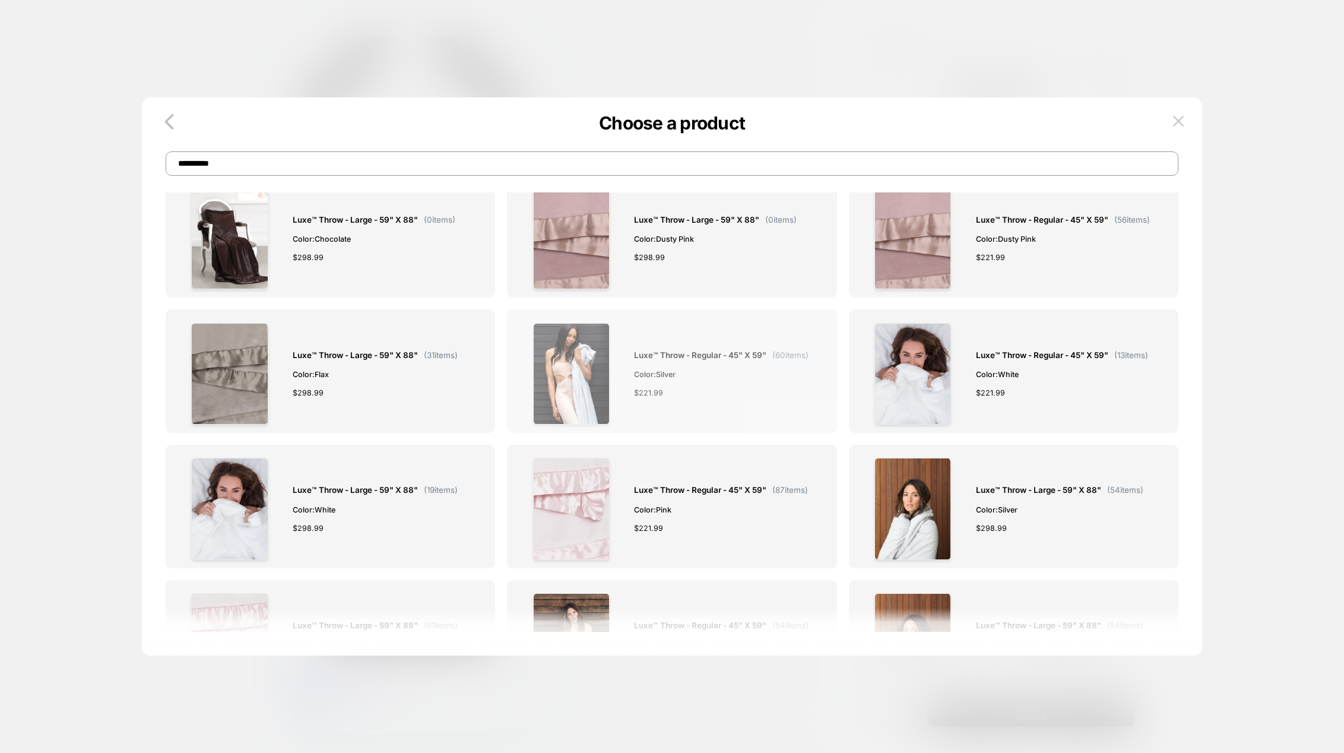
type input "**********"
click at [566, 372] on img at bounding box center [571, 374] width 77 height 102
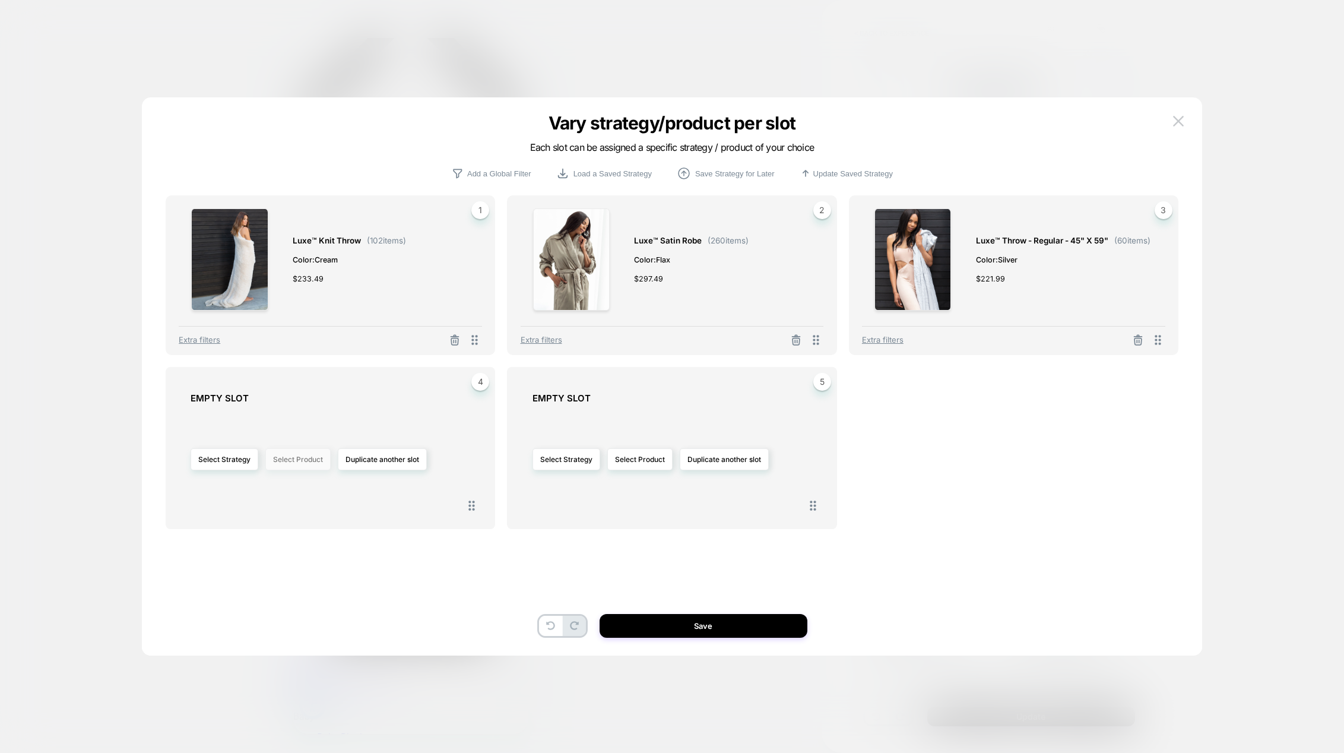
click at [300, 466] on button "Select Product" at bounding box center [297, 459] width 65 height 22
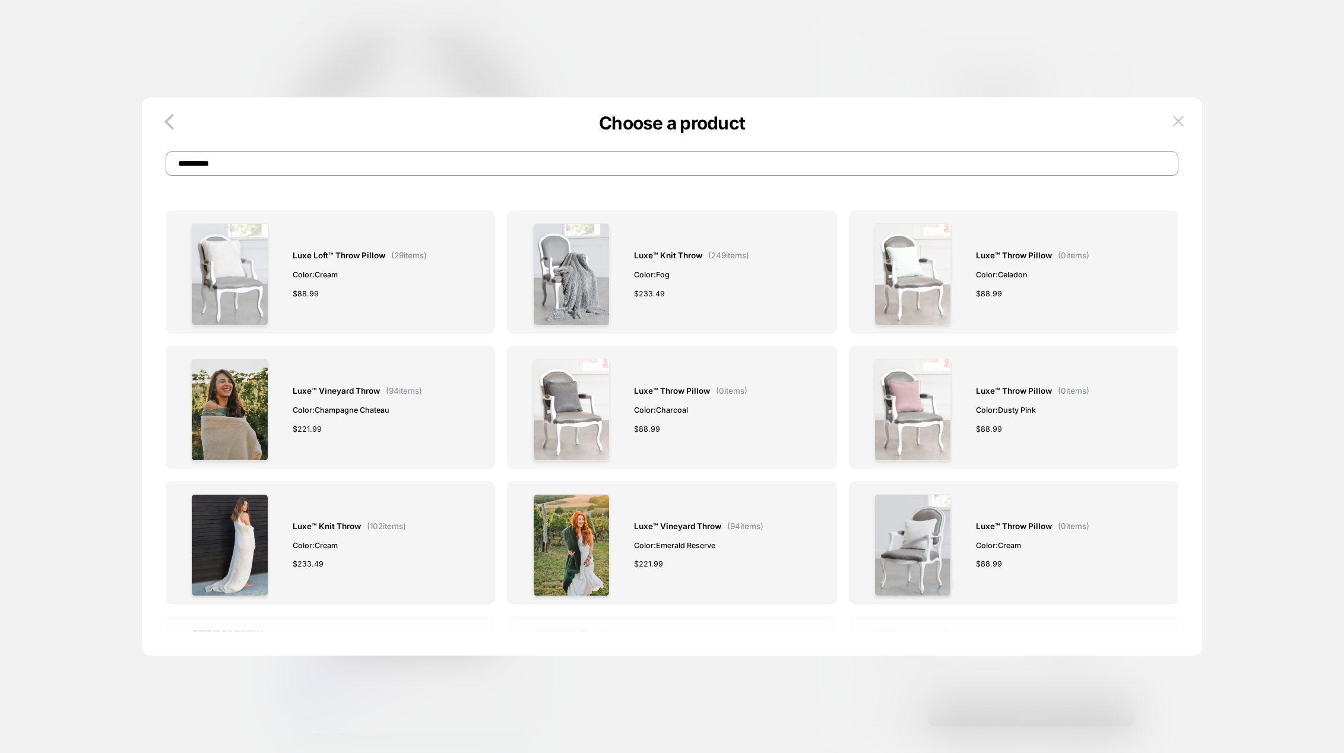
drag, startPoint x: 201, startPoint y: 163, endPoint x: 141, endPoint y: 158, distance: 60.7
click at [860, 251] on div "**********" at bounding box center [999, 468] width 278 height 434
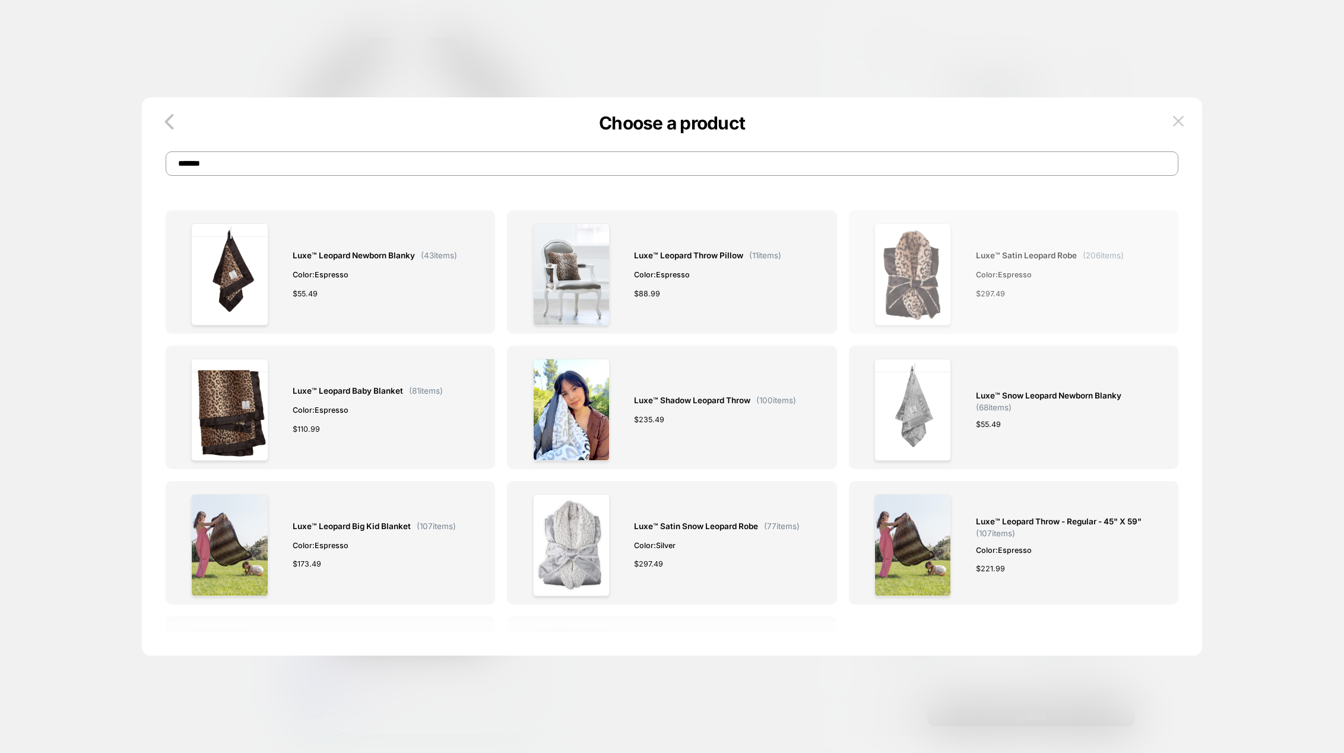
type input "*******"
click at [923, 259] on img at bounding box center [912, 274] width 77 height 102
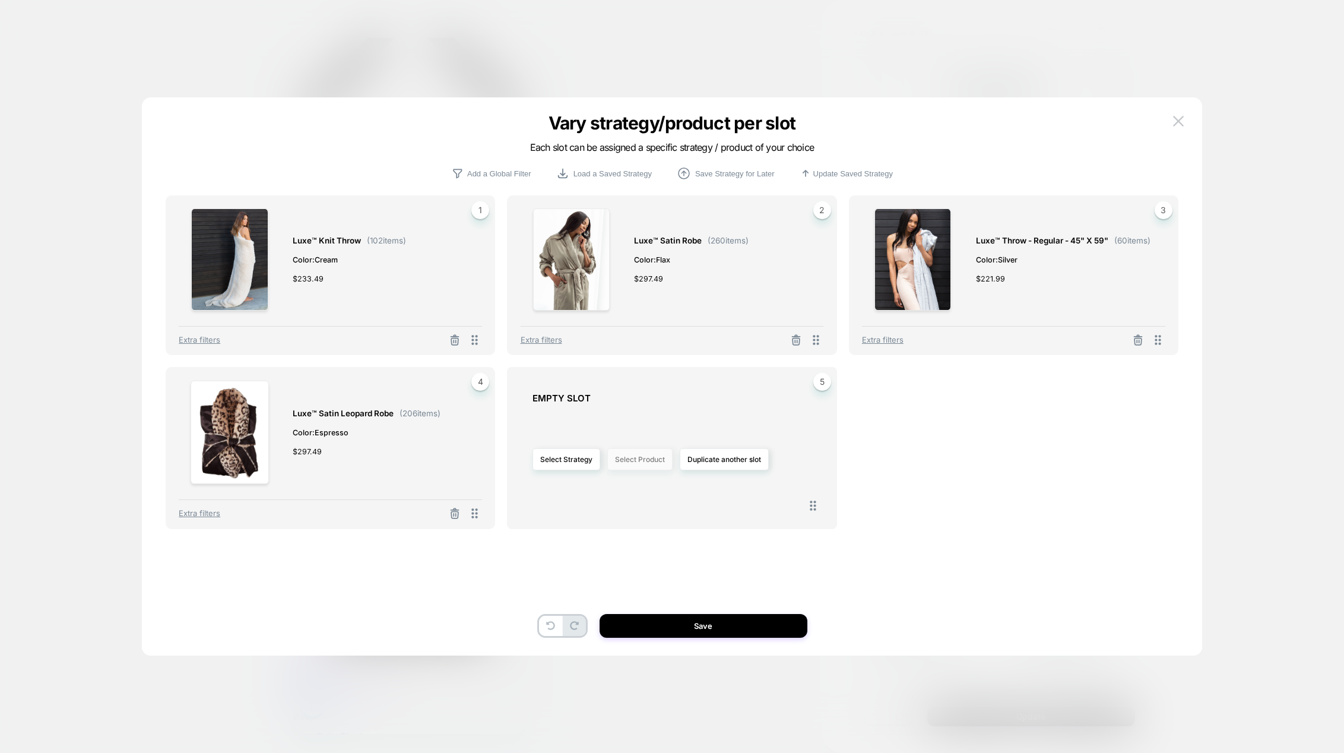
click at [649, 464] on button "Select Product" at bounding box center [639, 459] width 65 height 22
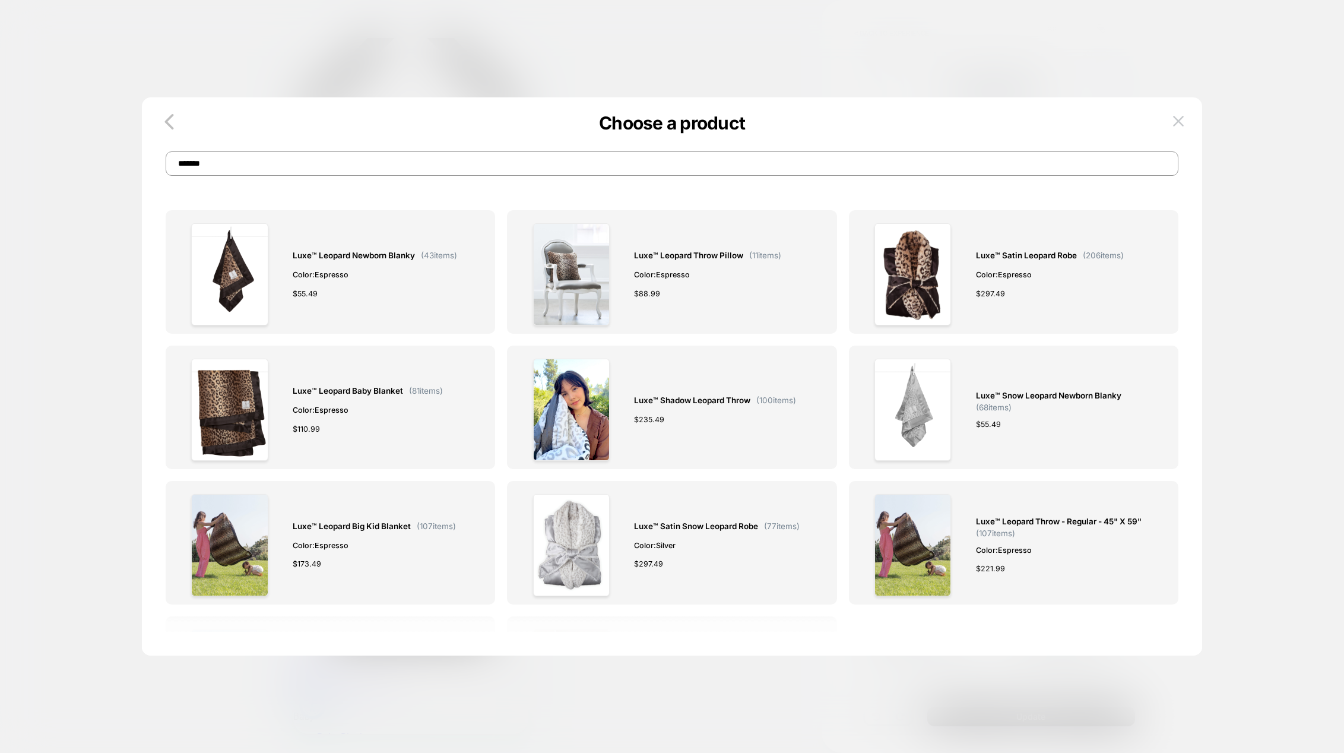
drag, startPoint x: 266, startPoint y: 163, endPoint x: 172, endPoint y: 166, distance: 95.0
click at [172, 166] on input "*******" at bounding box center [672, 163] width 1012 height 24
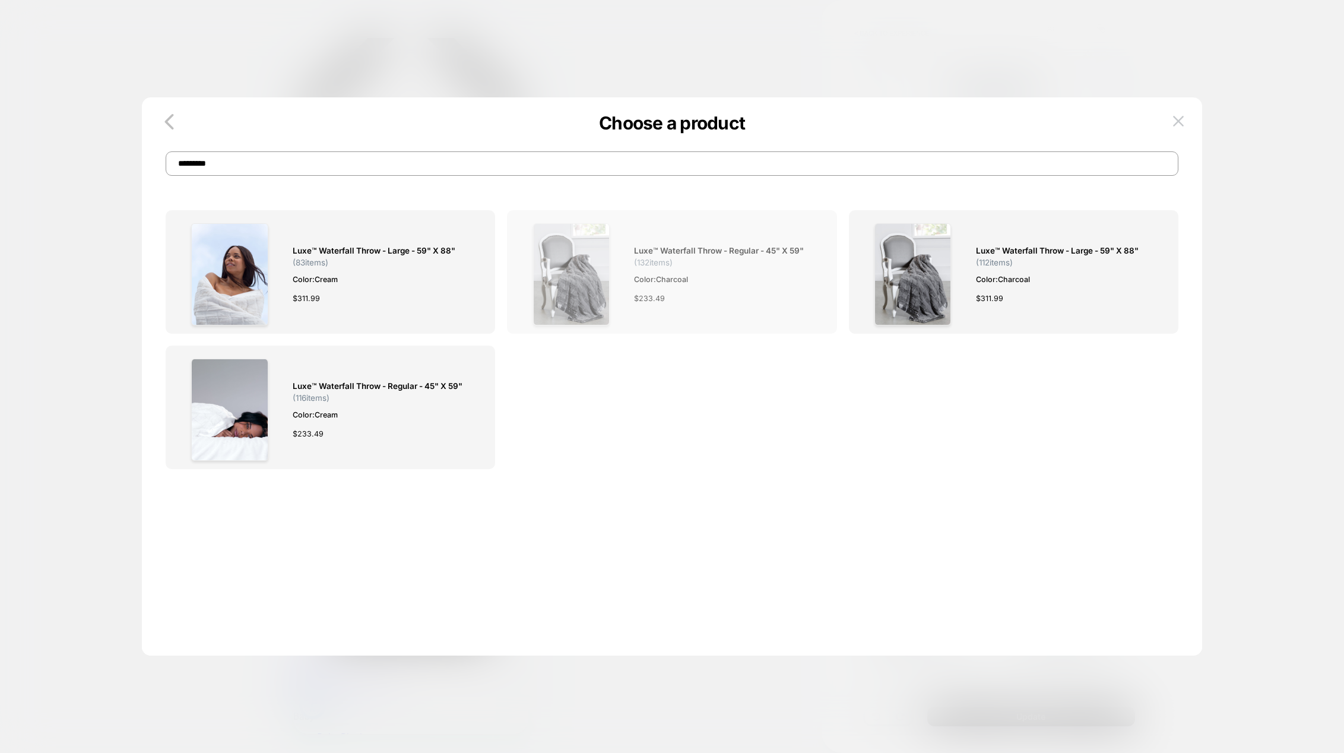
type input "*********"
click at [593, 255] on img at bounding box center [571, 274] width 77 height 102
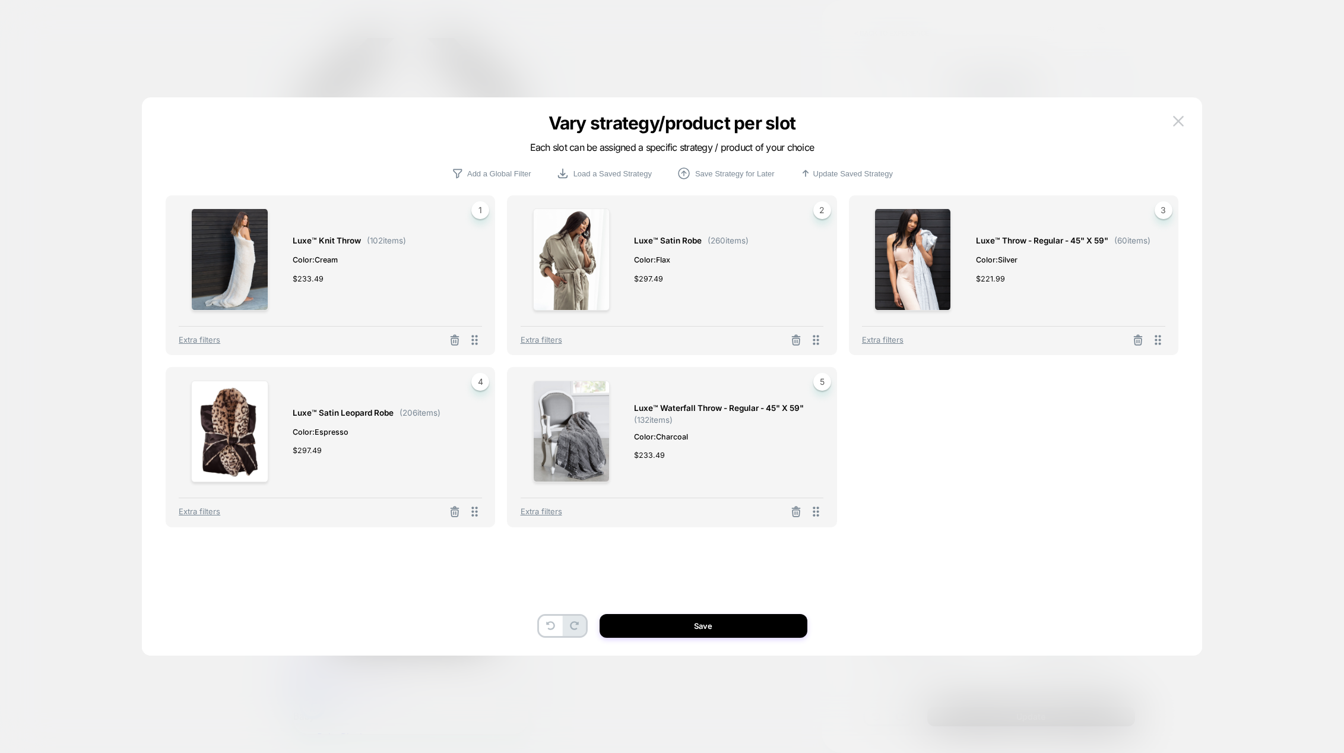
click at [748, 623] on button "Save" at bounding box center [703, 626] width 208 height 24
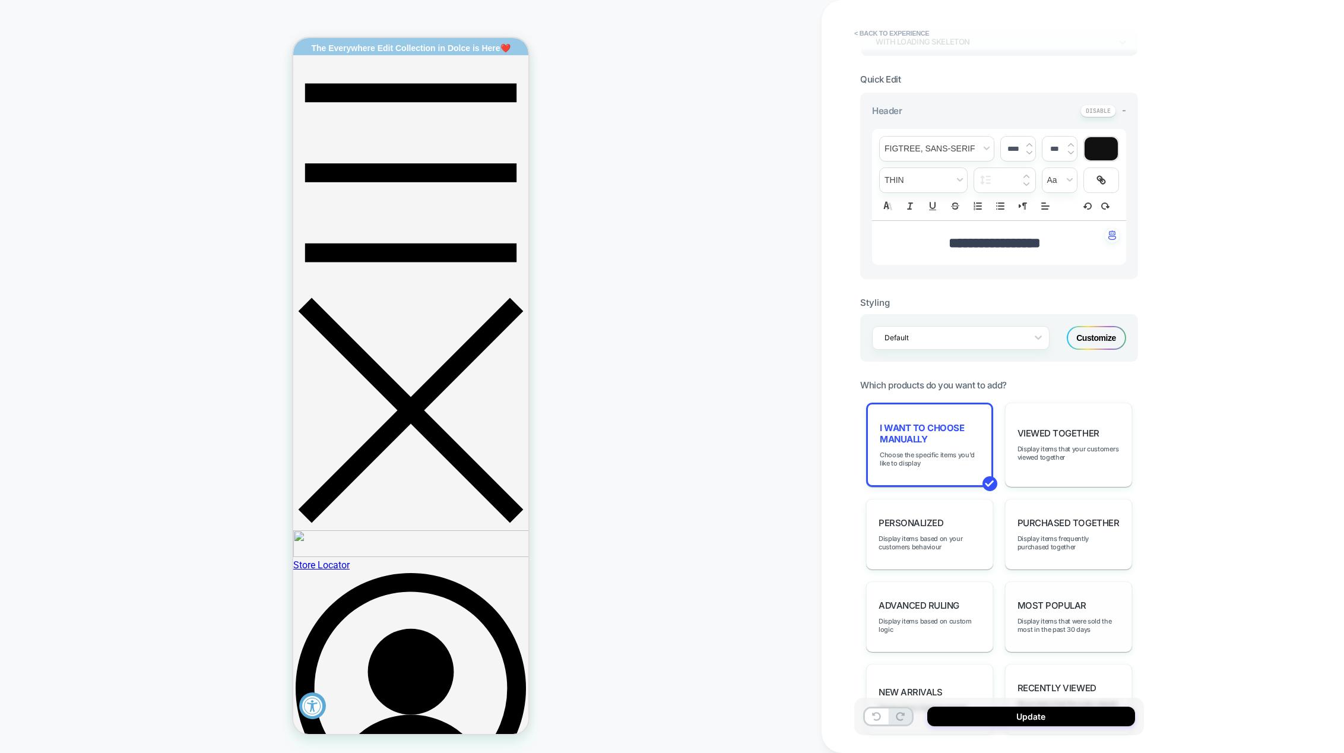
scroll to position [356, 0]
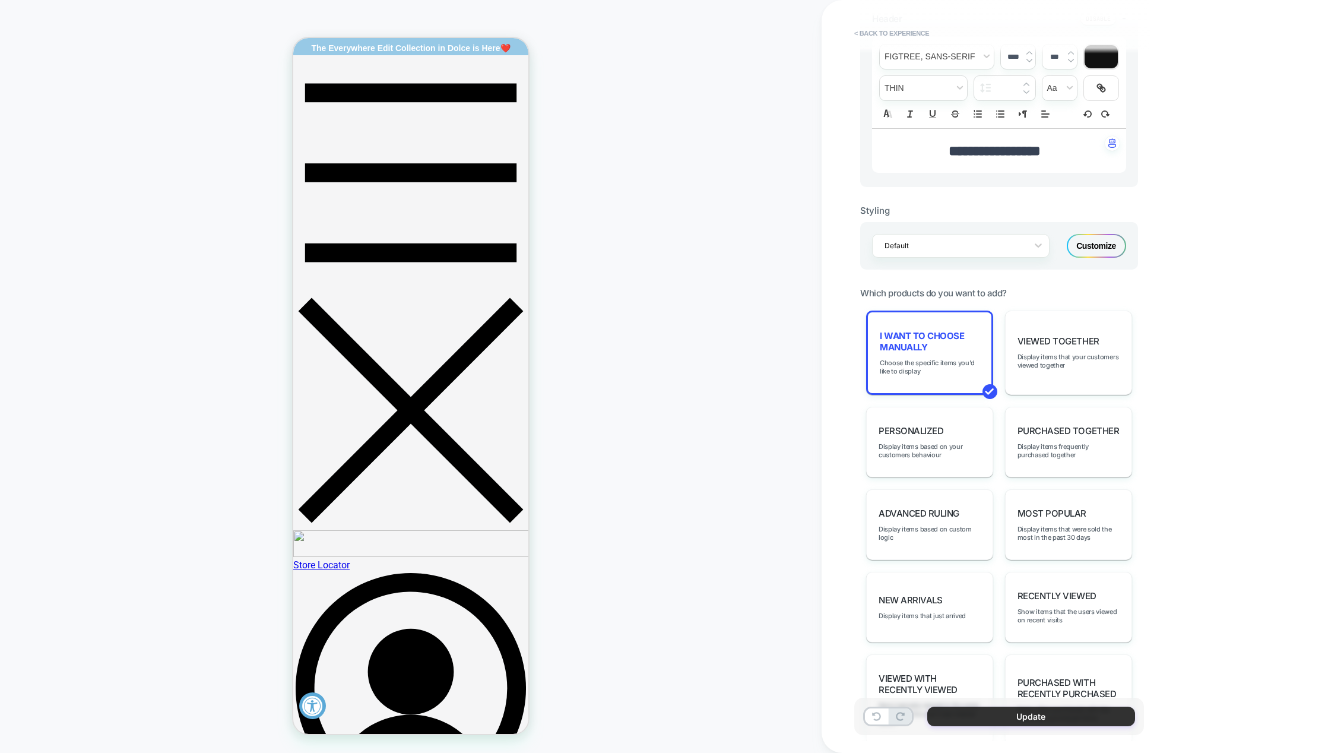
click at [1063, 721] on button "Update" at bounding box center [1031, 716] width 208 height 20
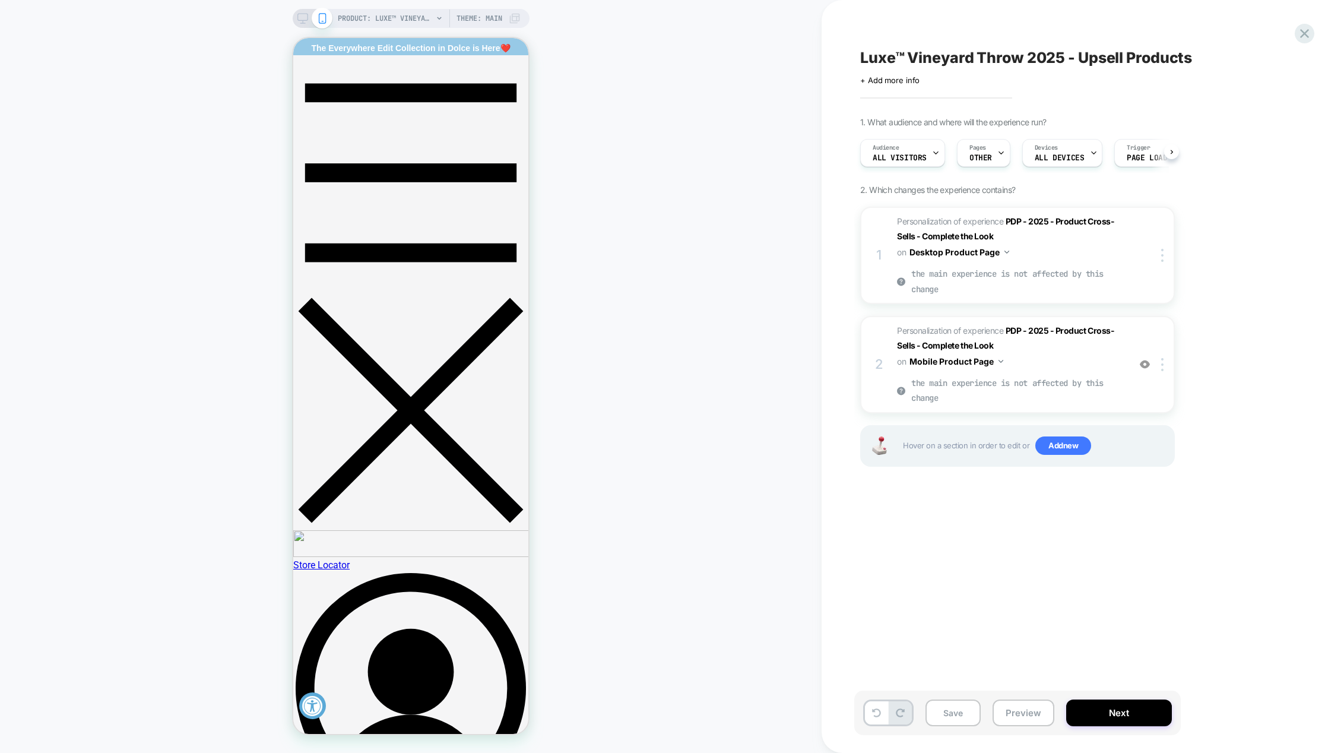
scroll to position [0, 1]
click at [1139, 715] on button "Next" at bounding box center [1119, 712] width 106 height 27
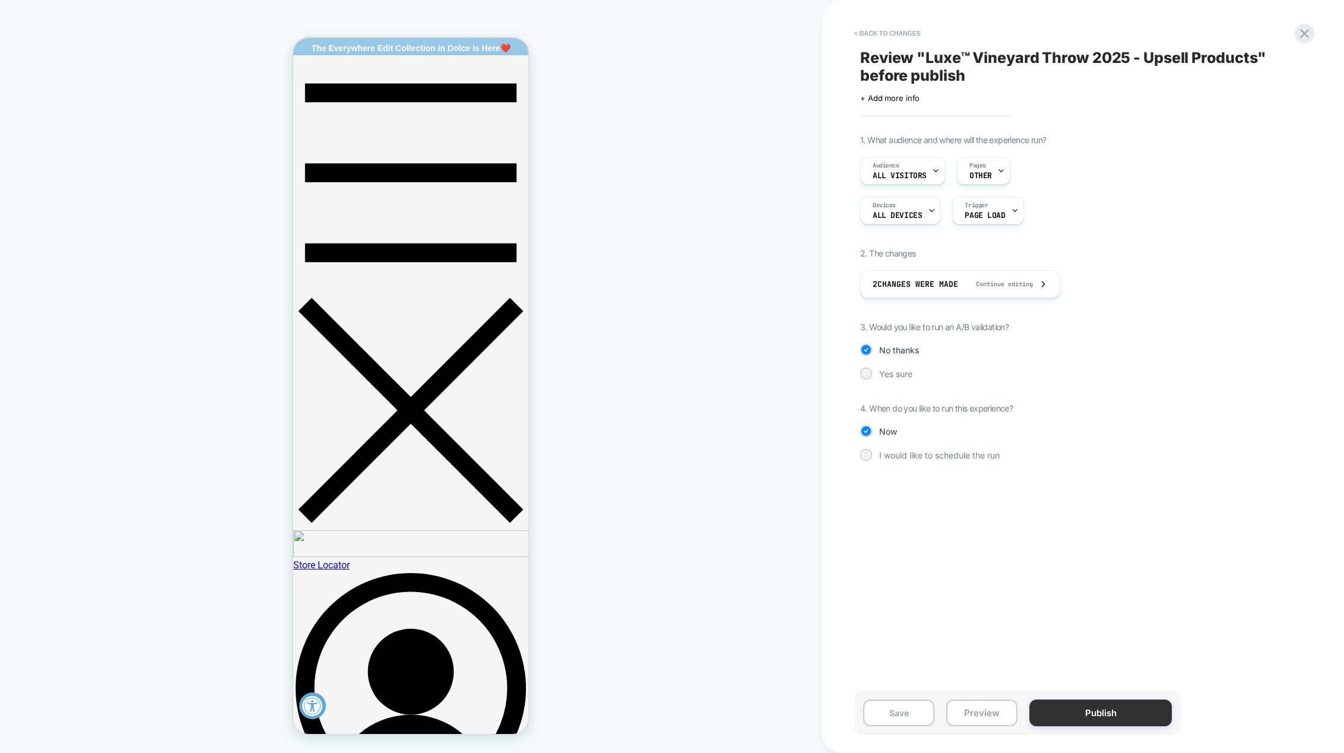
click at [1115, 714] on button "Publish" at bounding box center [1100, 712] width 142 height 27
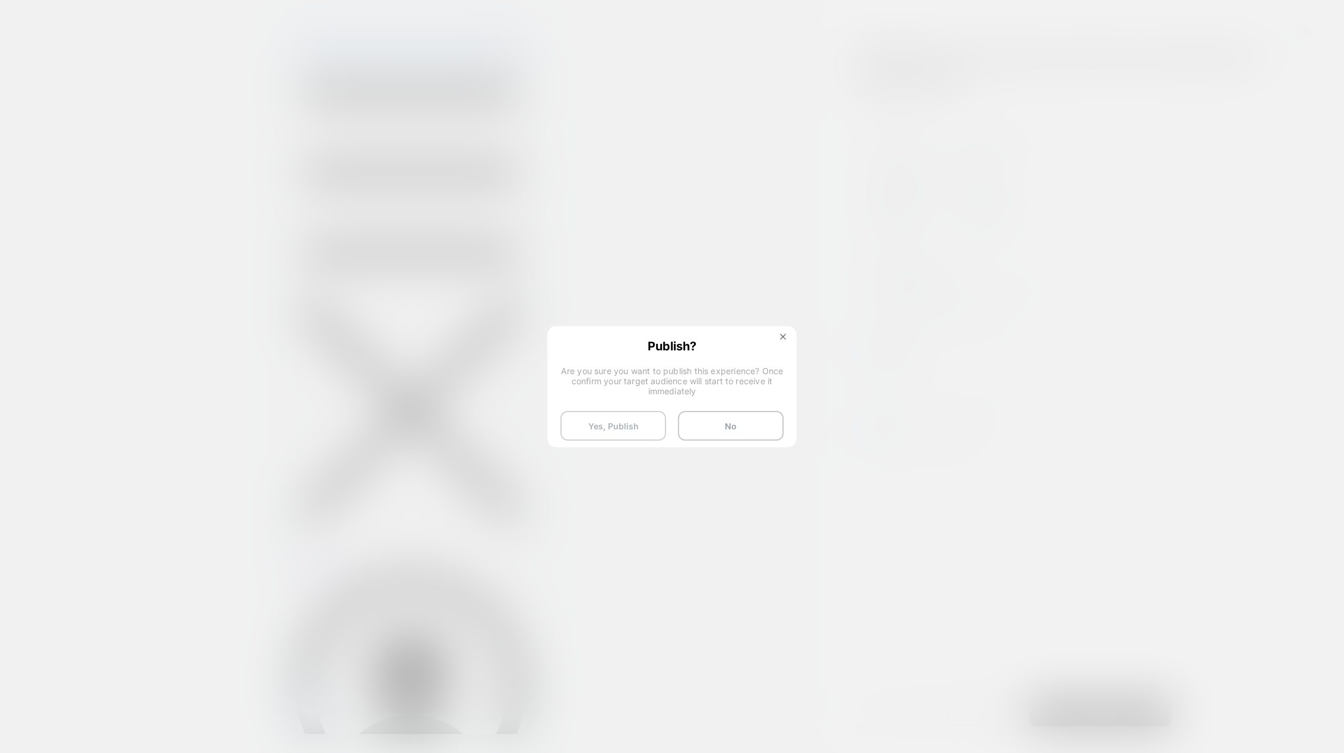
click at [636, 427] on button "Yes, Publish" at bounding box center [613, 426] width 106 height 30
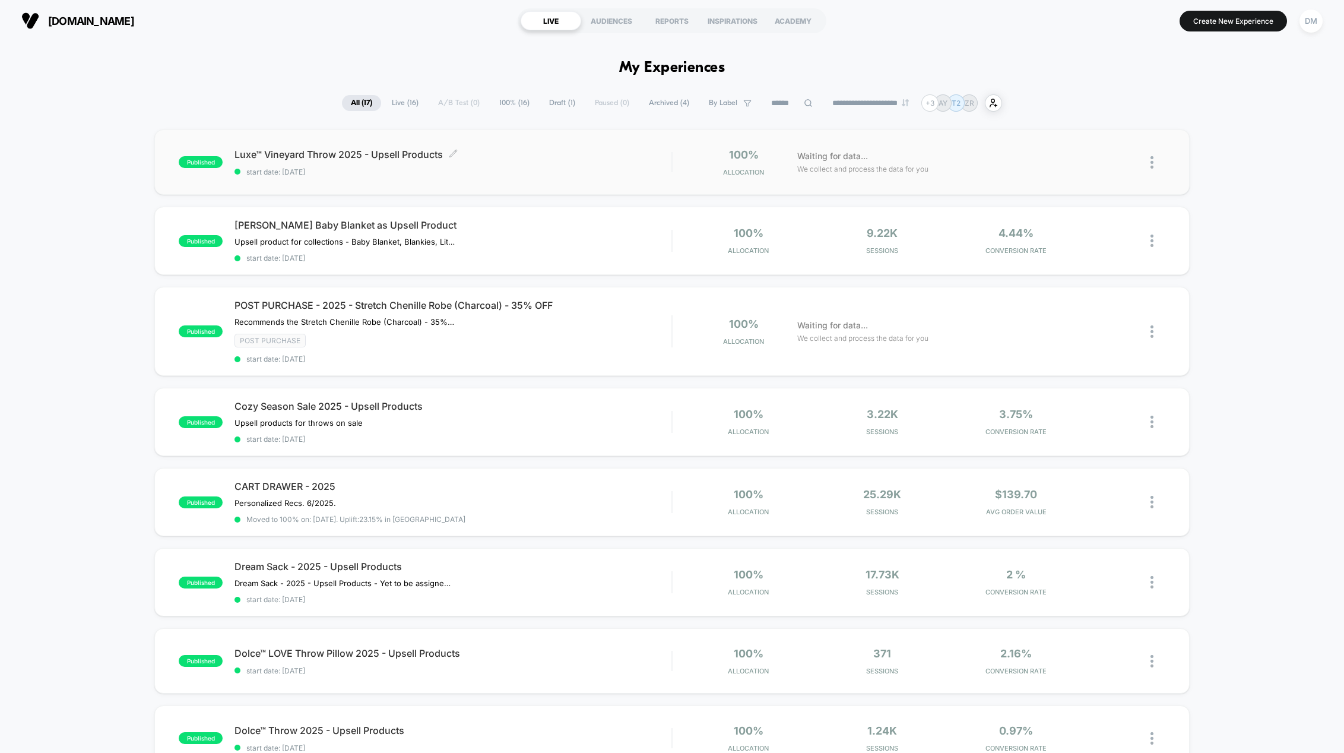
click at [329, 154] on span "Luxe™ Vineyard Throw 2025 - Upsell Products Click to edit experience details" at bounding box center [452, 154] width 437 height 12
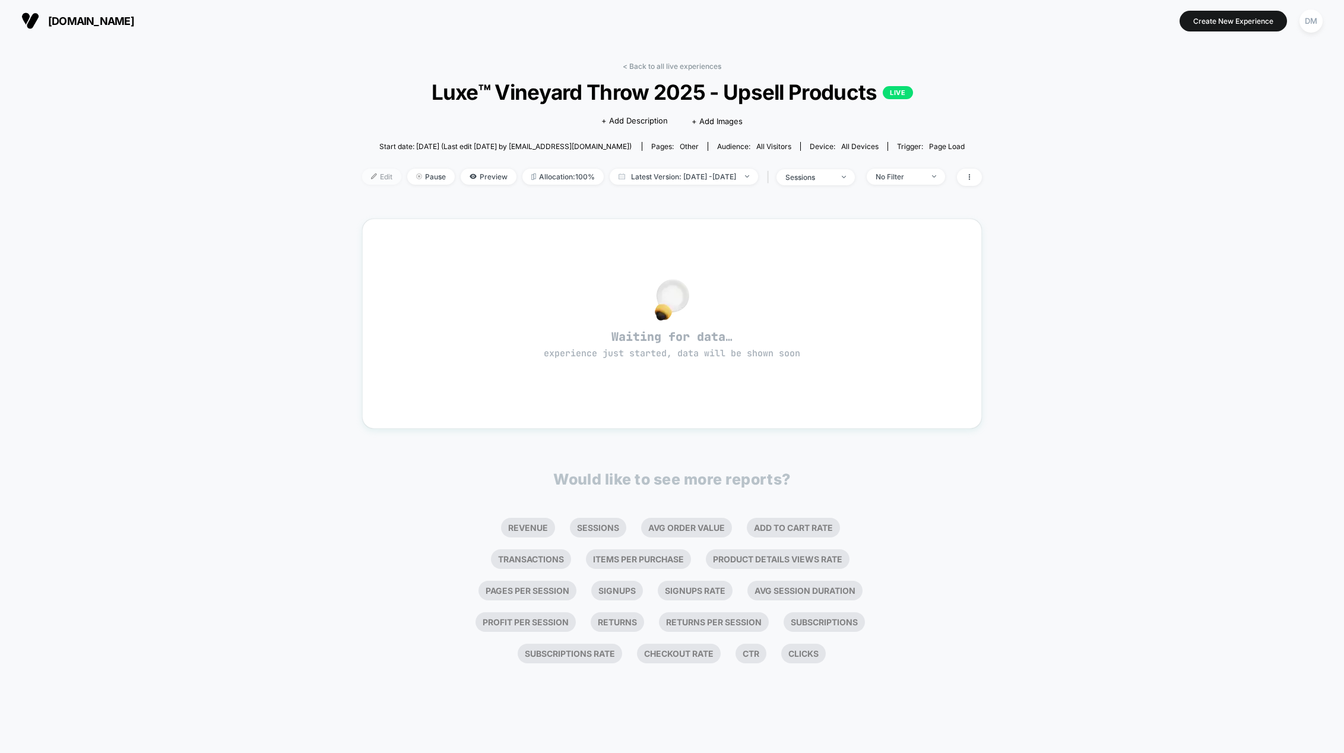
click at [371, 176] on img at bounding box center [374, 176] width 6 height 6
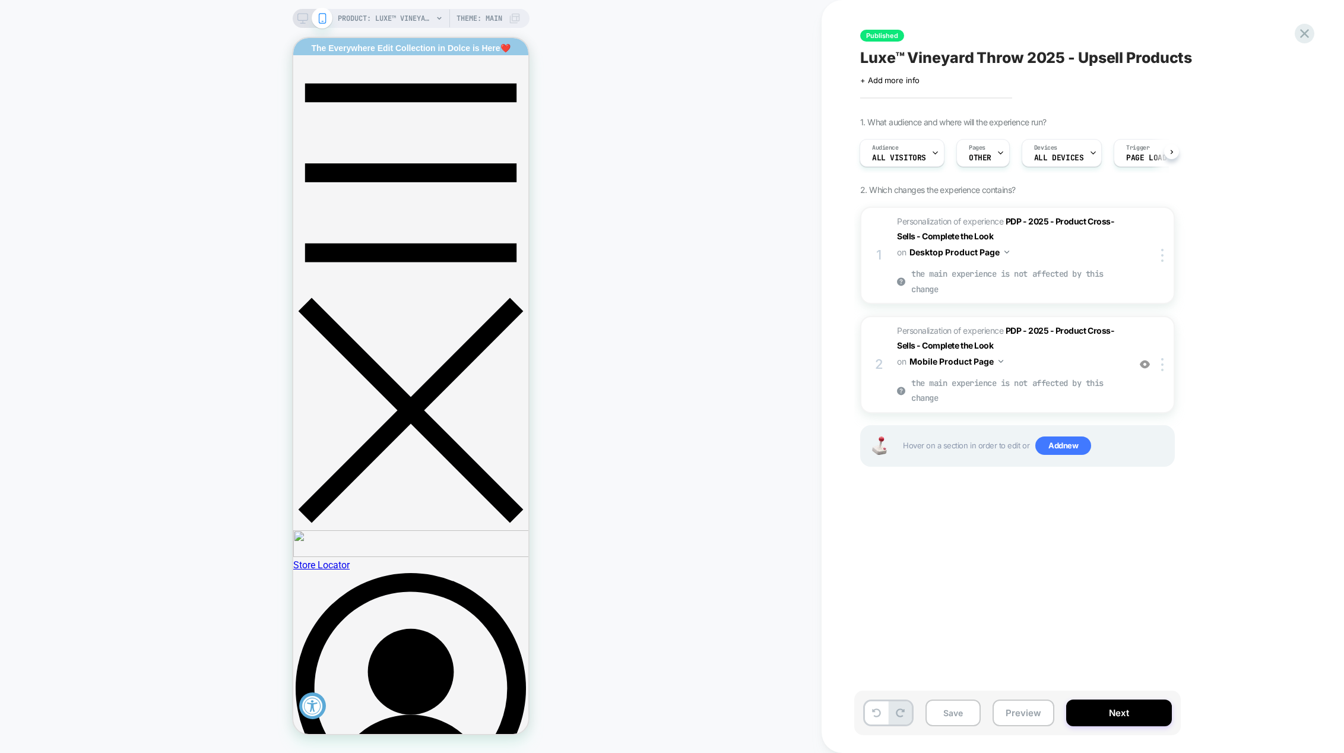
click at [300, 16] on icon at bounding box center [302, 18] width 11 height 11
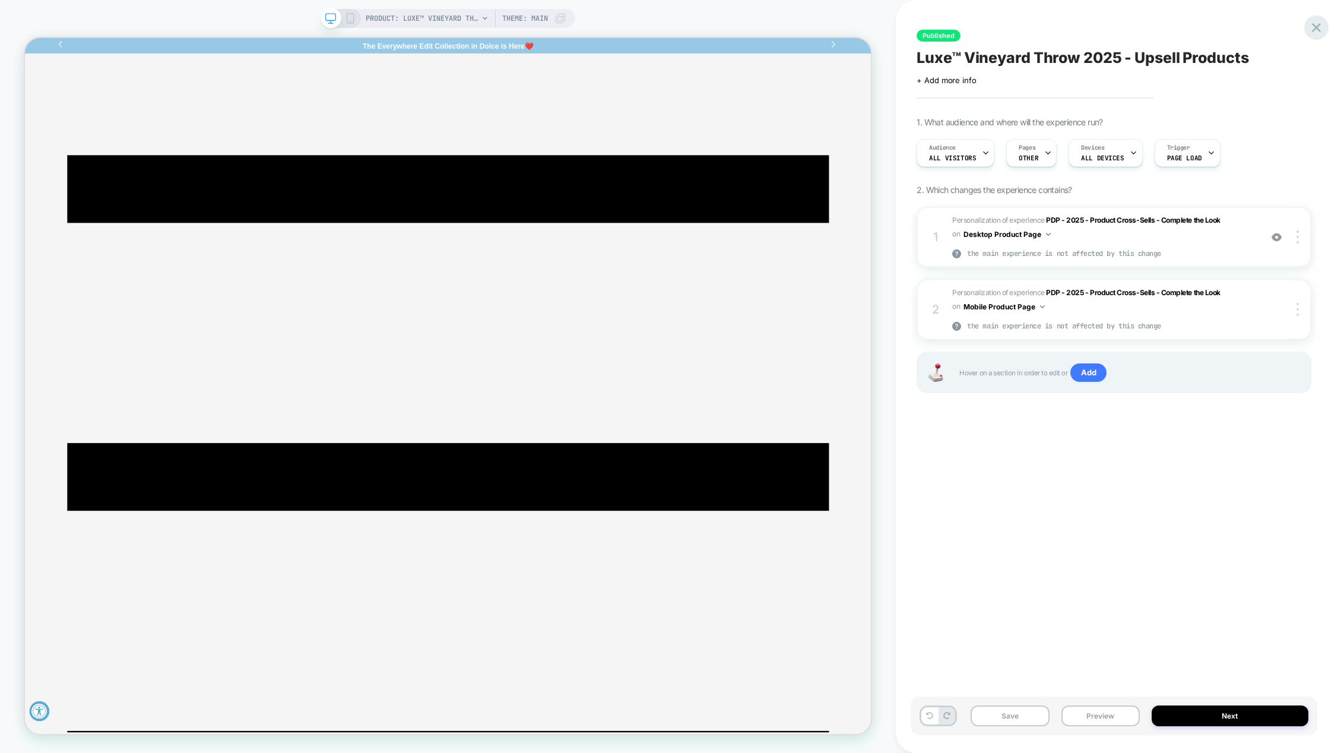
click at [1315, 33] on icon at bounding box center [1316, 28] width 16 height 16
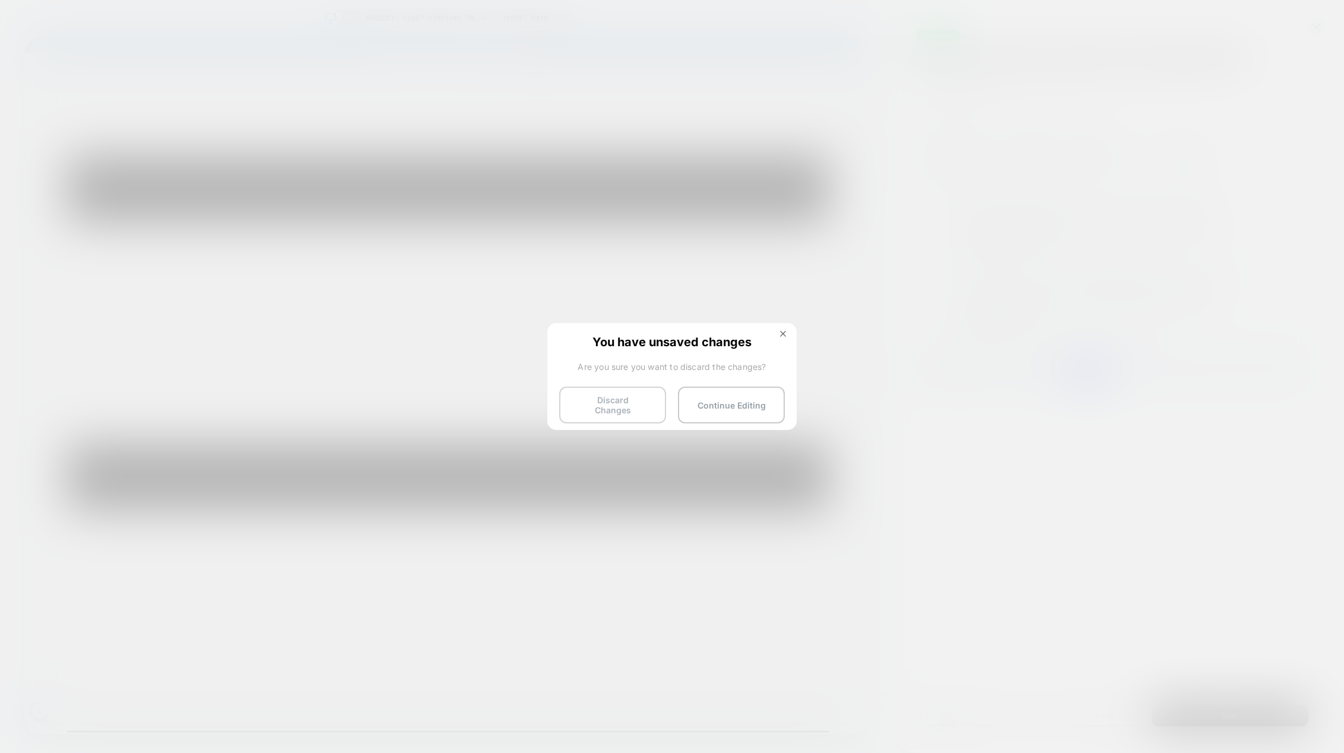
click at [645, 405] on button "Discard Changes" at bounding box center [612, 404] width 107 height 37
